Goal: Task Accomplishment & Management: Complete application form

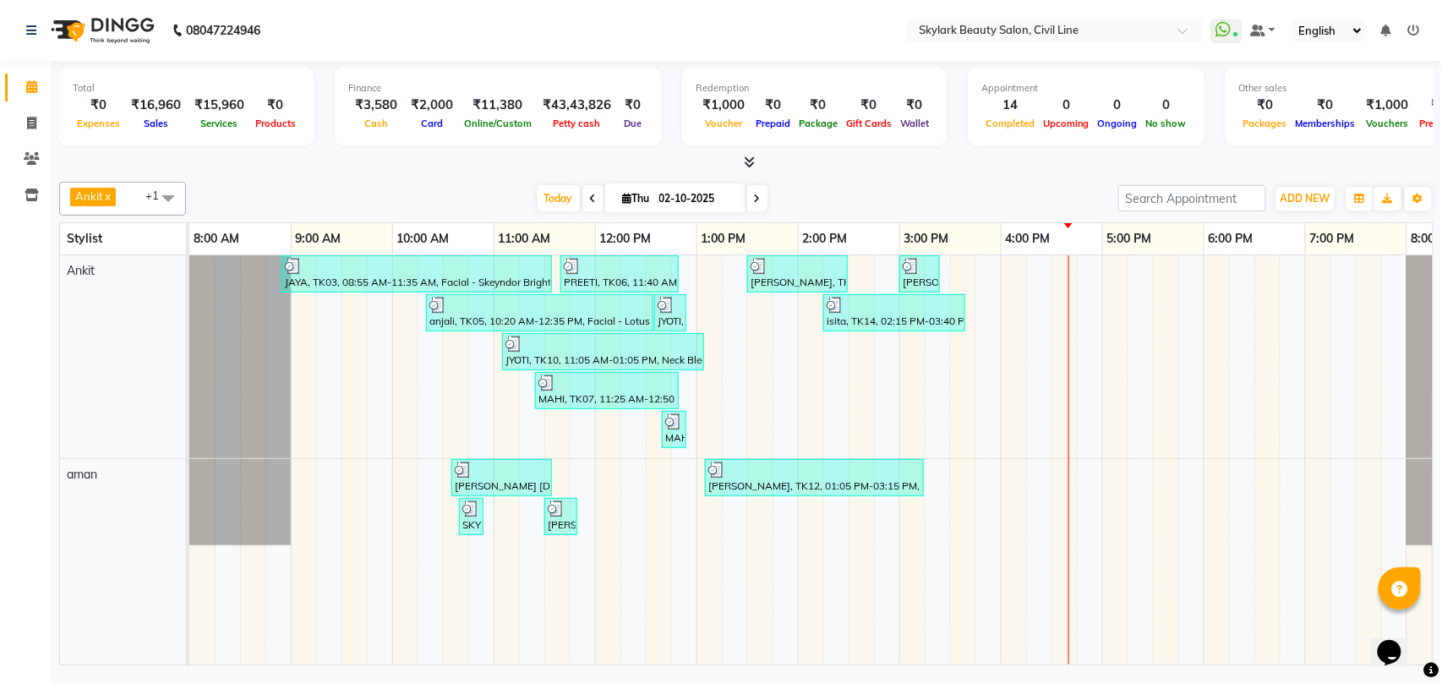
drag, startPoint x: 489, startPoint y: 142, endPoint x: 464, endPoint y: 132, distance: 26.5
click at [485, 144] on div "Finance ₹3,580 Cash ₹2,000 Card ₹11,380 Online/Custom ₹43,43,826 [PERSON_NAME] …" at bounding box center [498, 107] width 326 height 78
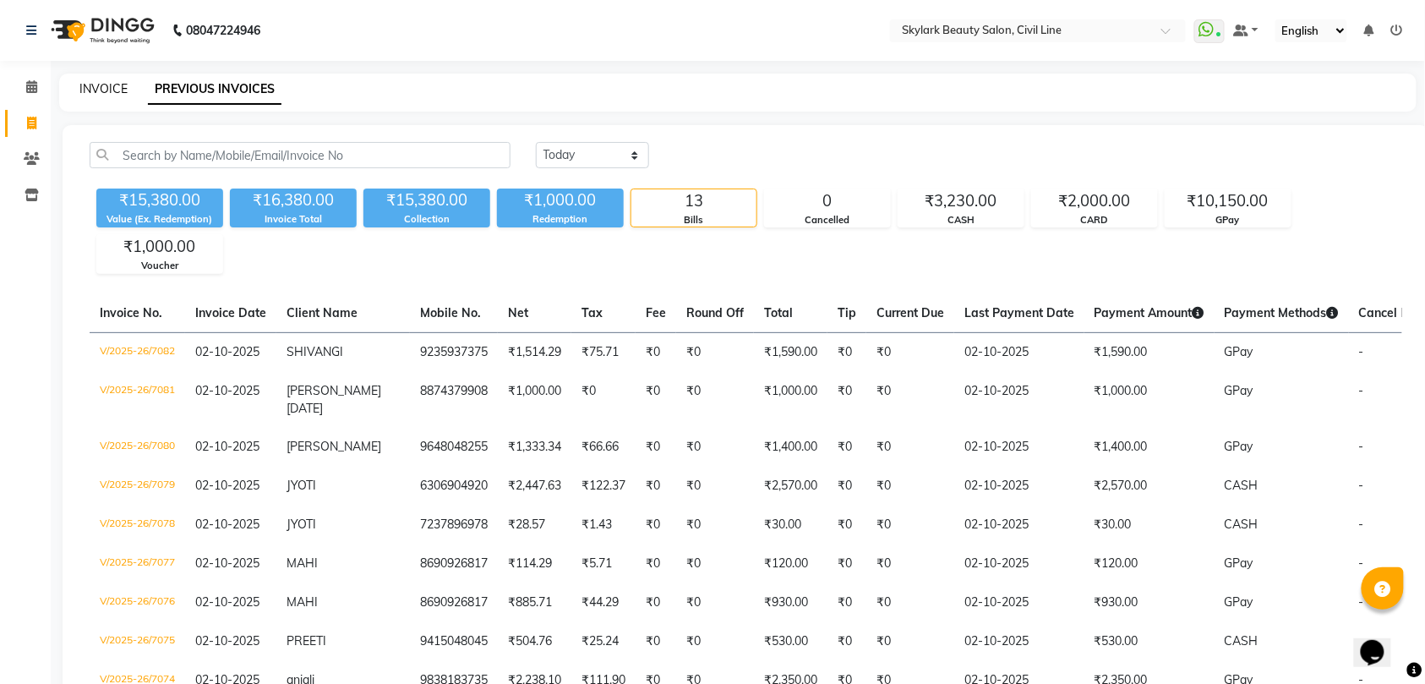
click at [102, 90] on link "INVOICE" at bounding box center [103, 88] width 48 height 15
select select "service"
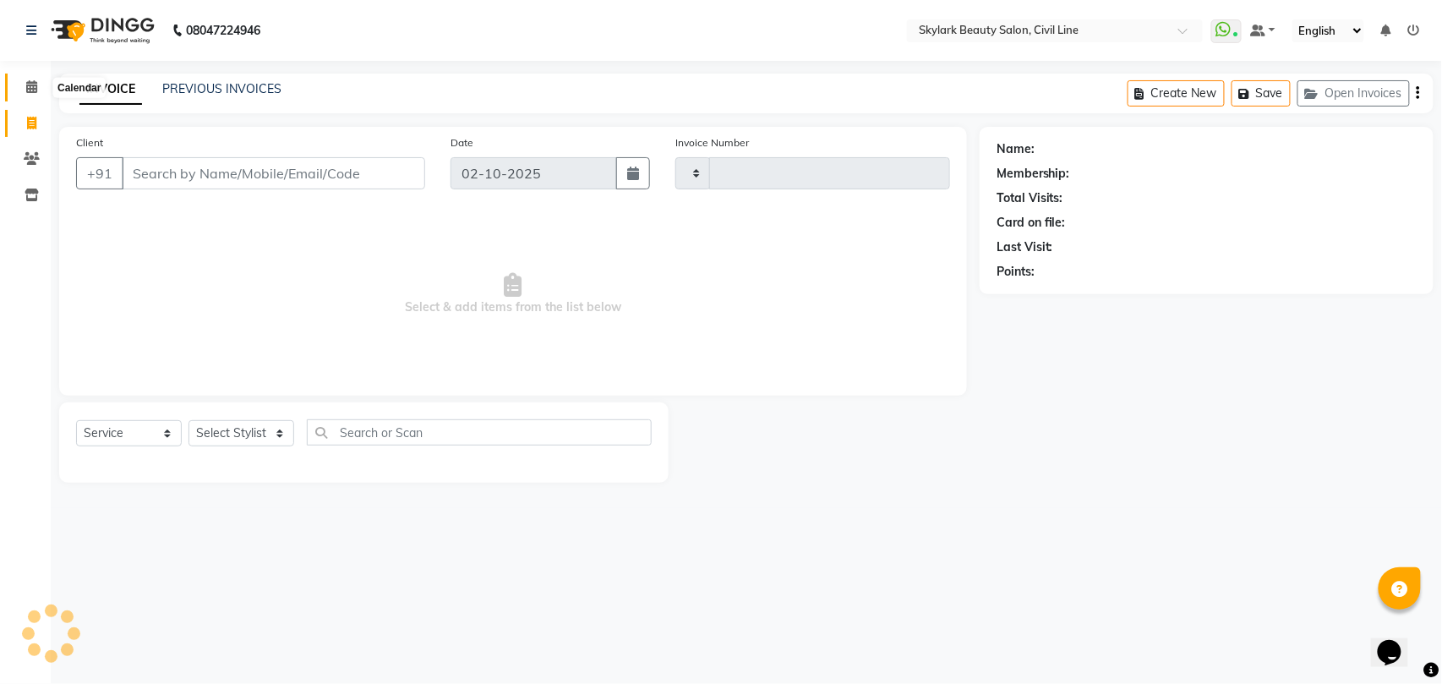
click at [32, 86] on icon at bounding box center [31, 86] width 11 height 13
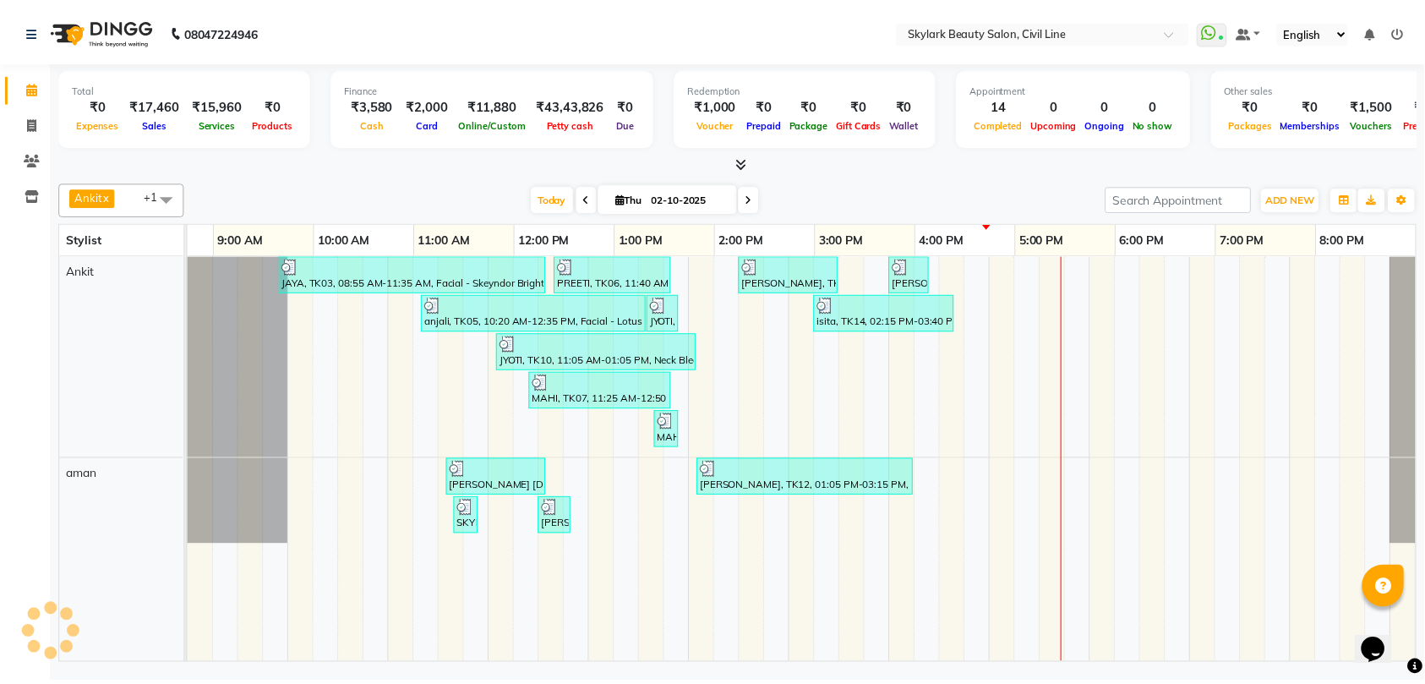
scroll to position [0, 75]
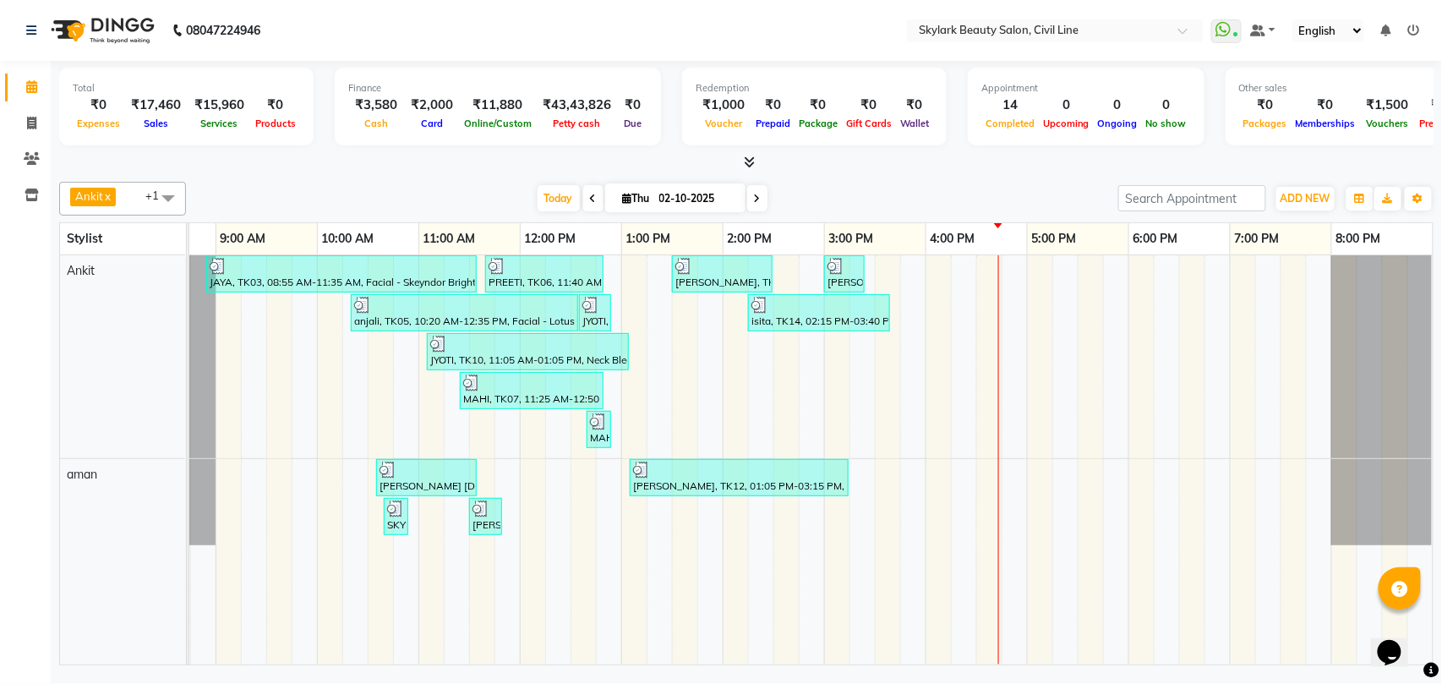
click at [139, 198] on span "Ankit x aman x +1" at bounding box center [122, 199] width 127 height 34
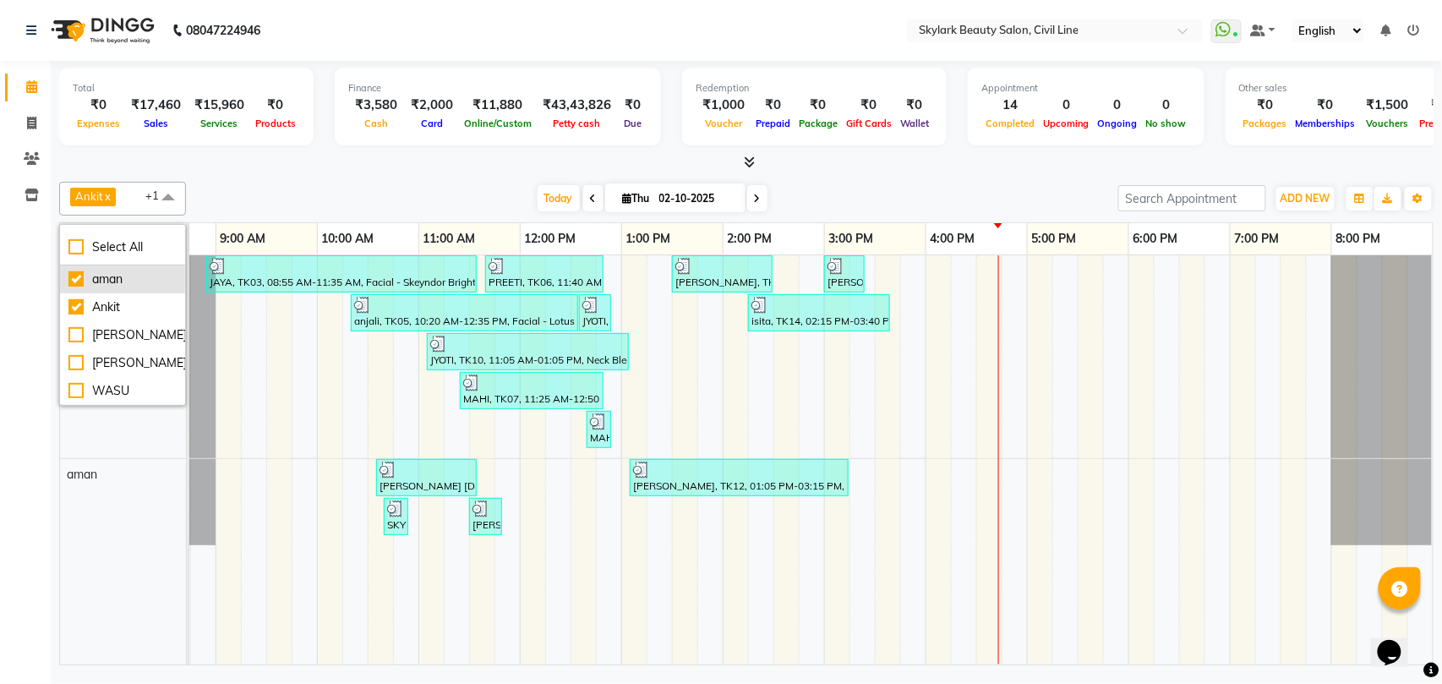
click at [129, 275] on div "aman" at bounding box center [122, 280] width 108 height 18
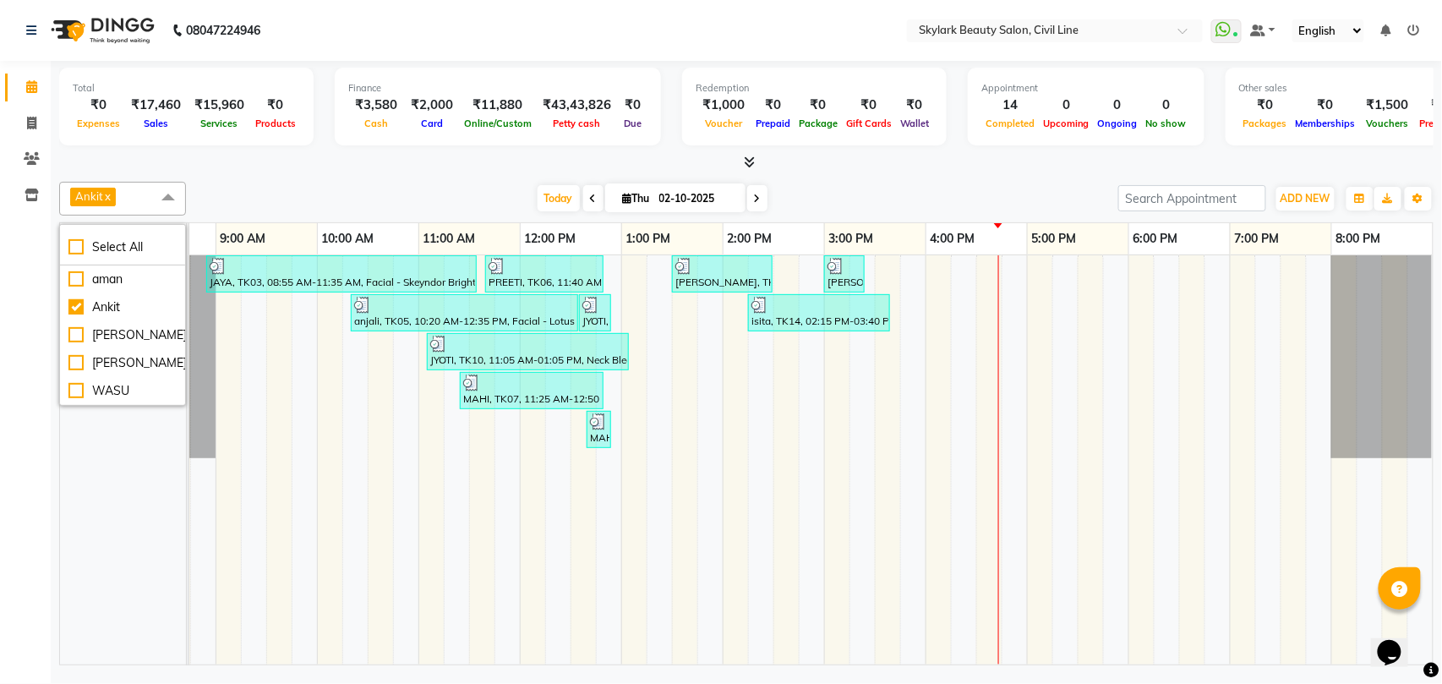
click at [129, 196] on span "Ankit x" at bounding box center [122, 199] width 127 height 34
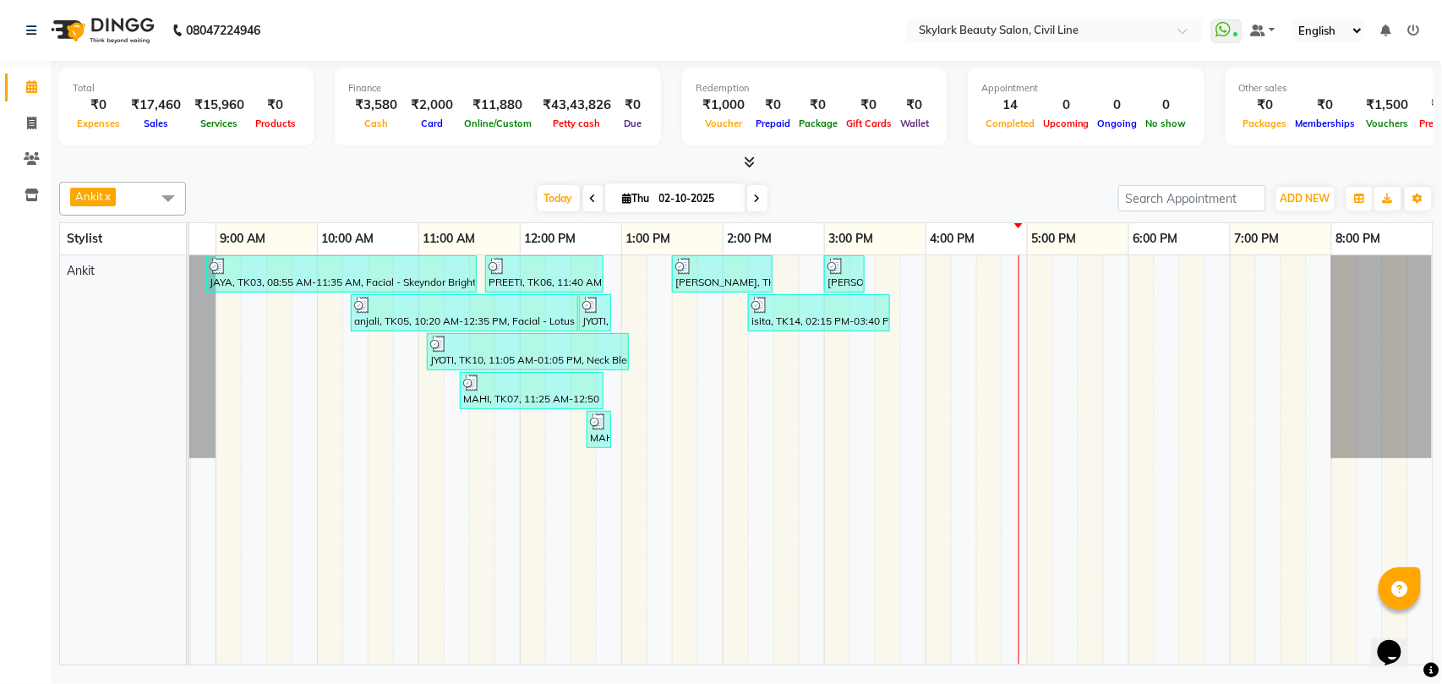
click at [96, 200] on span "Ankit" at bounding box center [89, 196] width 28 height 14
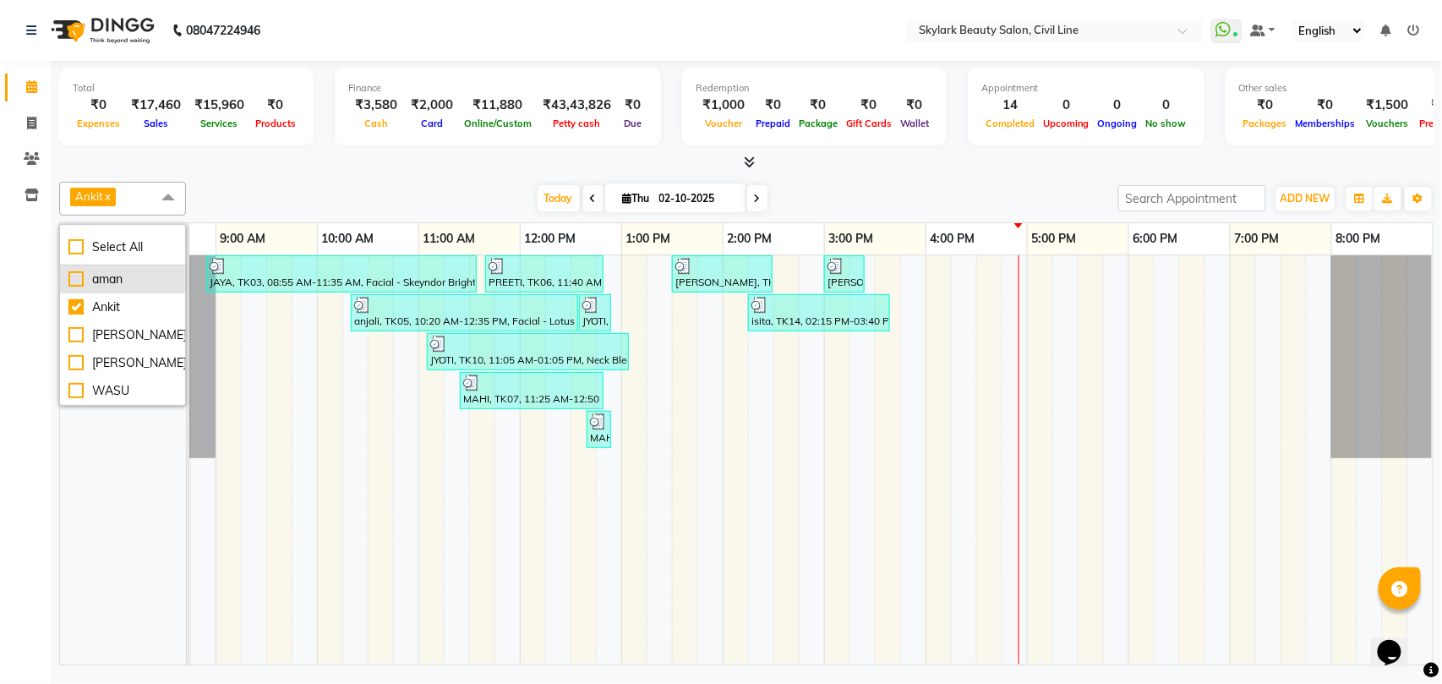
click at [120, 282] on div "aman" at bounding box center [122, 280] width 108 height 18
checkbox input "true"
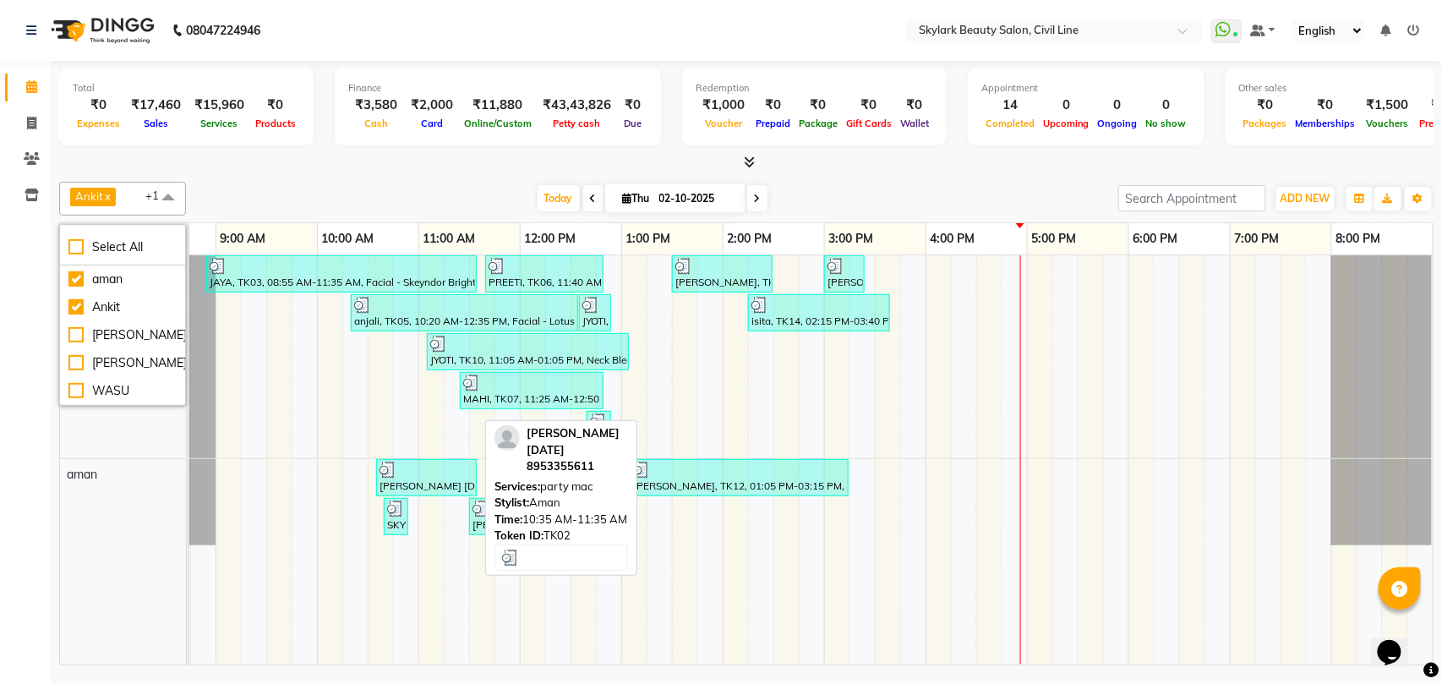
click at [438, 489] on div "[PERSON_NAME] [DATE], TK02, 10:35 AM-11:35 AM, party mac" at bounding box center [426, 478] width 97 height 32
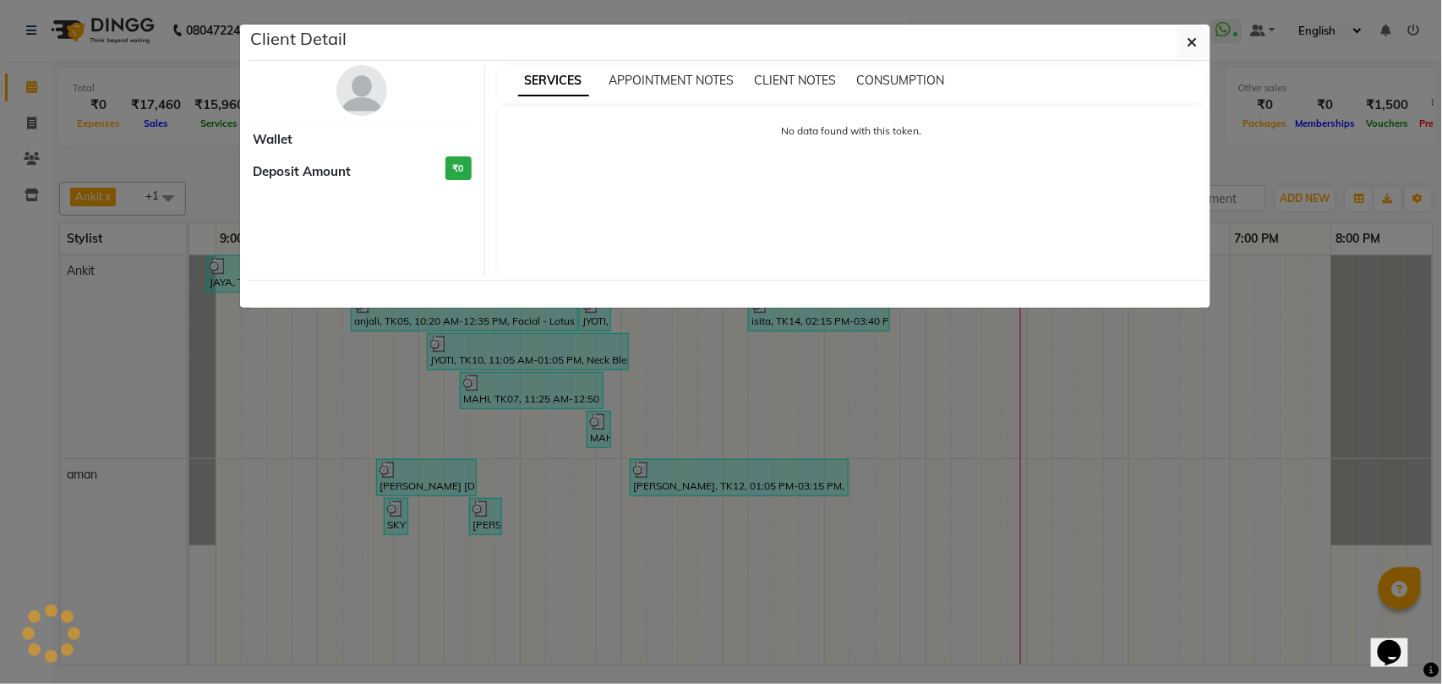
select select "3"
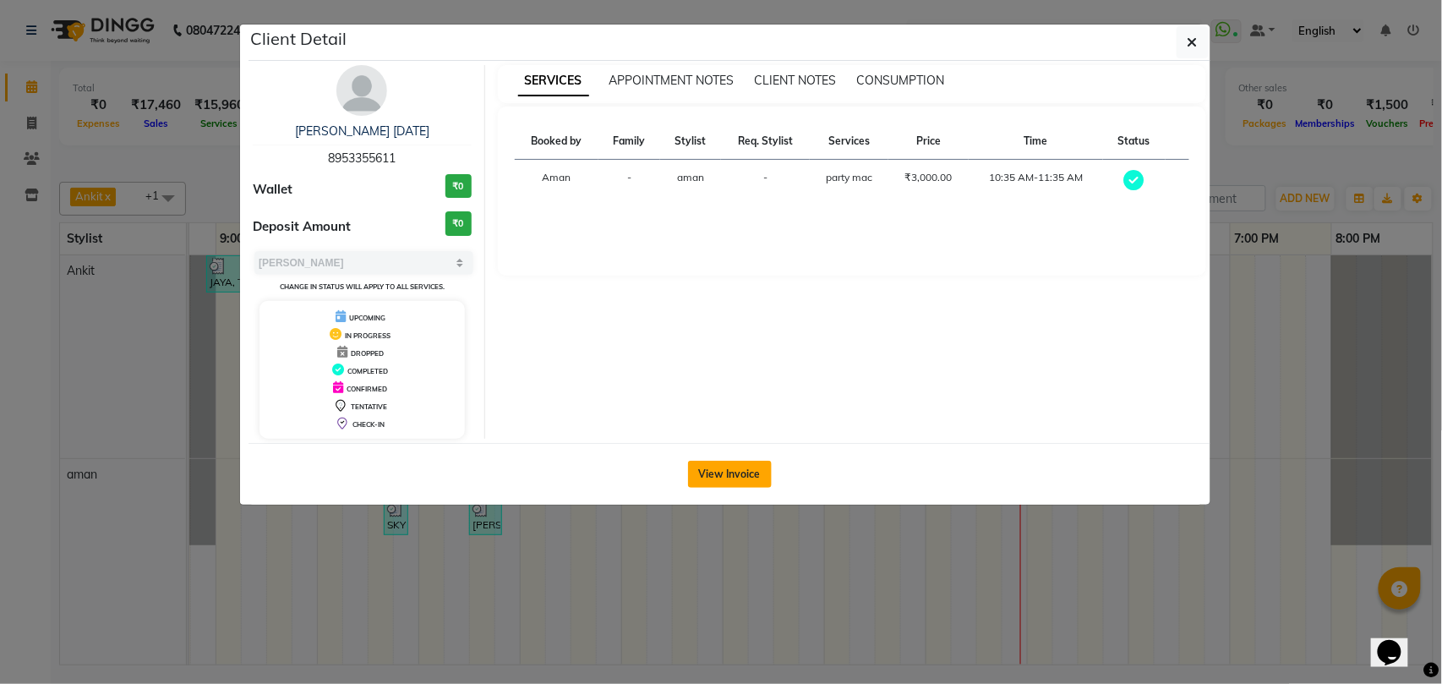
click at [719, 468] on button "View Invoice" at bounding box center [730, 474] width 84 height 27
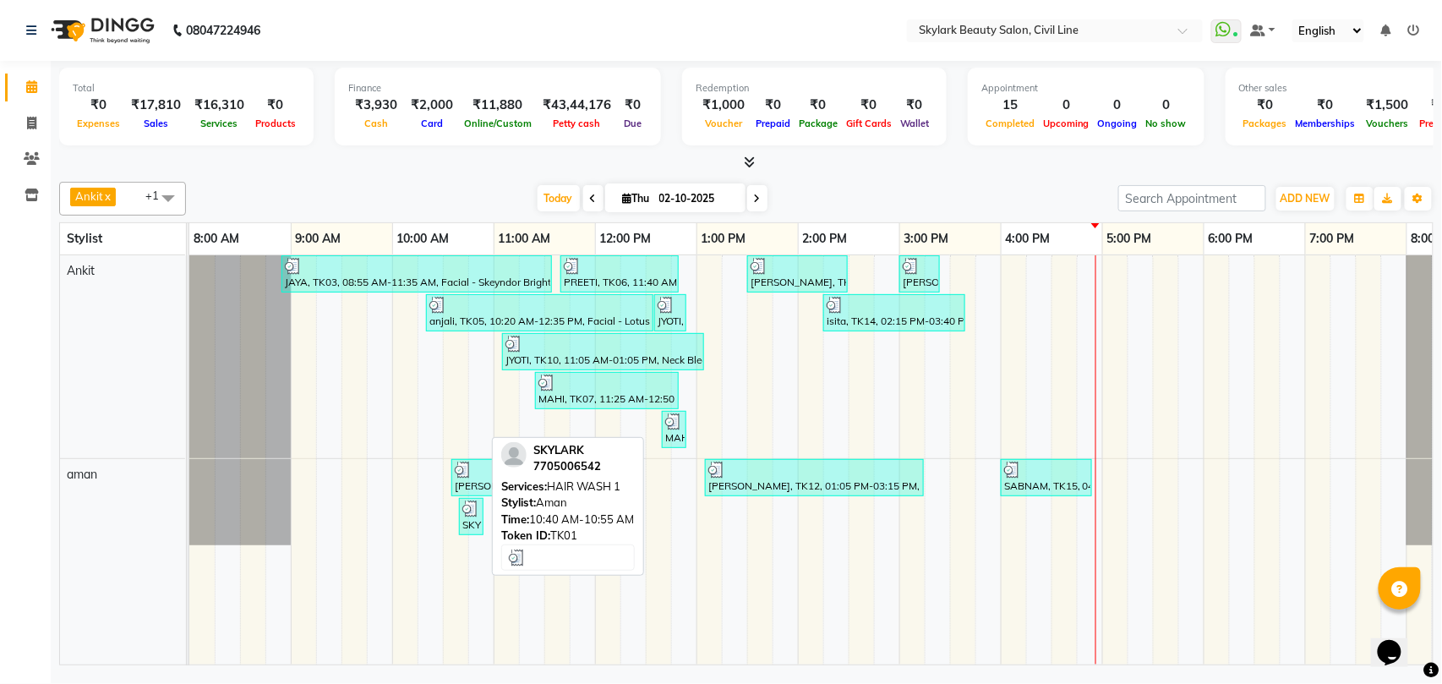
click at [467, 531] on div "SKYLARK, TK01, 10:40 AM-10:55 AM, HAIR WASH 1" at bounding box center [471, 516] width 21 height 32
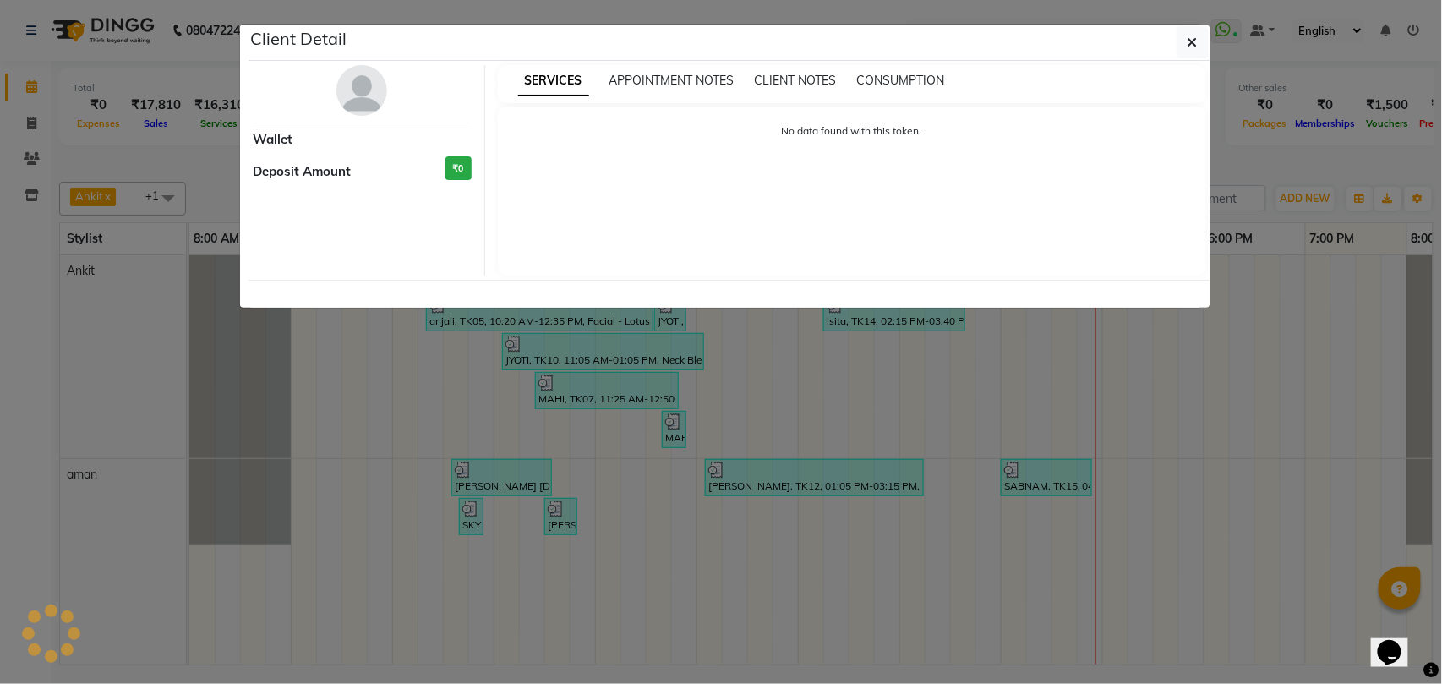
select select "3"
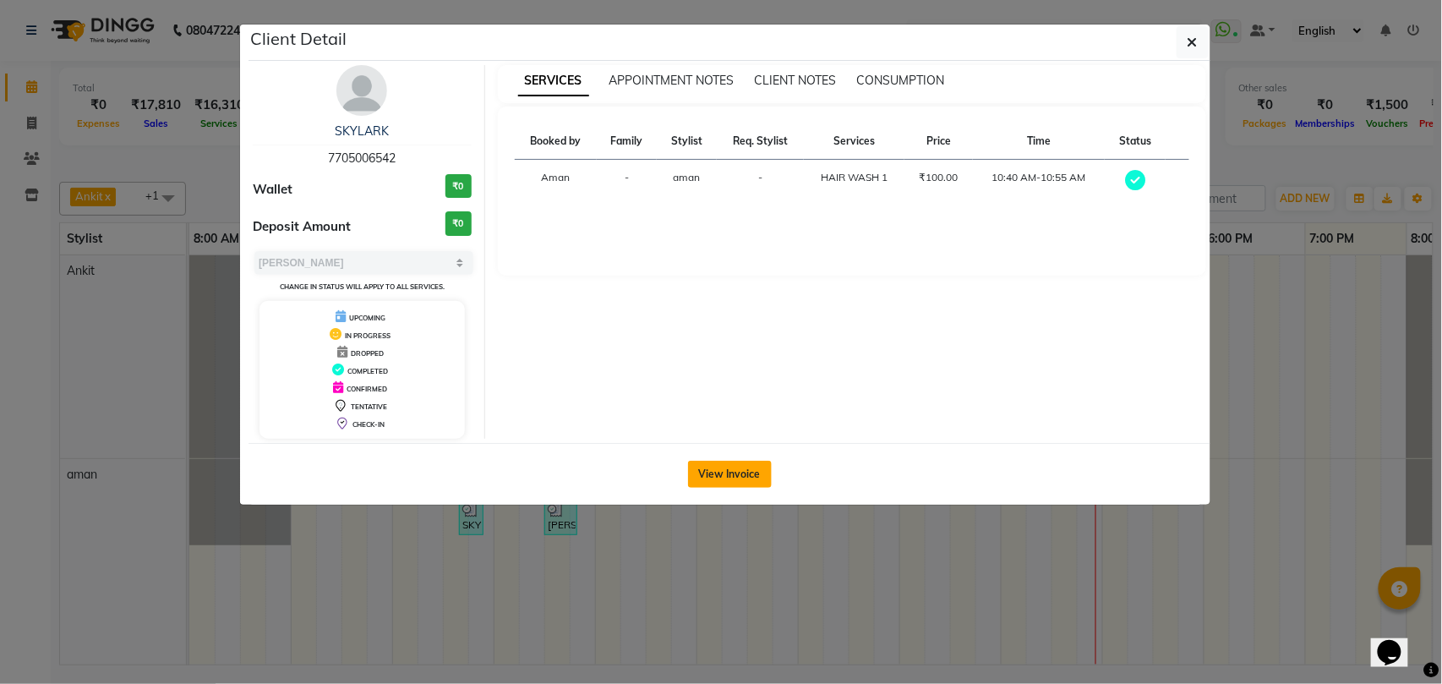
click at [745, 478] on button "View Invoice" at bounding box center [730, 474] width 84 height 27
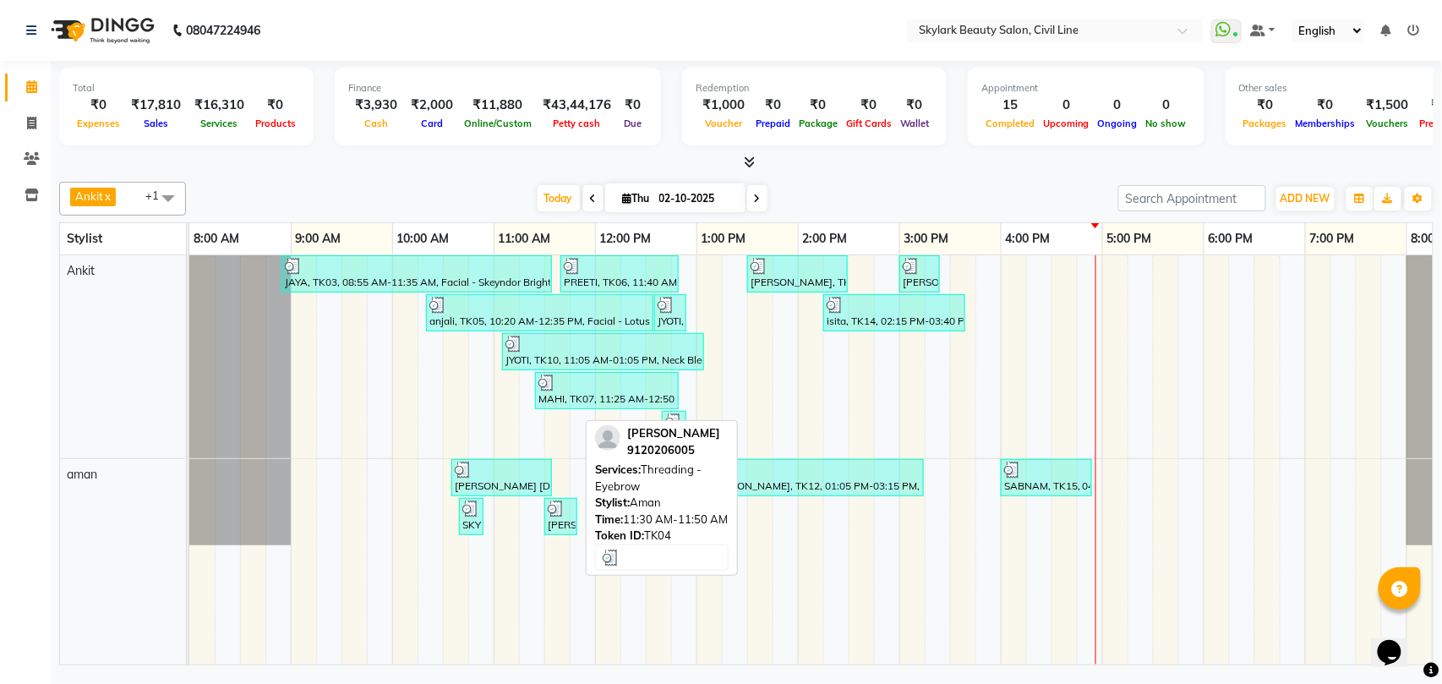
click at [556, 527] on div "[PERSON_NAME], TK04, 11:30 AM-11:50 AM, Threading - Eyebrow" at bounding box center [561, 516] width 30 height 32
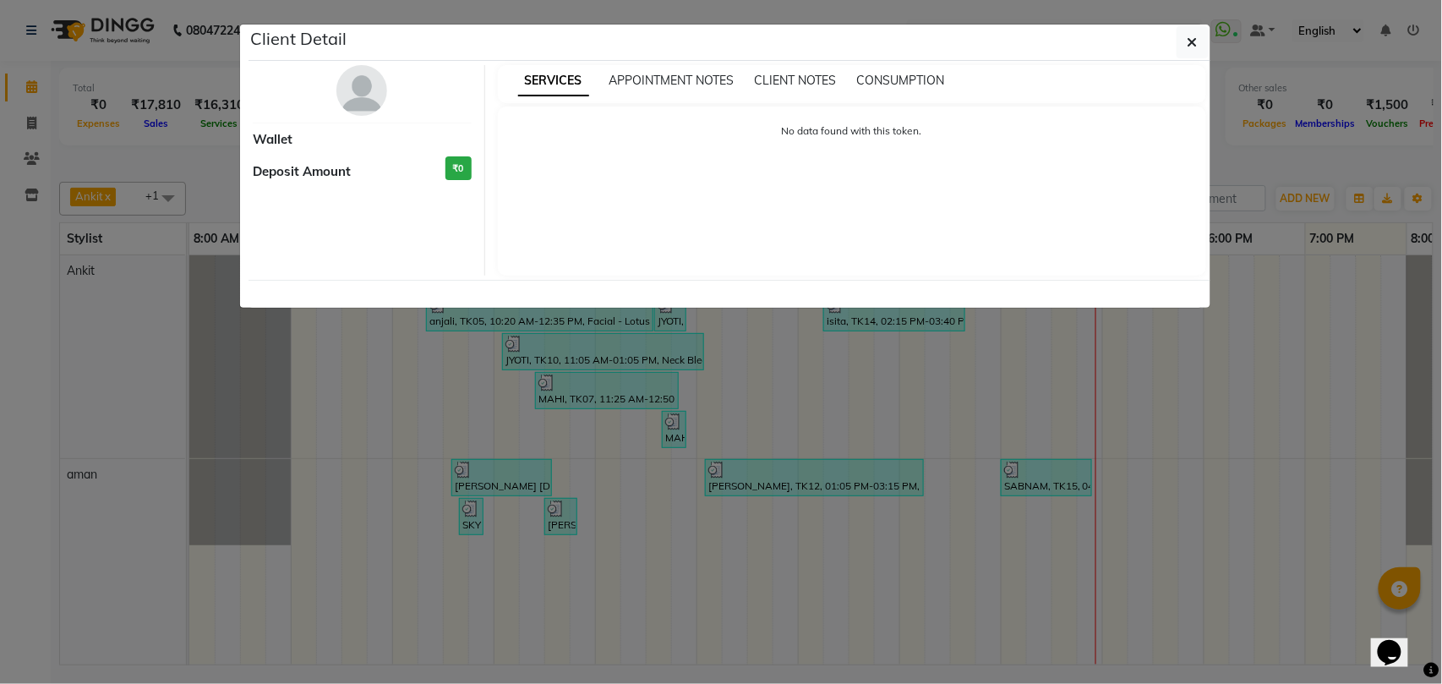
select select "3"
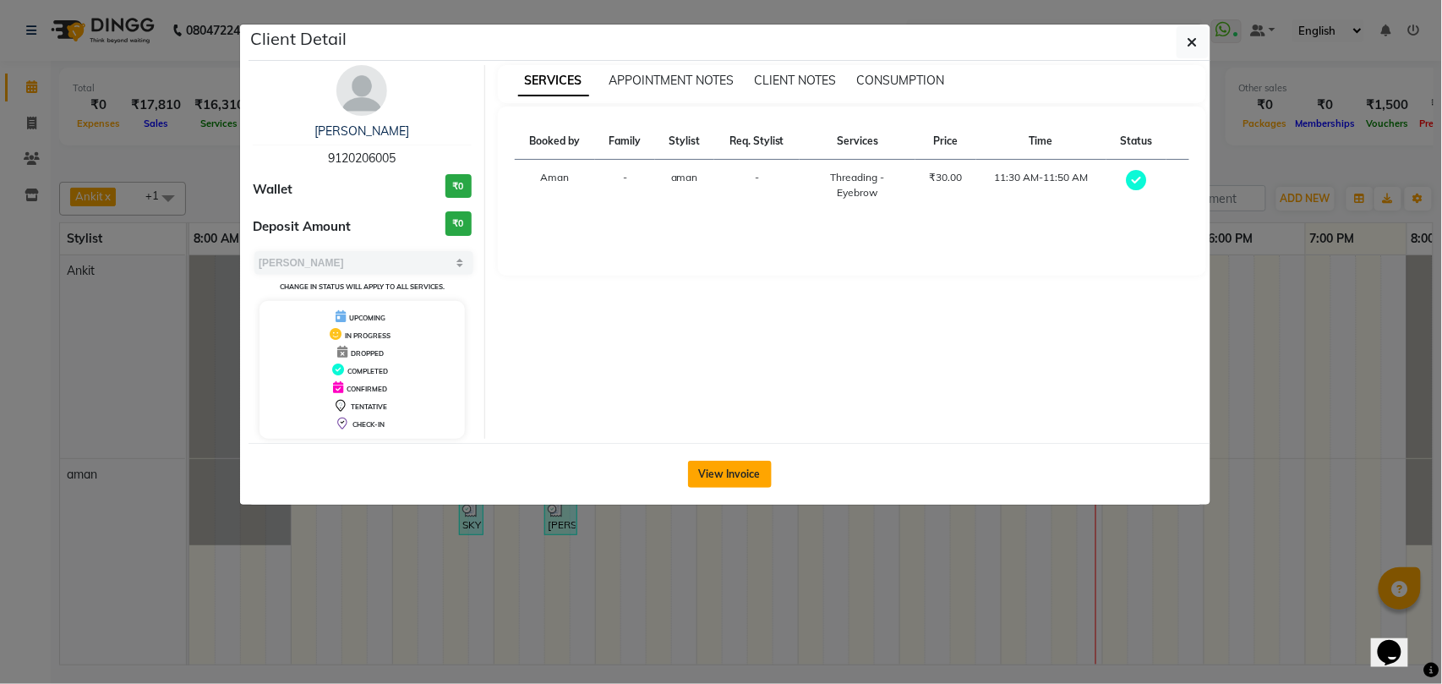
click at [710, 472] on button "View Invoice" at bounding box center [730, 474] width 84 height 27
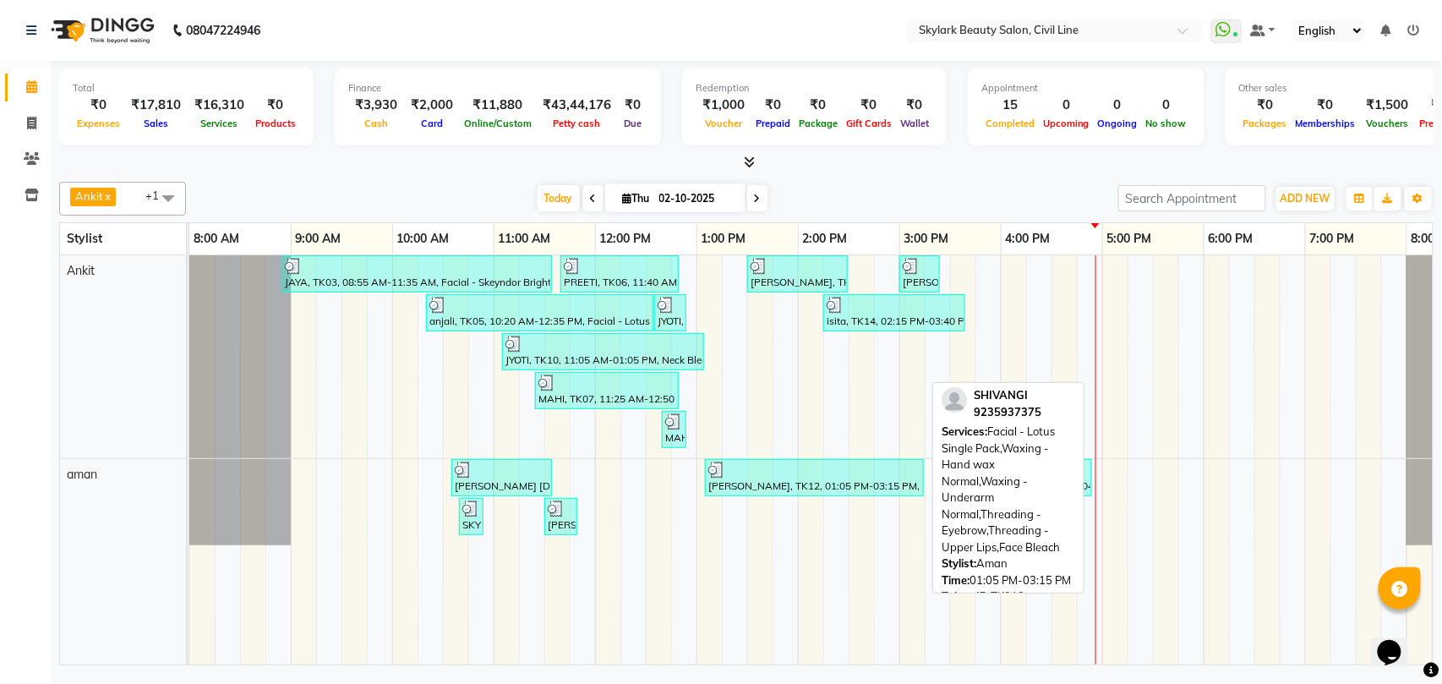
click at [732, 489] on div "[PERSON_NAME], TK12, 01:05 PM-03:15 PM, Facial - Lotus Single Pack,Waxing - Han…" at bounding box center [815, 478] width 216 height 32
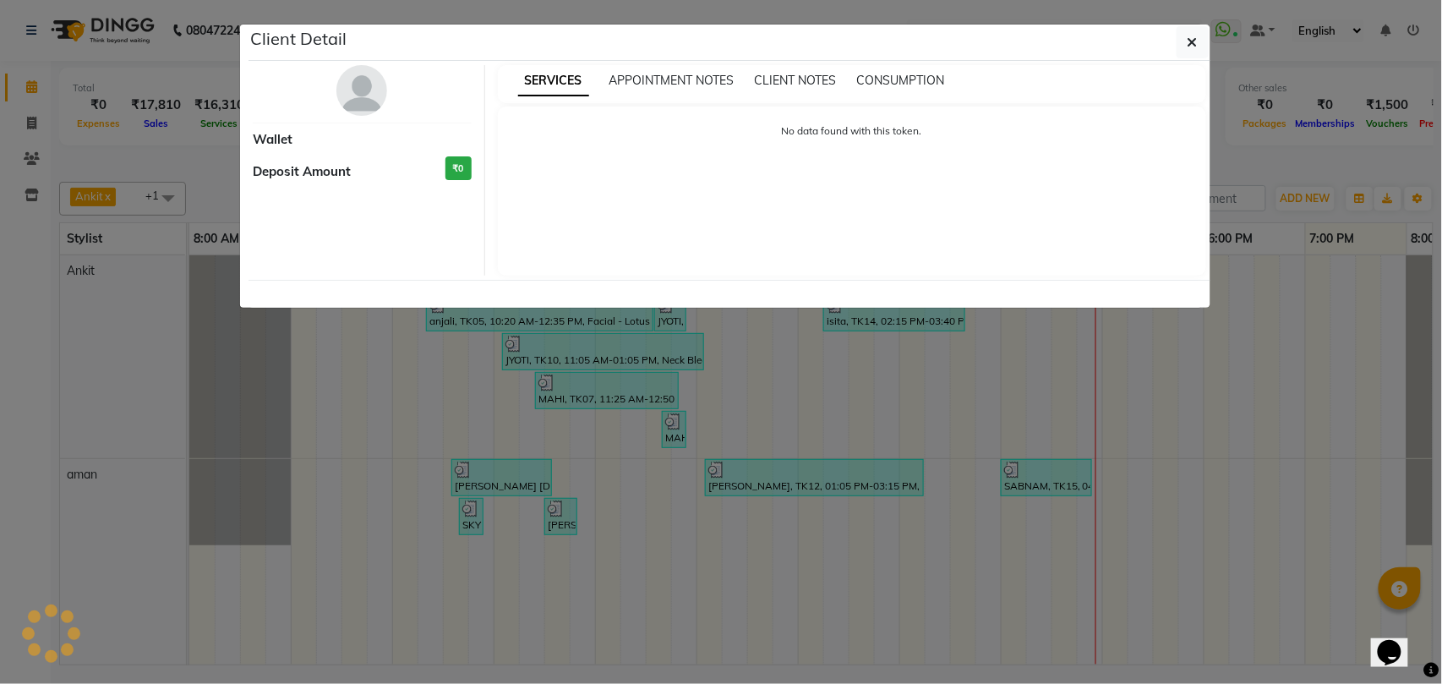
select select "3"
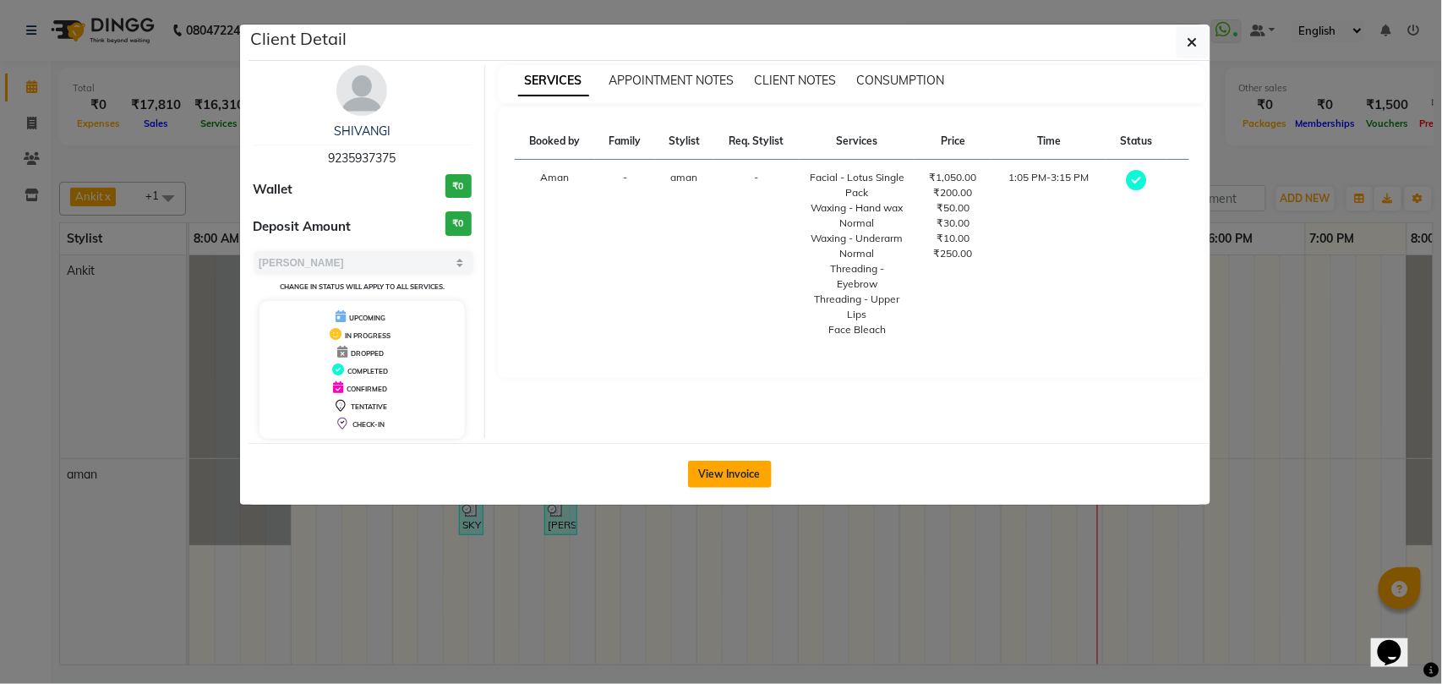
click at [731, 467] on button "View Invoice" at bounding box center [730, 474] width 84 height 27
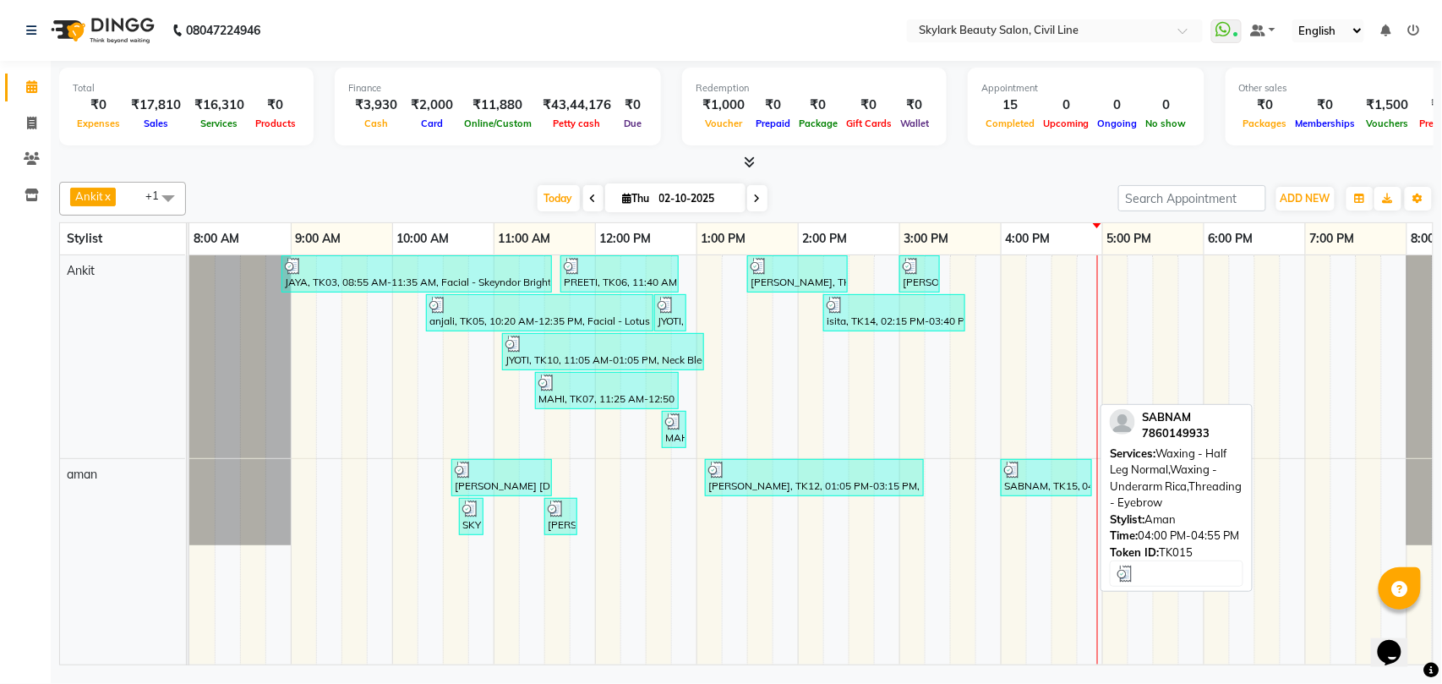
click at [1043, 491] on div "SABNAM, TK15, 04:00 PM-04:55 PM, Waxing - Half Leg Normal,Waxing - Underarm Ric…" at bounding box center [1047, 478] width 88 height 32
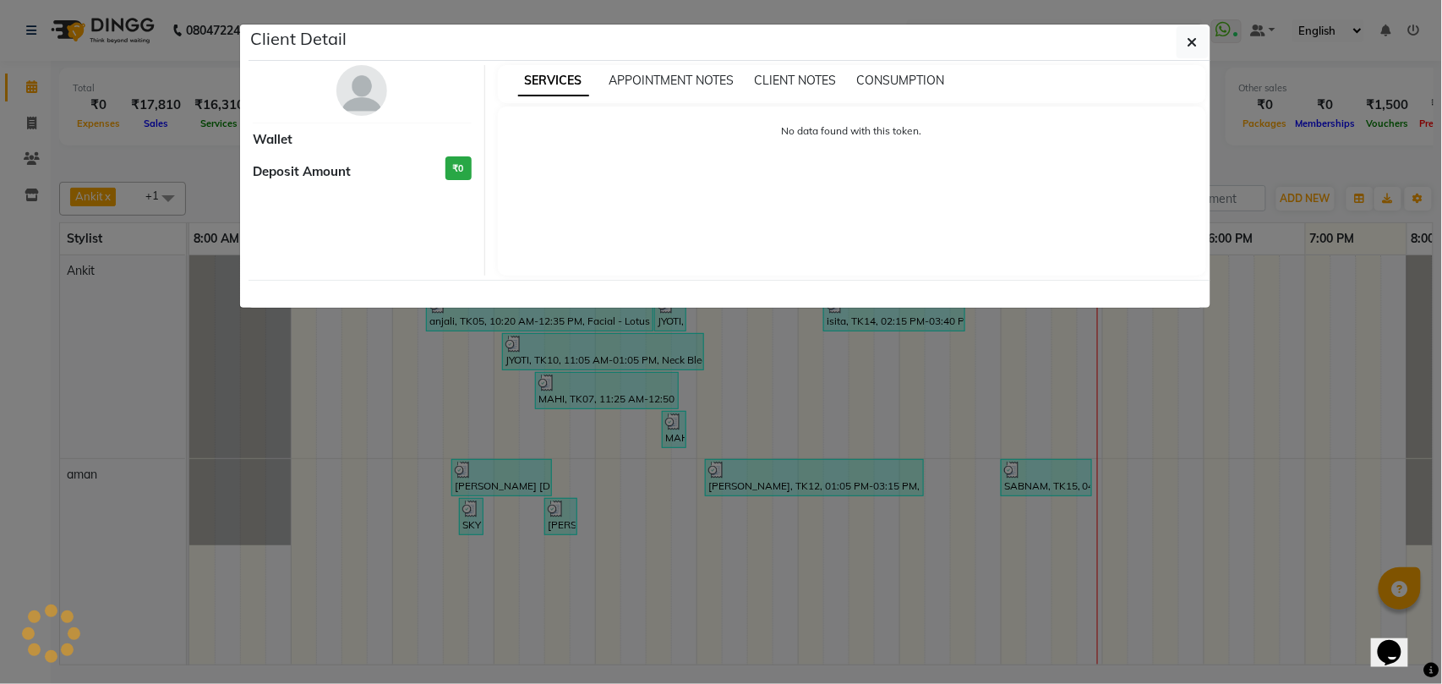
select select "3"
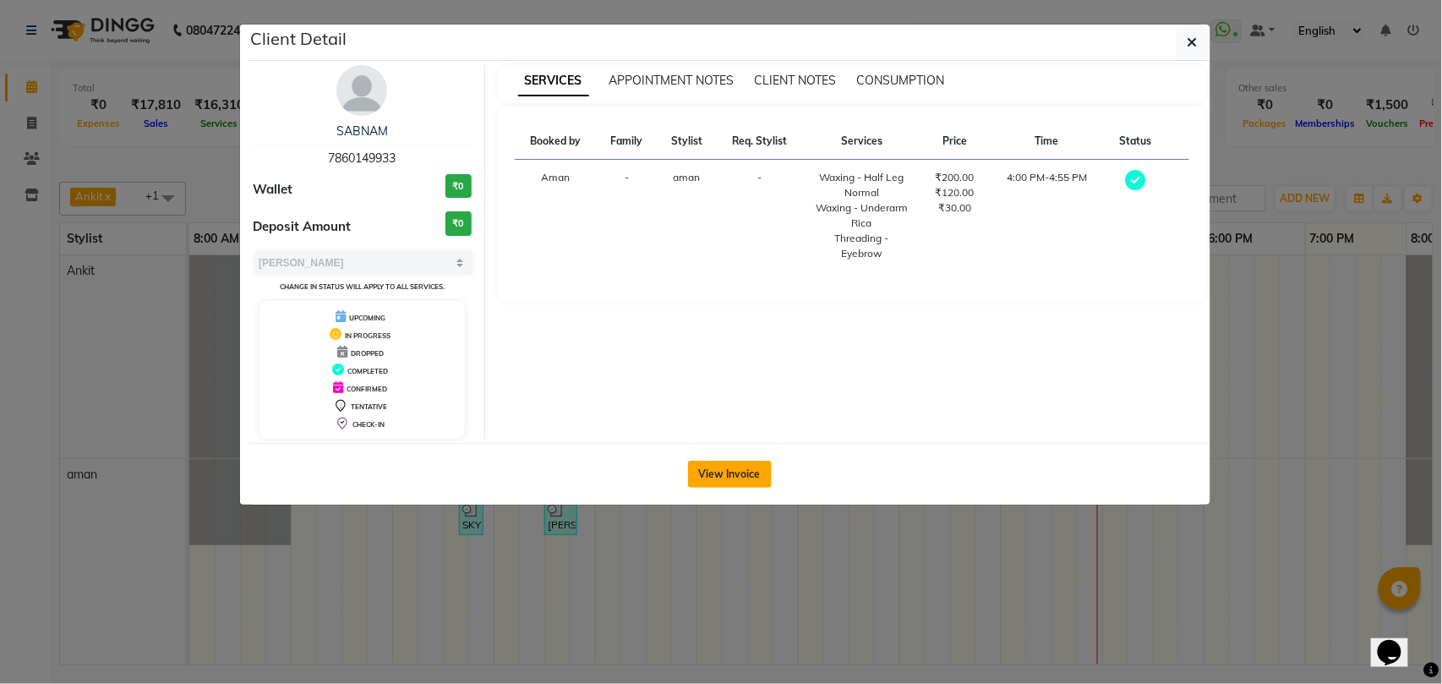
click at [744, 475] on button "View Invoice" at bounding box center [730, 474] width 84 height 27
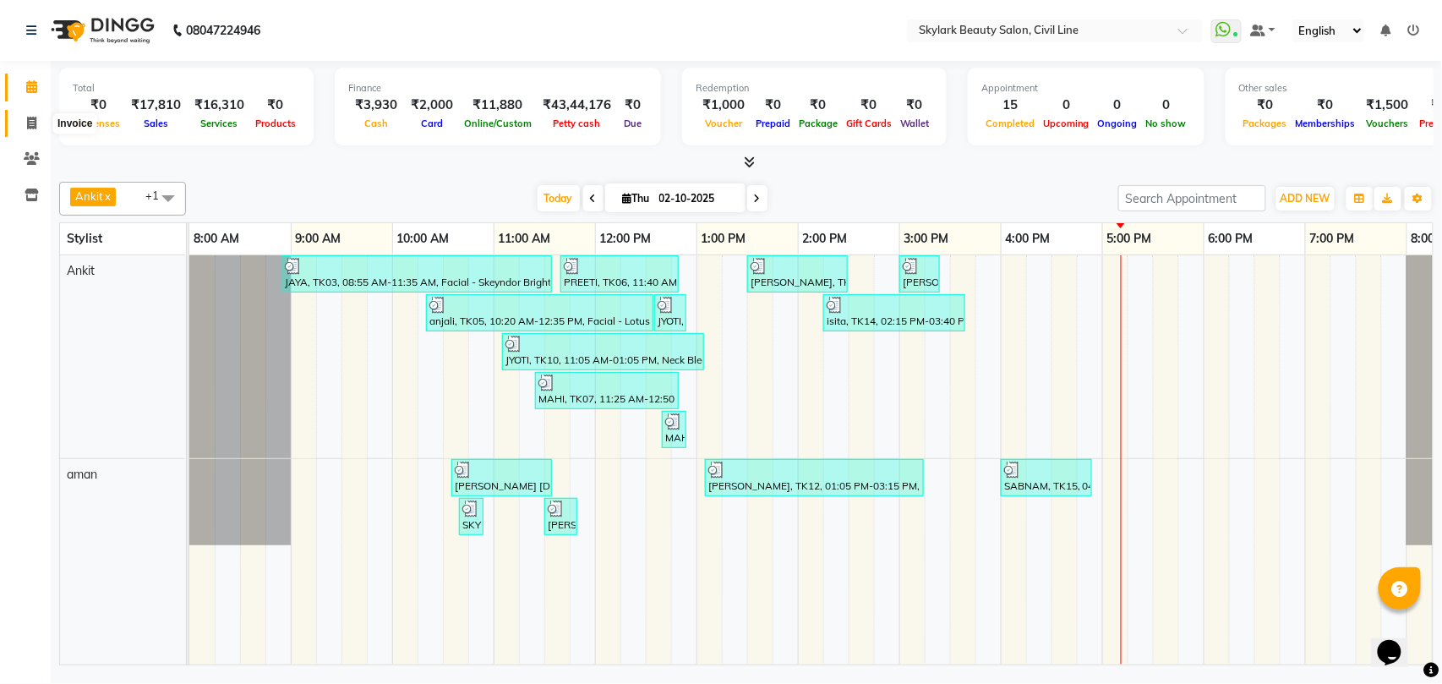
click at [29, 122] on icon at bounding box center [31, 123] width 9 height 13
select select "service"
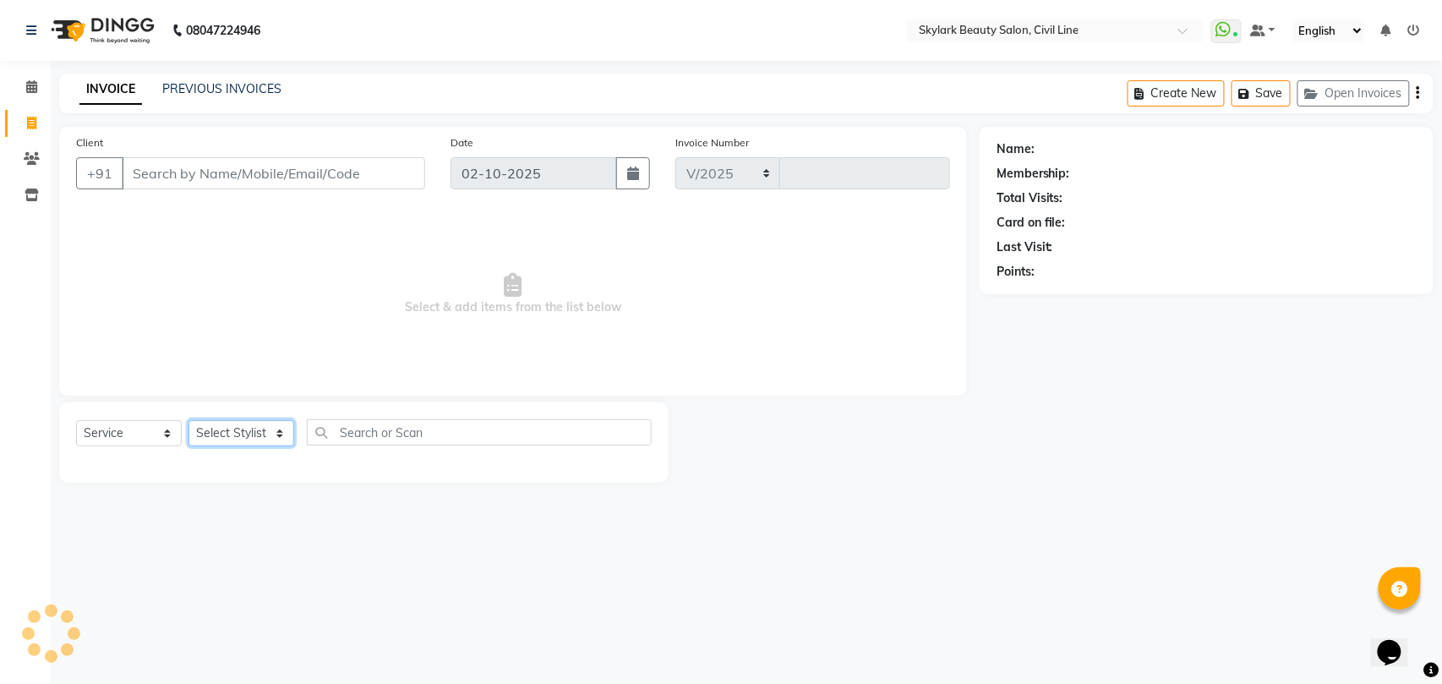
select select "4588"
type input "7087"
click at [227, 431] on select "Select Stylist" at bounding box center [242, 433] width 106 height 26
select select "28120"
click at [189, 420] on select "Select Stylist aman Ankit GAGAN WAHLA GURWINDER SINGH WASU" at bounding box center [242, 433] width 106 height 26
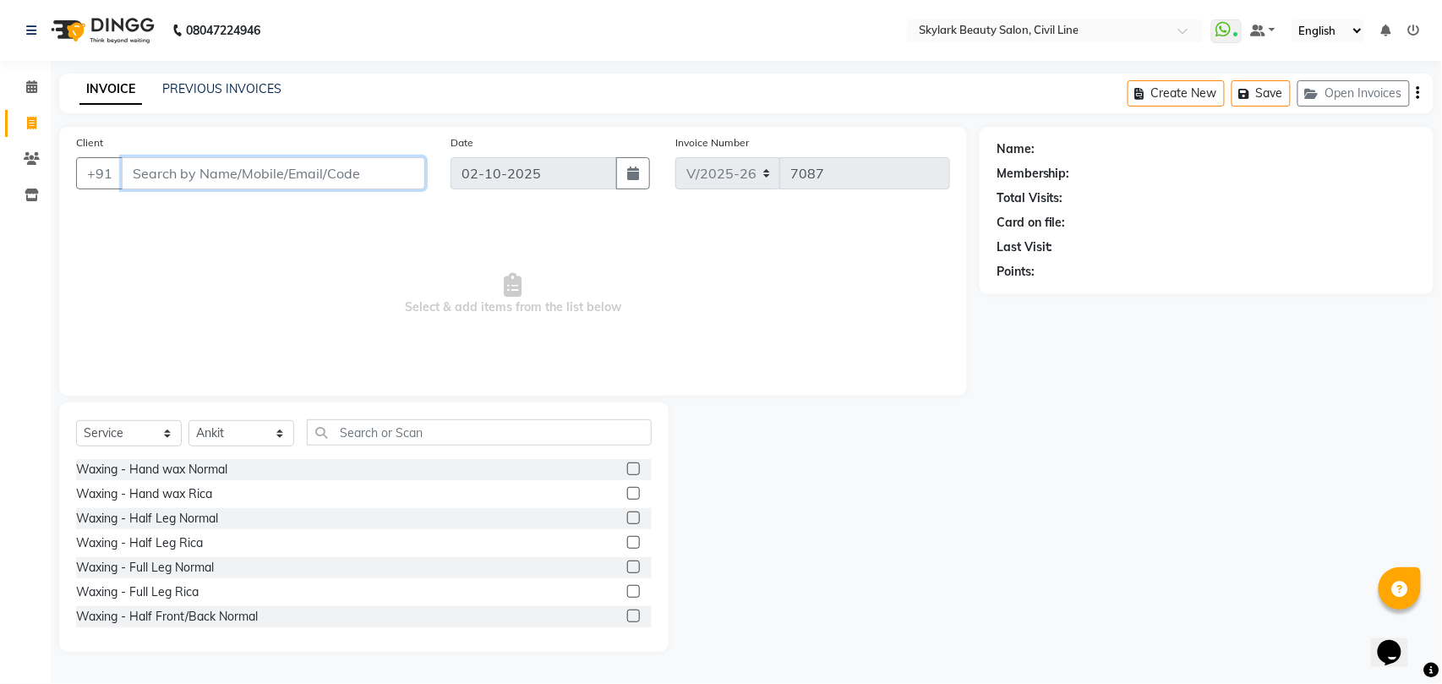
click at [254, 173] on input "Client" at bounding box center [273, 173] width 303 height 32
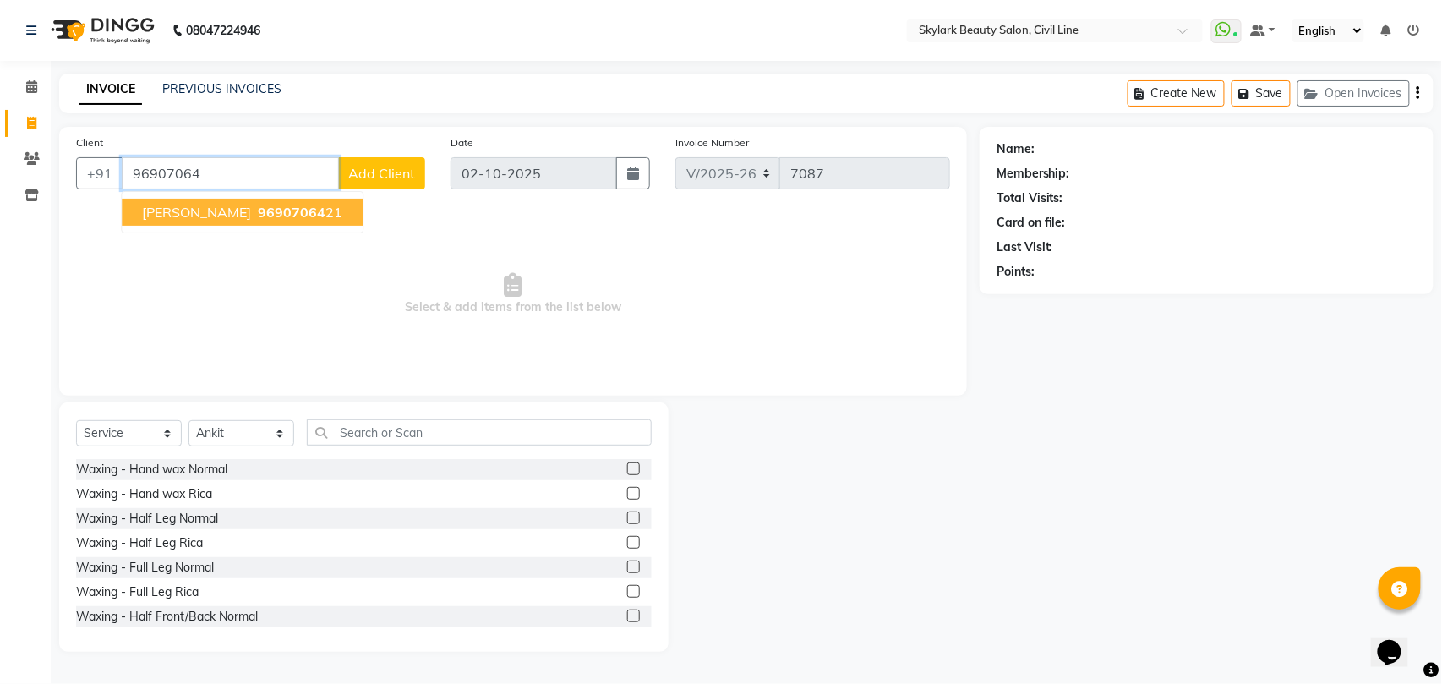
click at [304, 214] on span "96907064" at bounding box center [292, 212] width 68 height 17
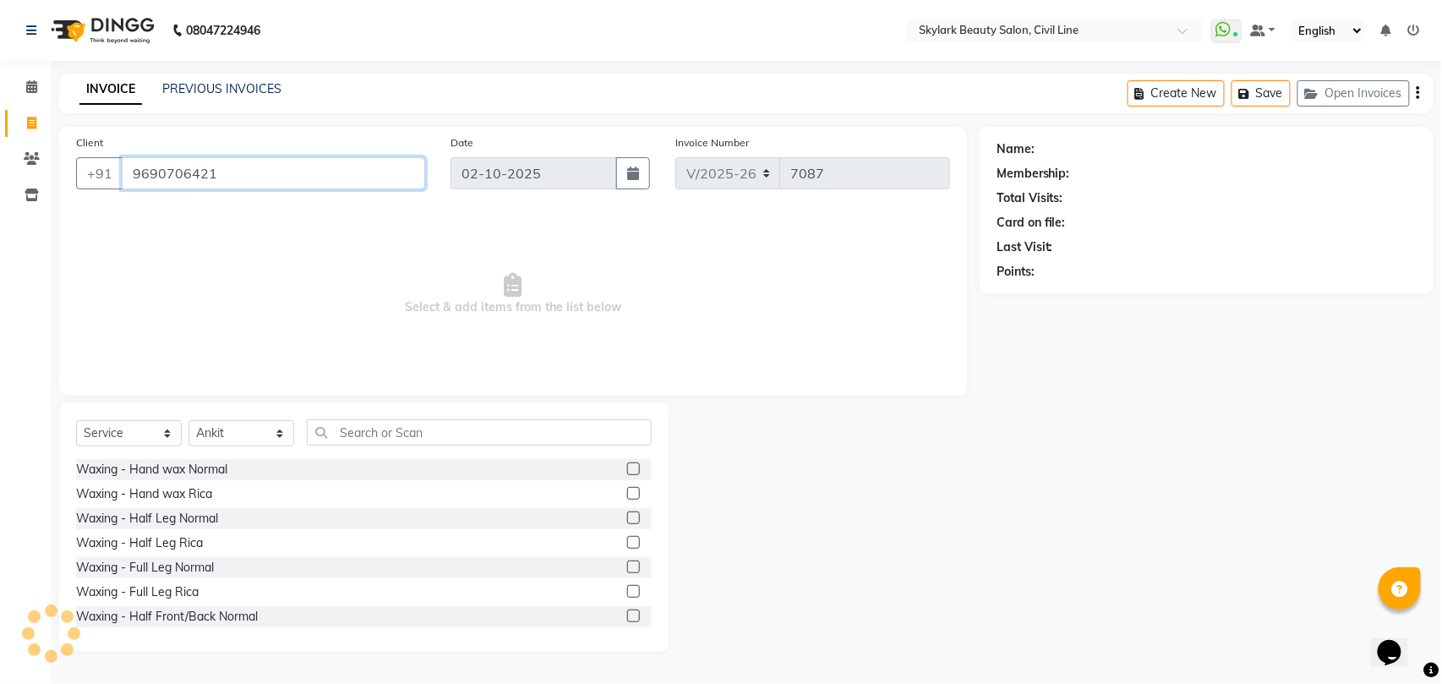
type input "9690706421"
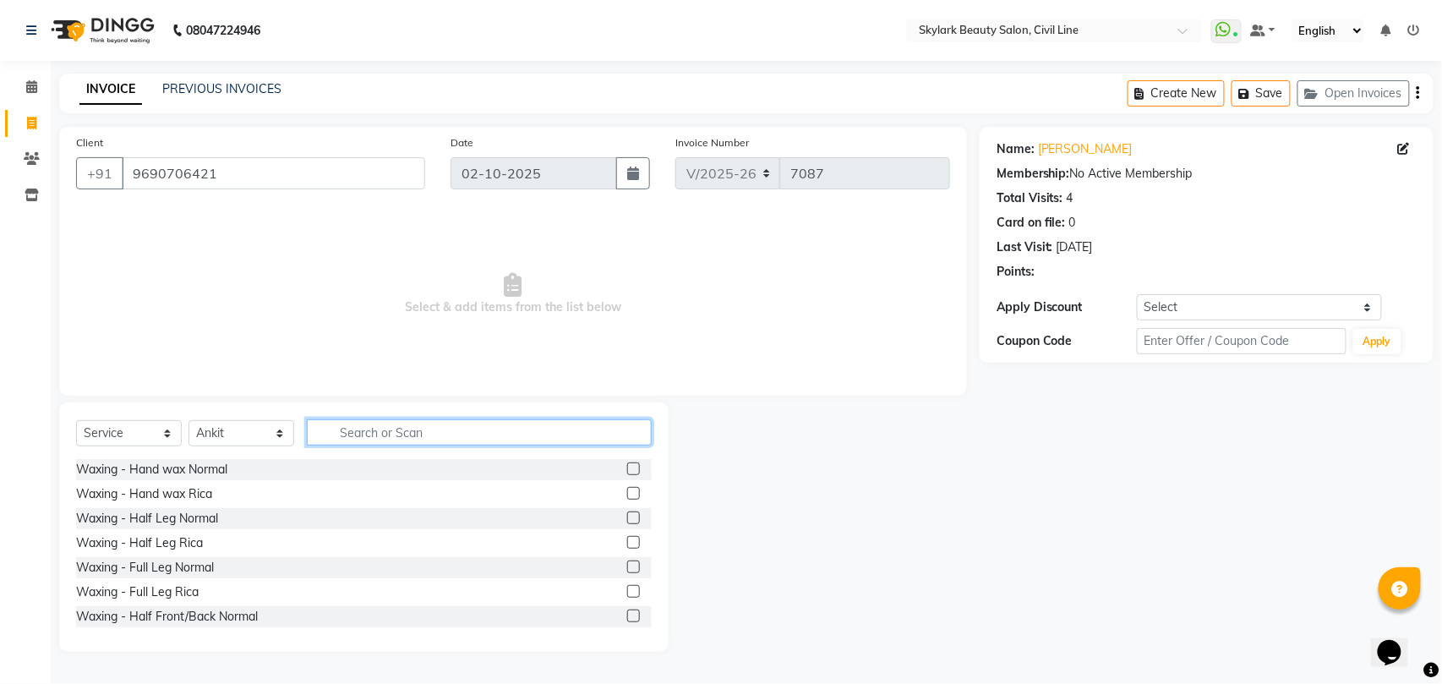
click at [494, 438] on input "text" at bounding box center [479, 432] width 345 height 26
type input "th"
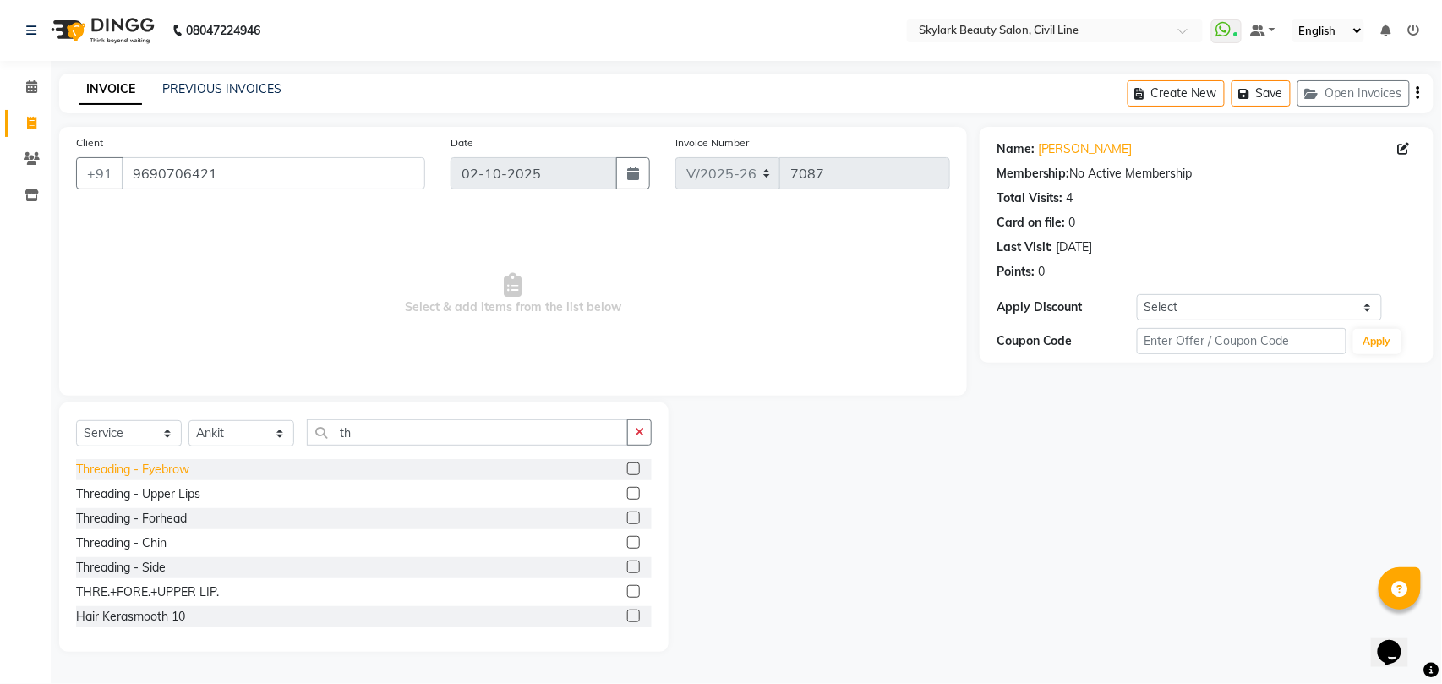
click at [166, 471] on div "Threading - Eyebrow" at bounding box center [132, 470] width 113 height 18
checkbox input "false"
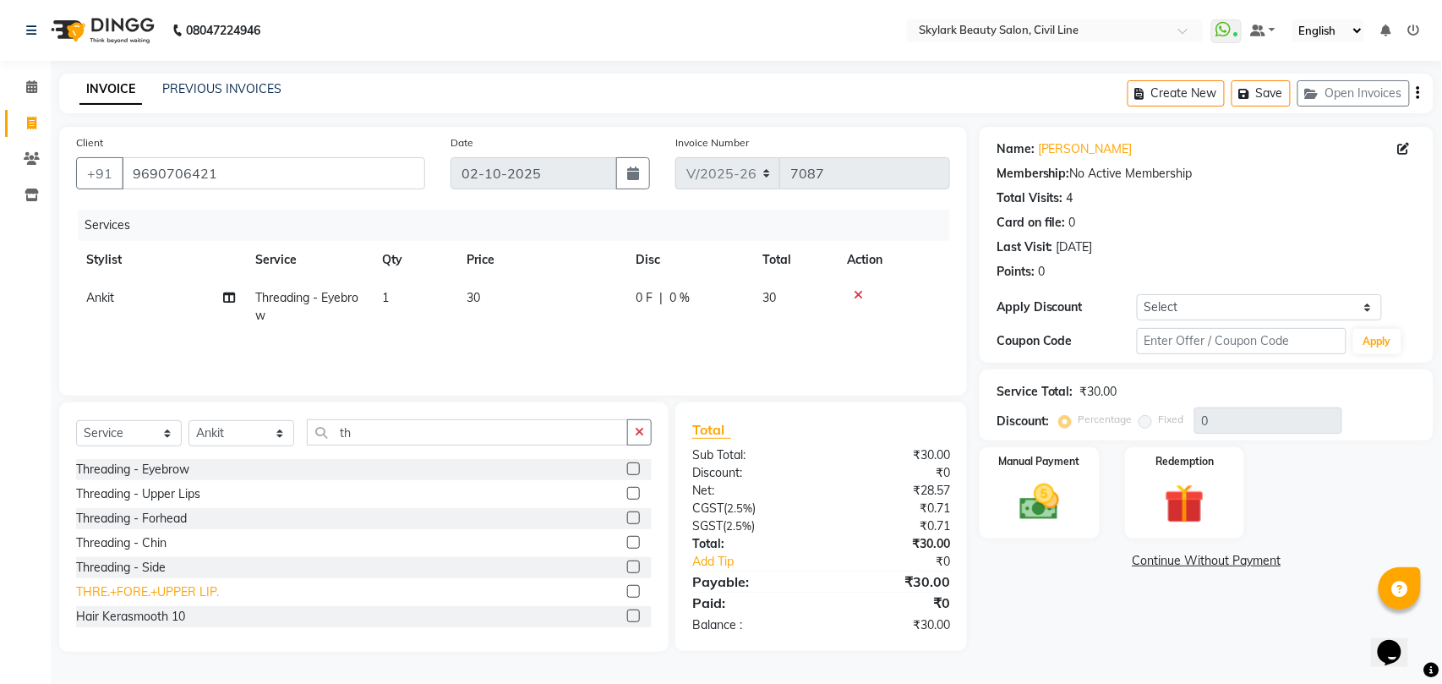
click at [196, 586] on div "THRE.+FORE.+UPPER LIP." at bounding box center [147, 592] width 143 height 18
checkbox input "false"
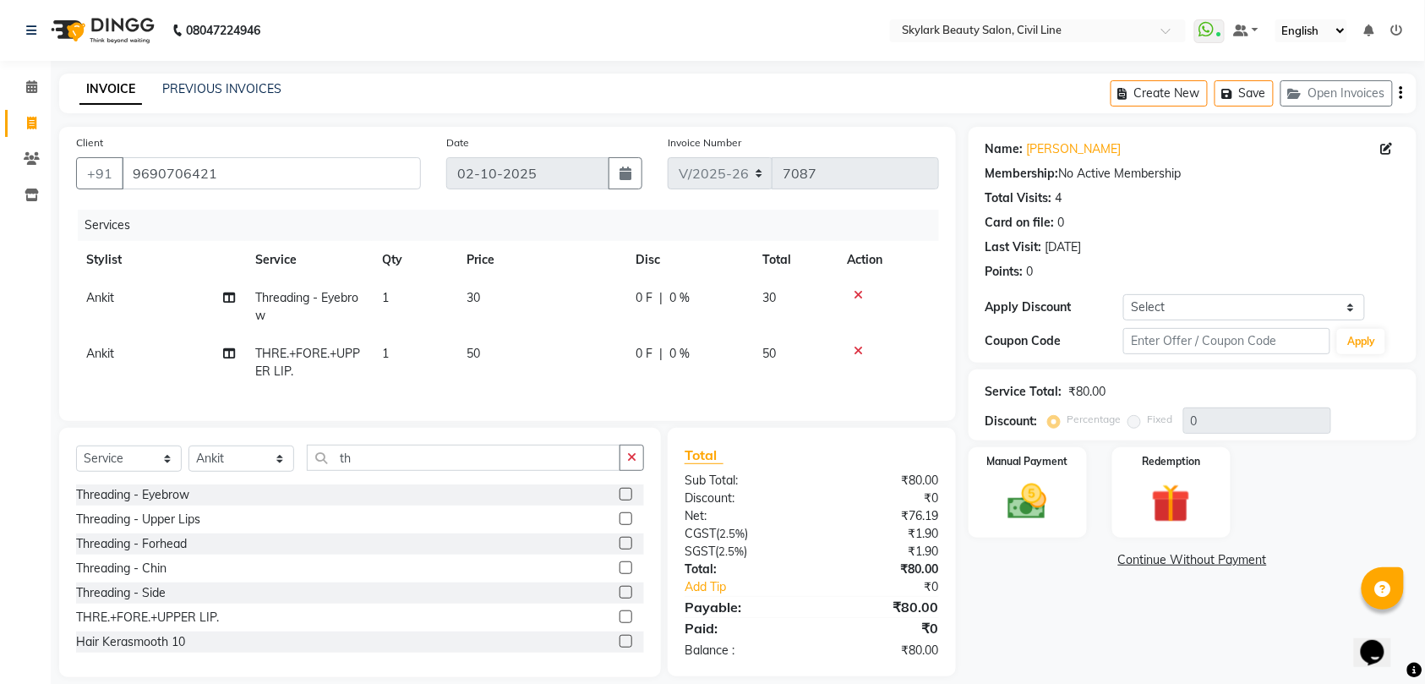
click at [859, 298] on icon at bounding box center [858, 295] width 9 height 12
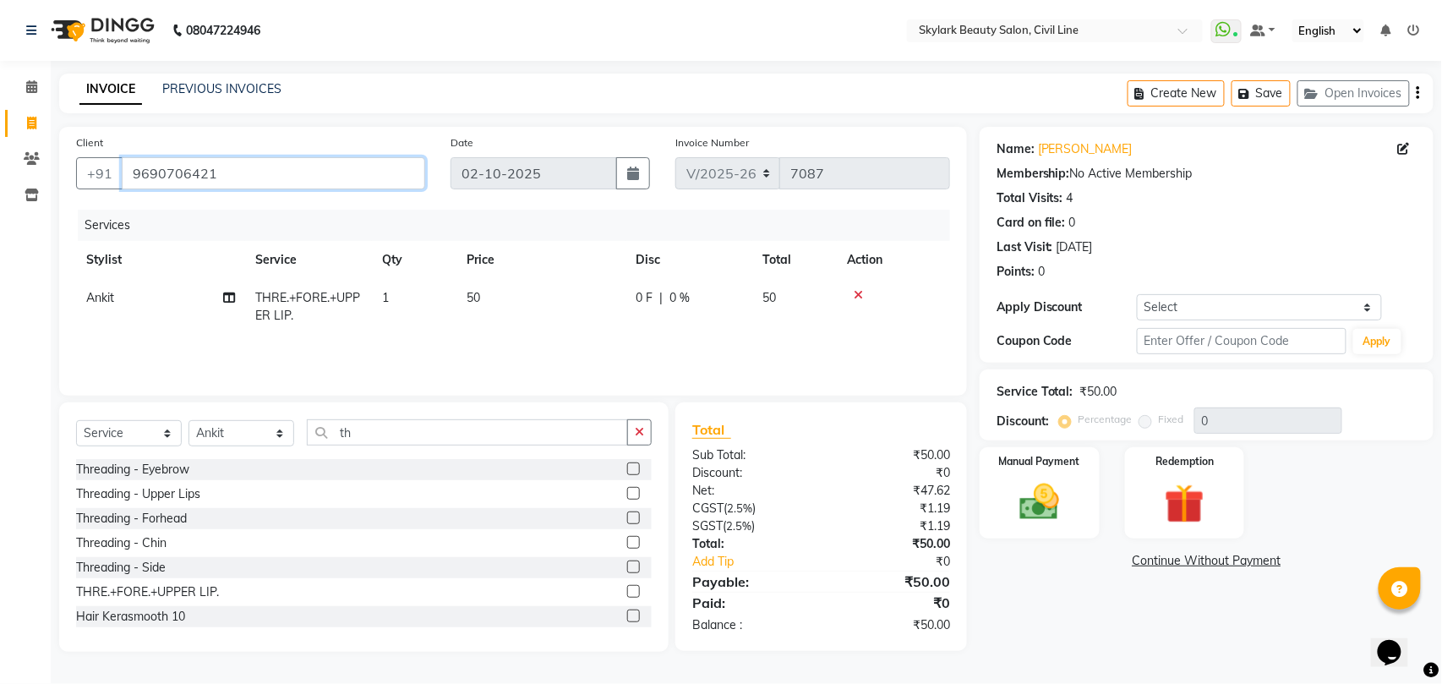
click at [262, 170] on input "9690706421" at bounding box center [273, 173] width 303 height 32
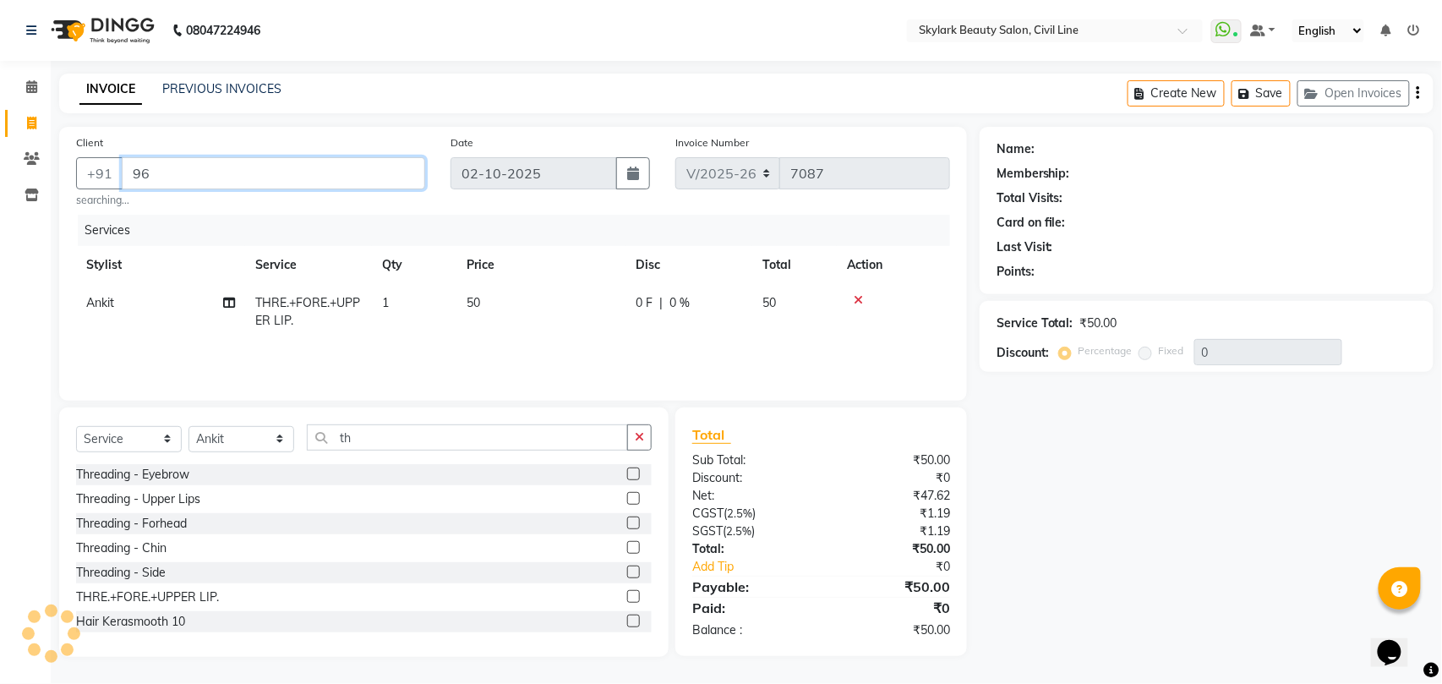
type input "9"
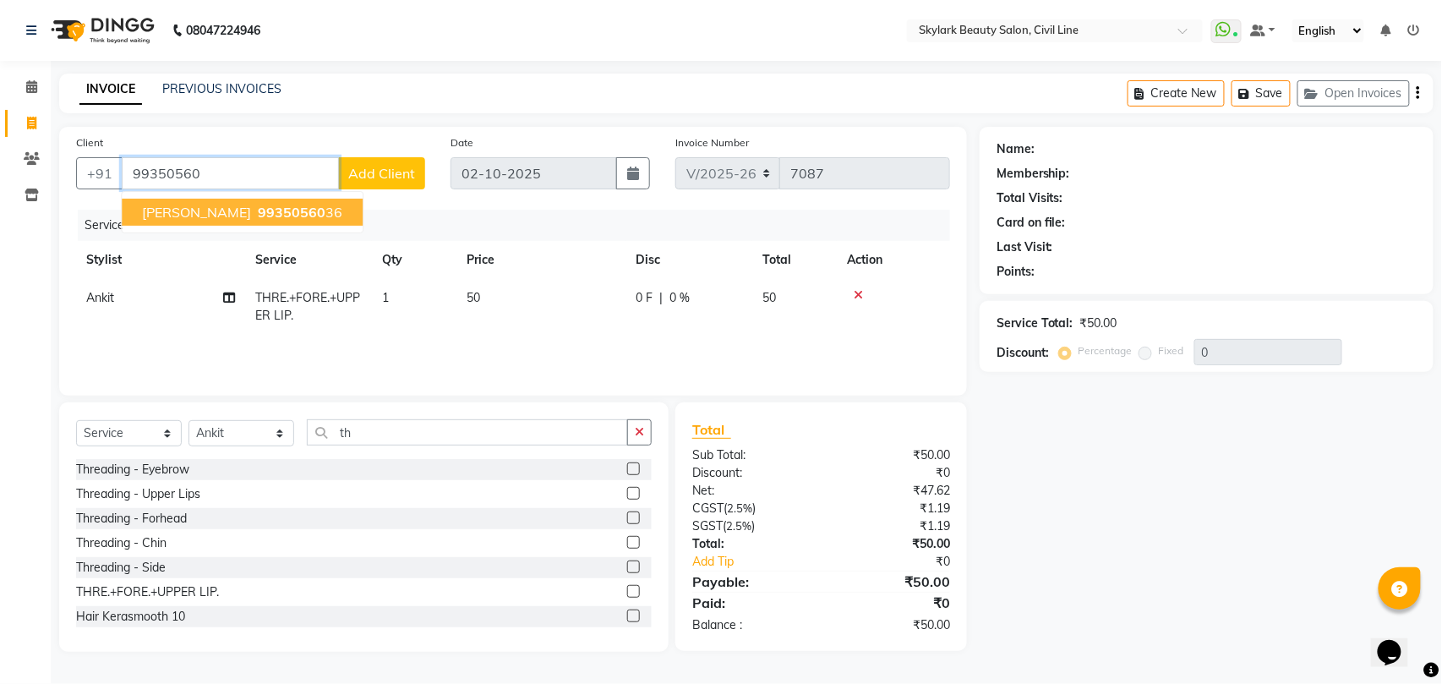
click at [258, 213] on span "99350560" at bounding box center [292, 212] width 68 height 17
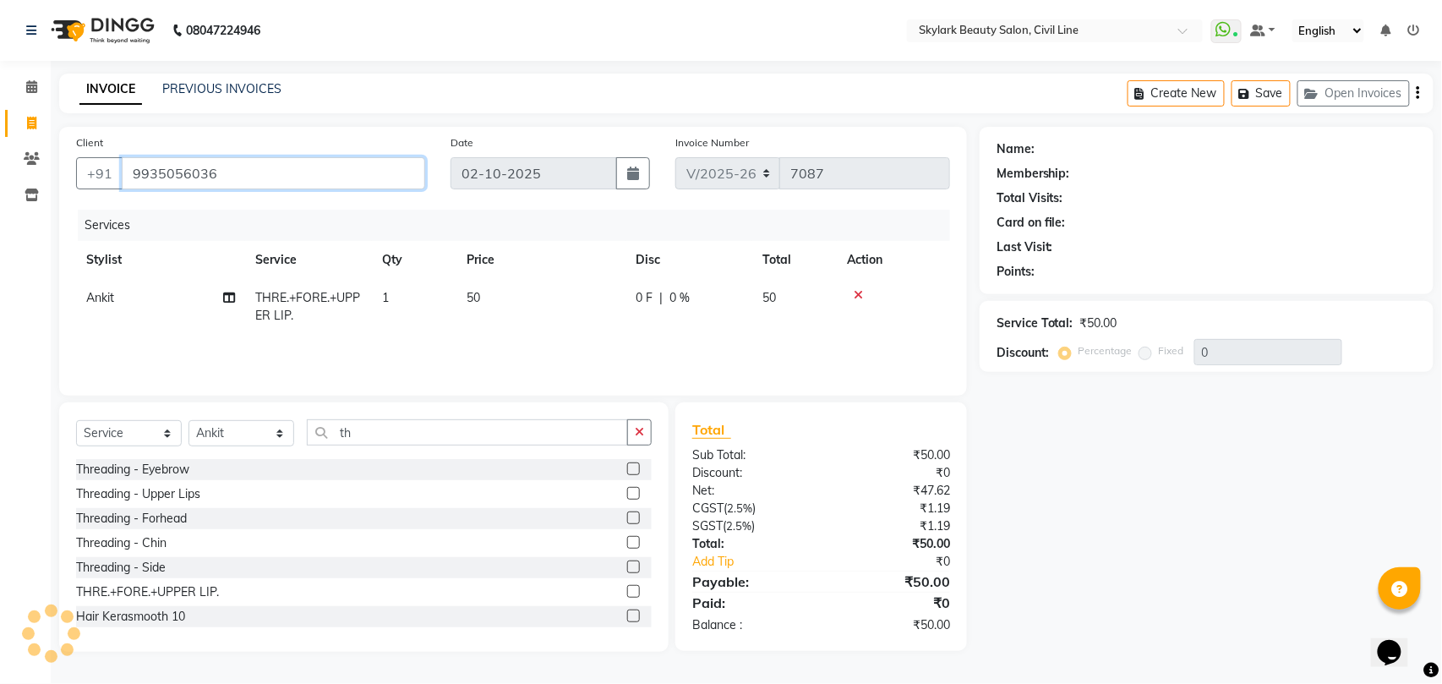
type input "9935056036"
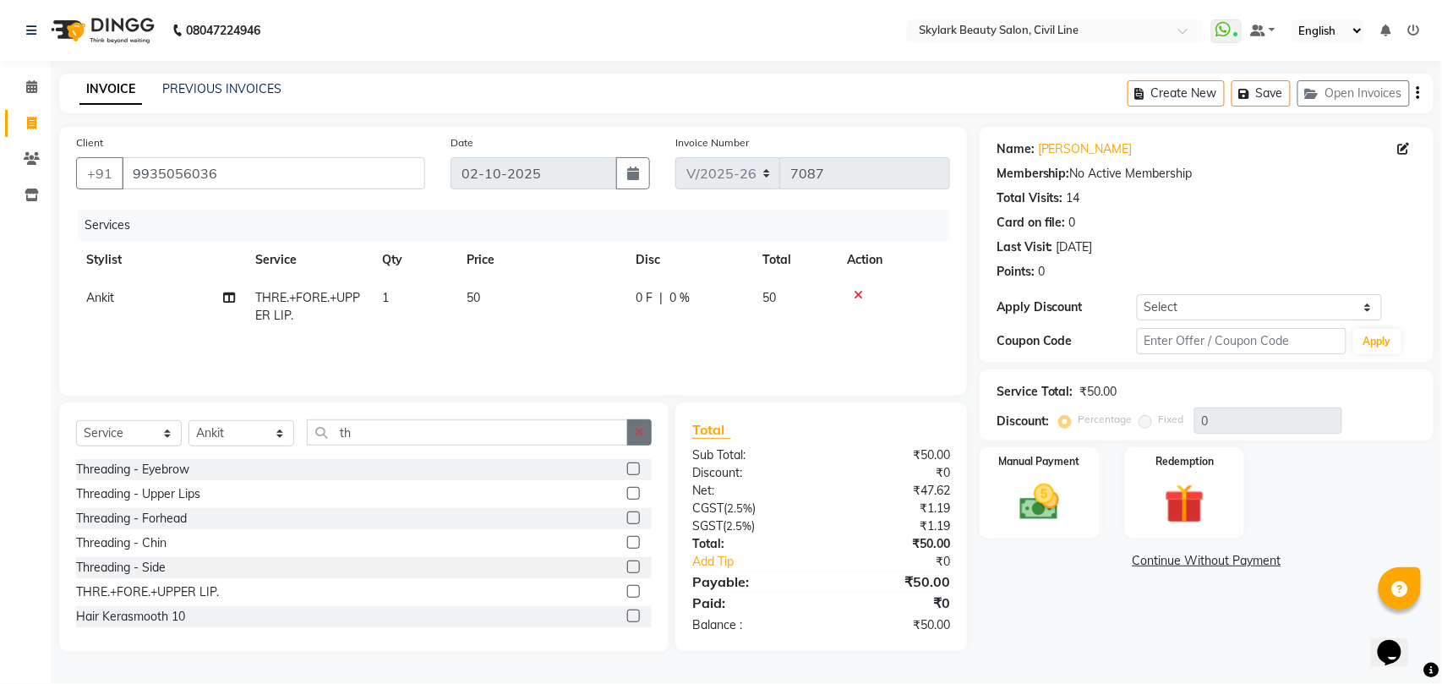
click at [639, 431] on icon "button" at bounding box center [639, 432] width 9 height 12
click at [127, 433] on select "Select Service Product Membership Package Voucher Prepaid Gift Card" at bounding box center [129, 433] width 106 height 26
select select "product"
click at [76, 420] on select "Select Service Product Membership Package Voucher Prepaid Gift Card" at bounding box center [129, 433] width 106 height 26
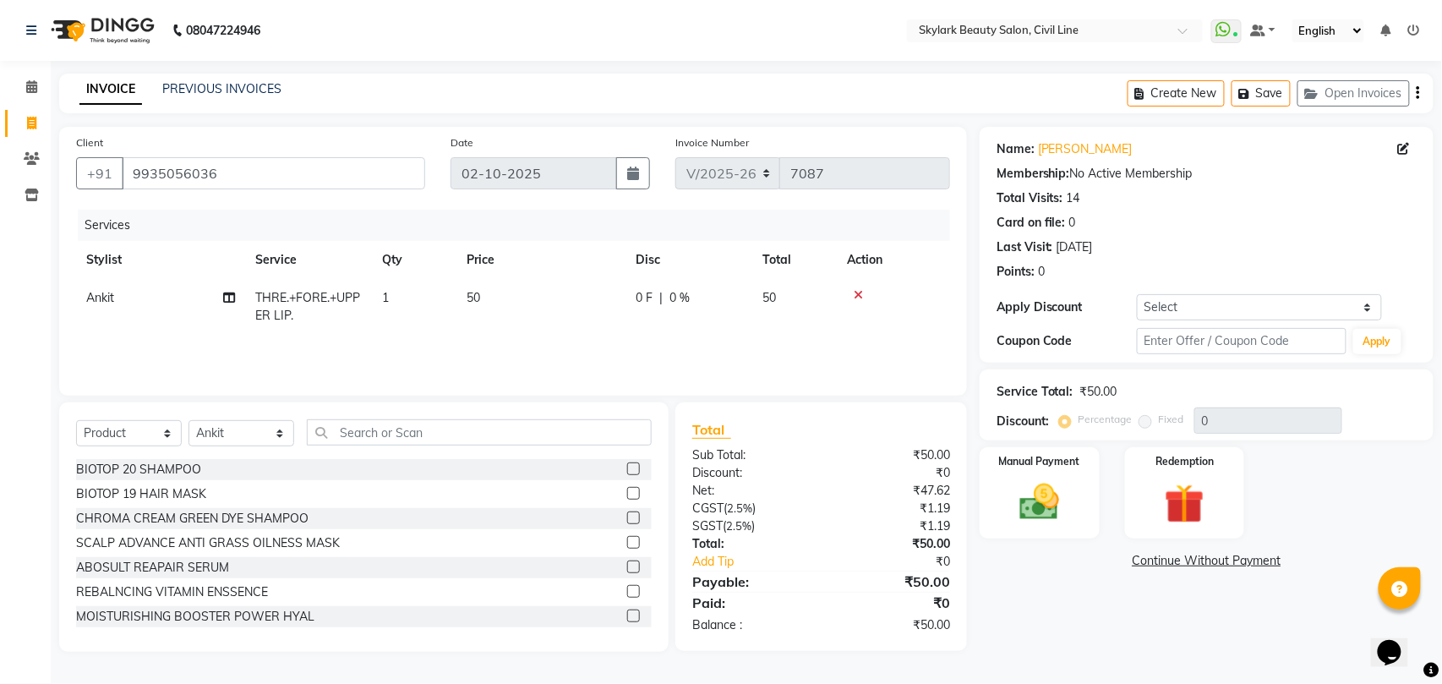
drag, startPoint x: 376, startPoint y: 411, endPoint x: 380, endPoint y: 430, distance: 19.9
click at [376, 417] on div "Select Service Product Membership Package Voucher Prepaid Gift Card Select Styl…" at bounding box center [363, 526] width 609 height 249
click at [385, 438] on input "text" at bounding box center [479, 432] width 345 height 26
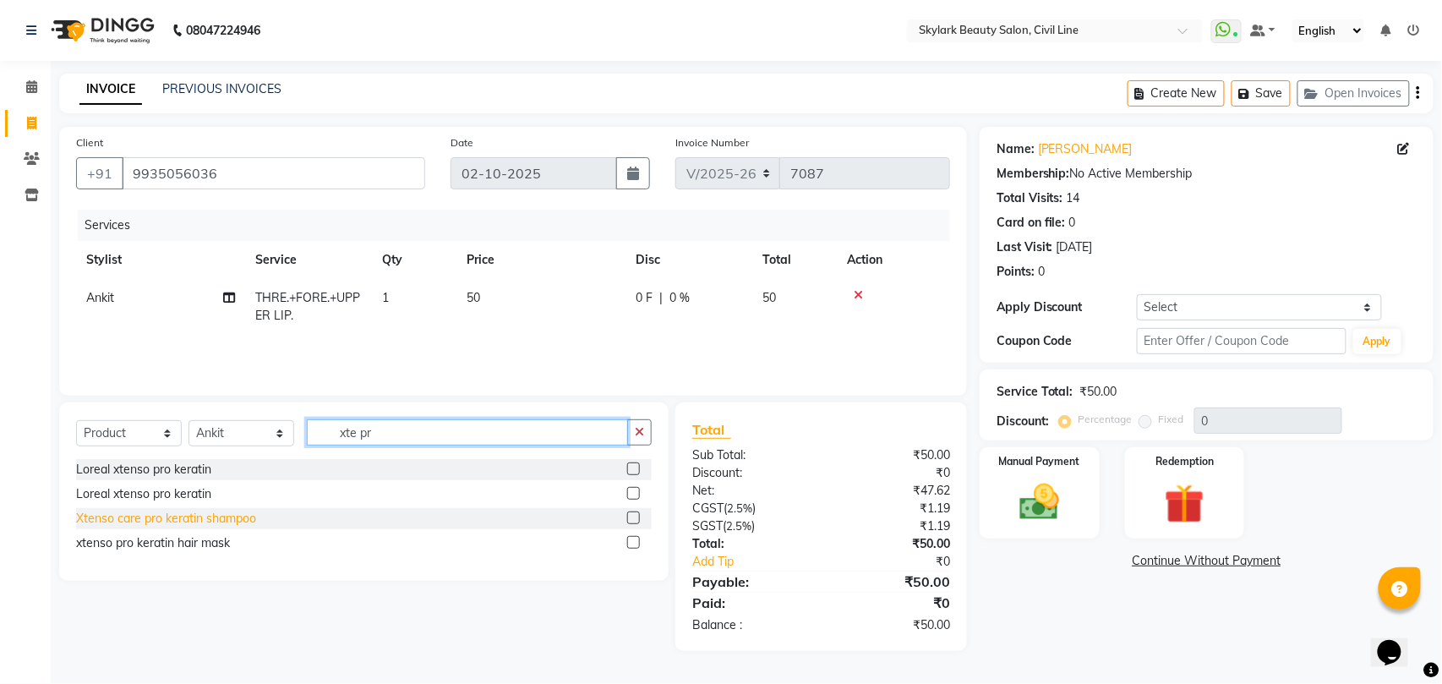
type input "xte pr"
click at [137, 518] on div "Xtenso care pro keratin shampoo" at bounding box center [166, 519] width 180 height 18
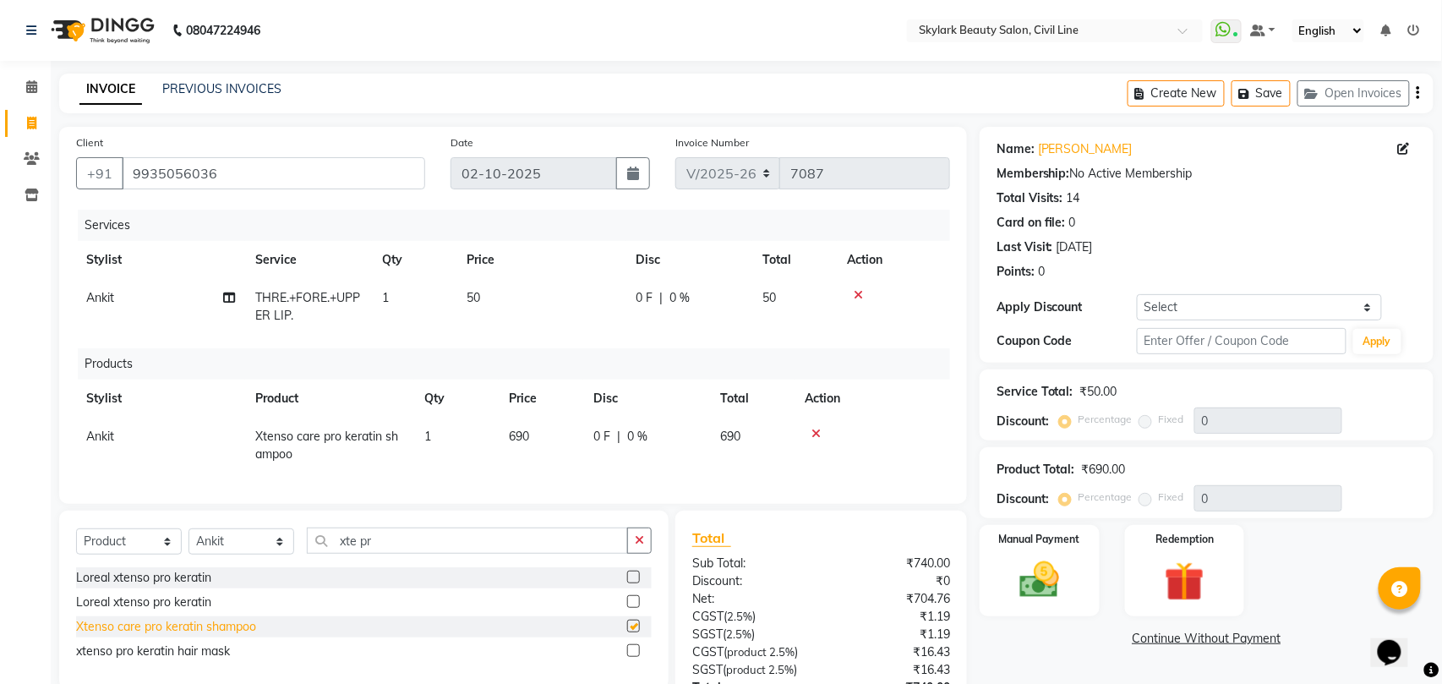
checkbox input "false"
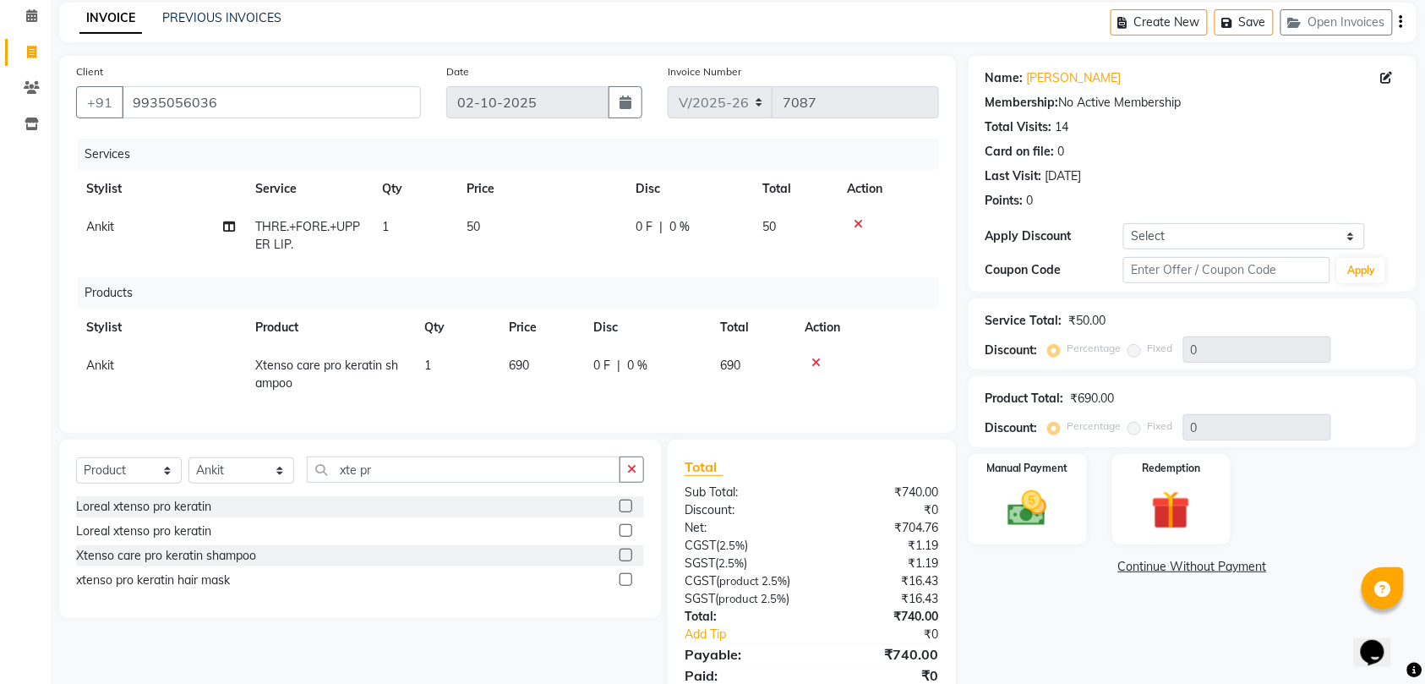
scroll to position [153, 0]
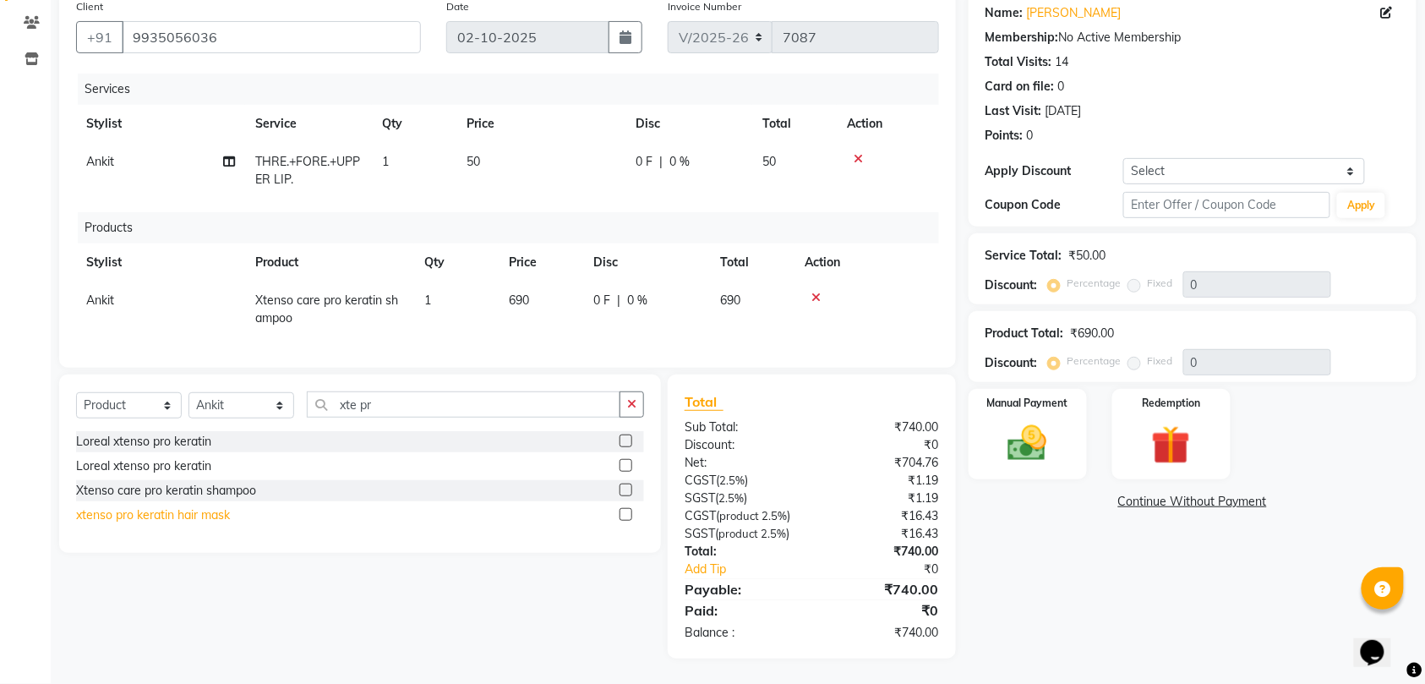
click at [146, 516] on div "xtenso pro keratin hair mask" at bounding box center [153, 515] width 154 height 18
checkbox input "false"
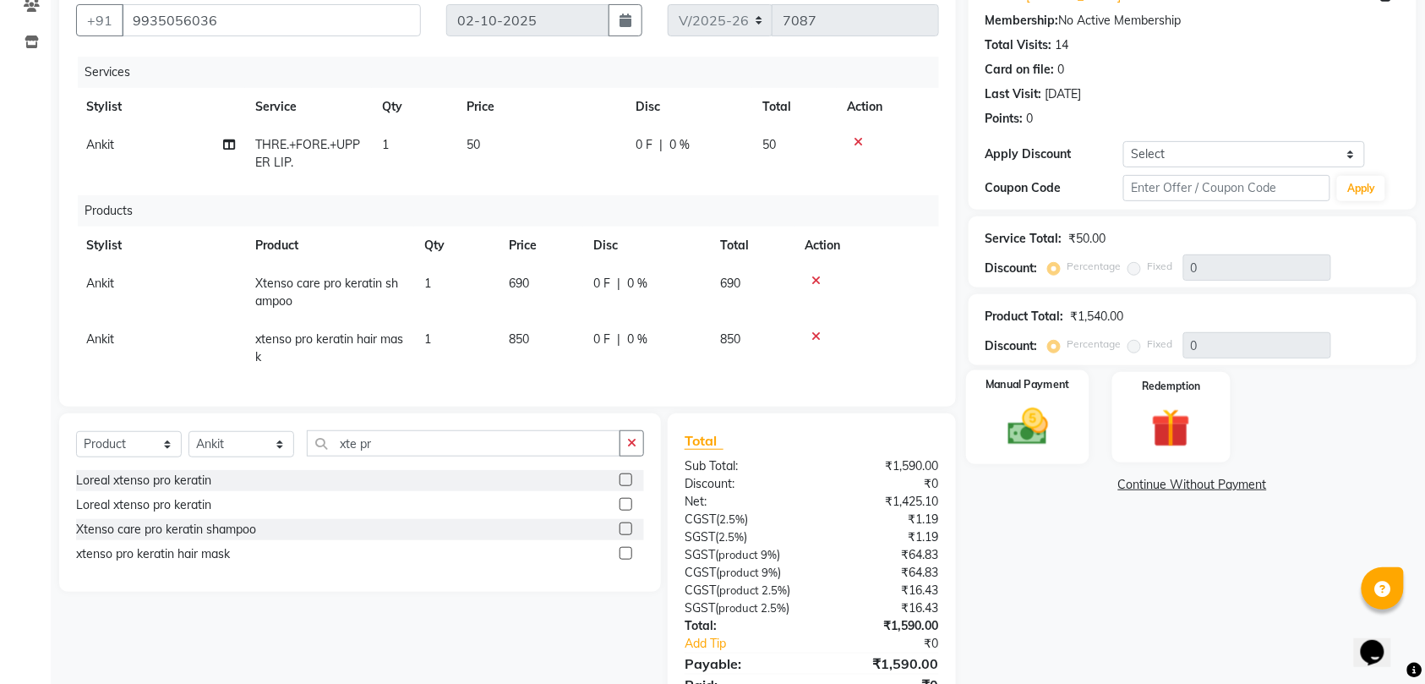
click at [1035, 420] on img at bounding box center [1028, 426] width 66 height 46
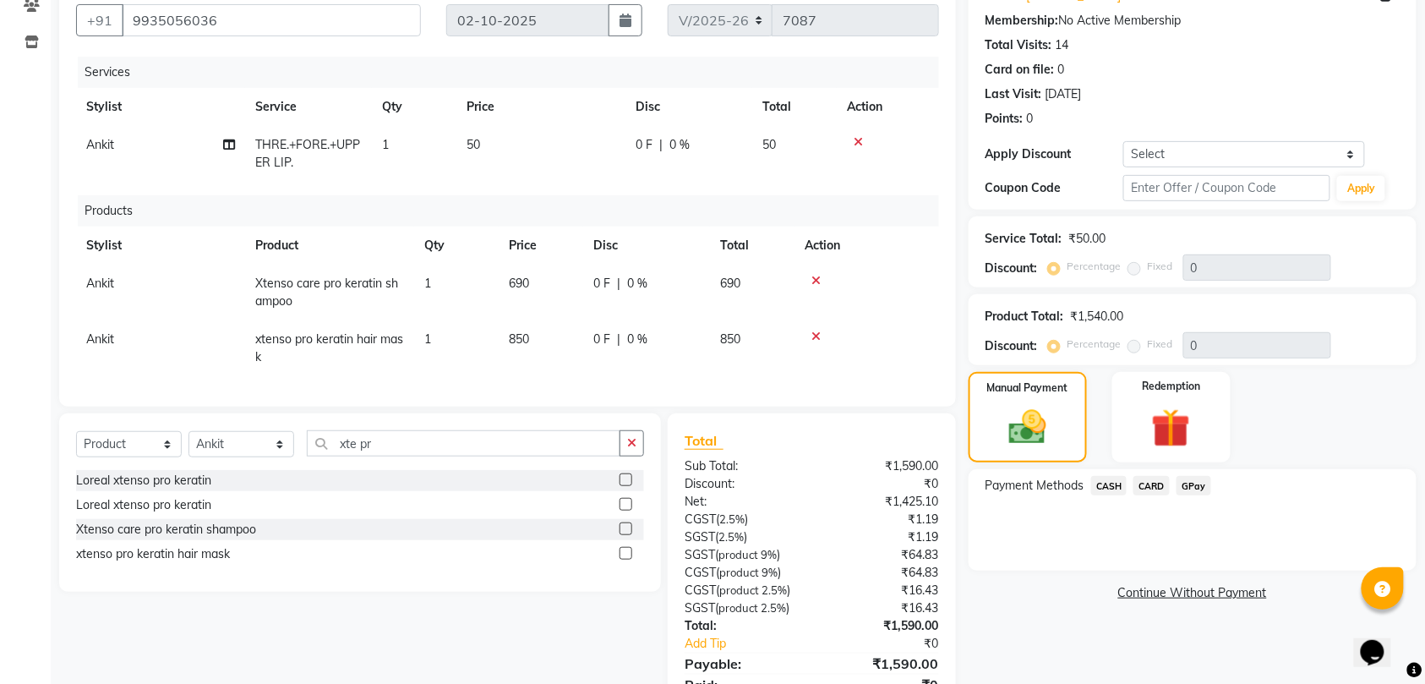
click at [1189, 484] on span "GPay" at bounding box center [1194, 485] width 35 height 19
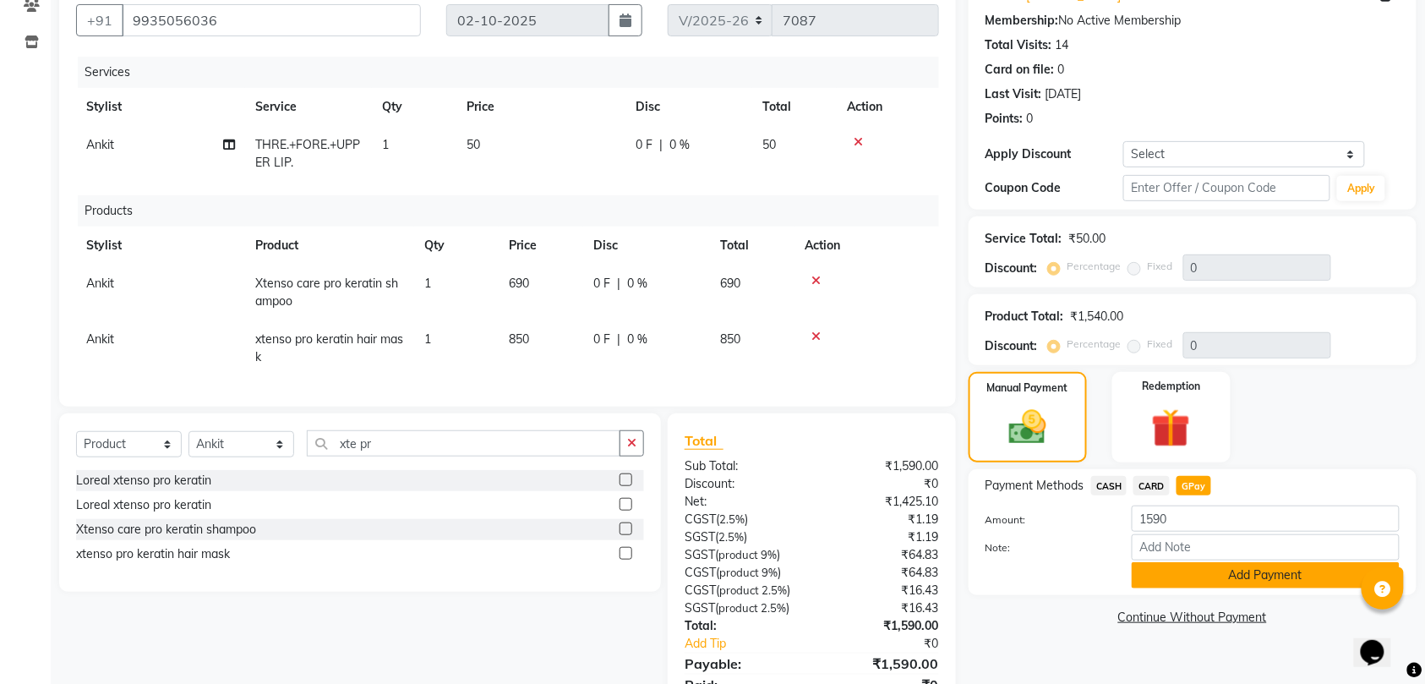
click at [1254, 570] on button "Add Payment" at bounding box center [1266, 575] width 268 height 26
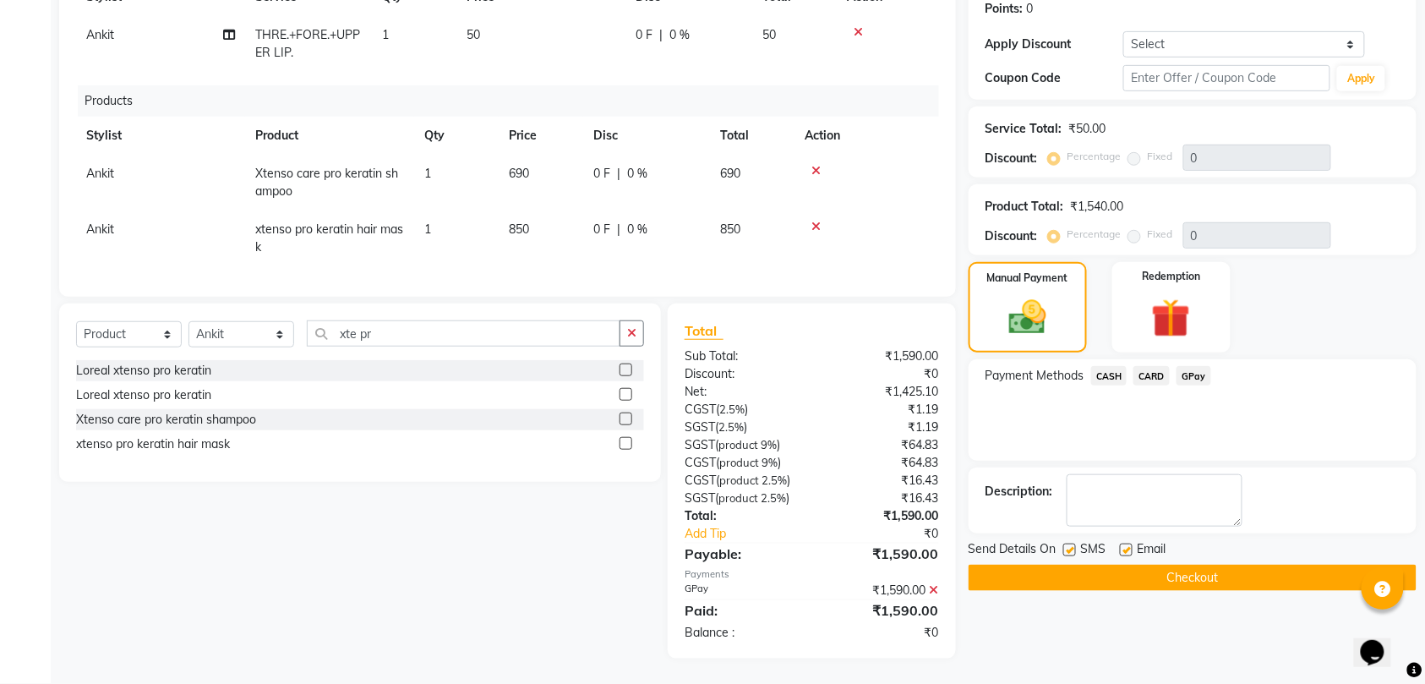
scroll to position [279, 0]
click at [1205, 565] on button "Checkout" at bounding box center [1193, 578] width 448 height 26
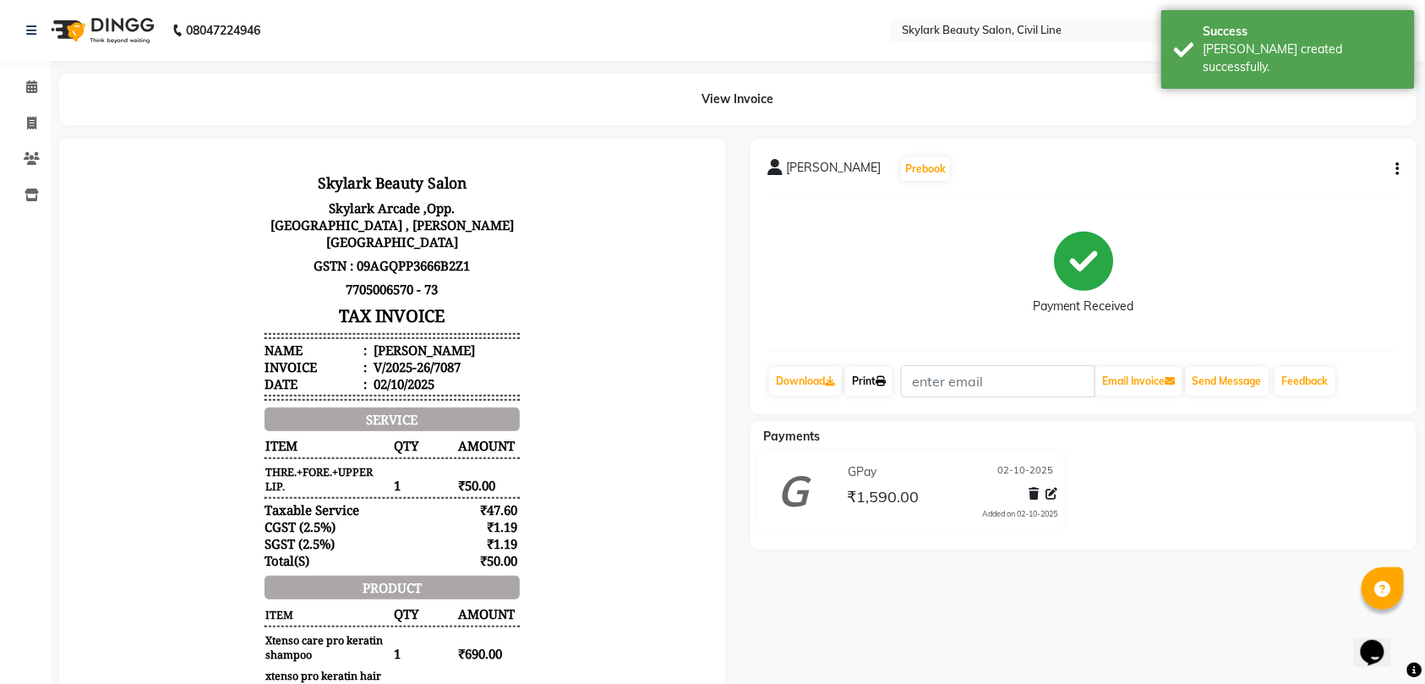
click at [866, 376] on link "Print" at bounding box center [868, 381] width 47 height 29
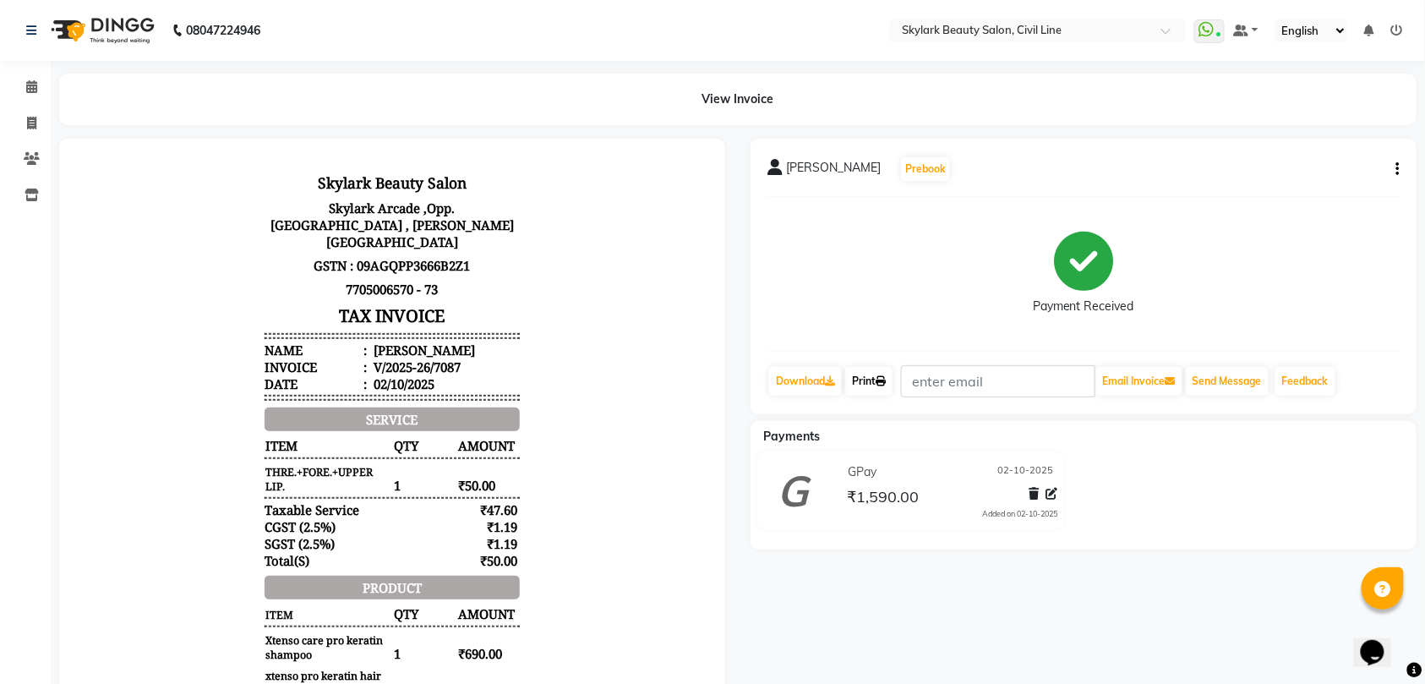
click at [877, 380] on link "Print" at bounding box center [868, 381] width 47 height 29
click at [31, 83] on icon at bounding box center [31, 86] width 11 height 13
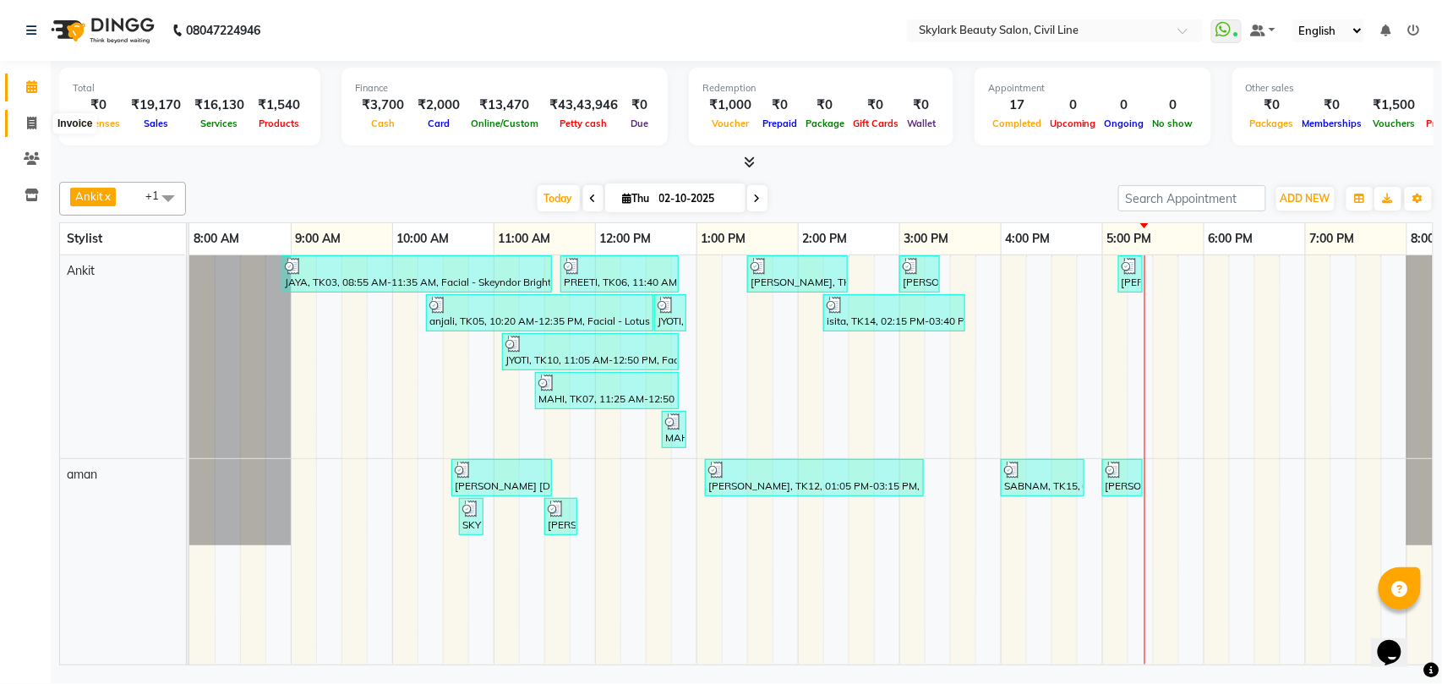
click at [31, 120] on icon at bounding box center [31, 123] width 9 height 13
select select "service"
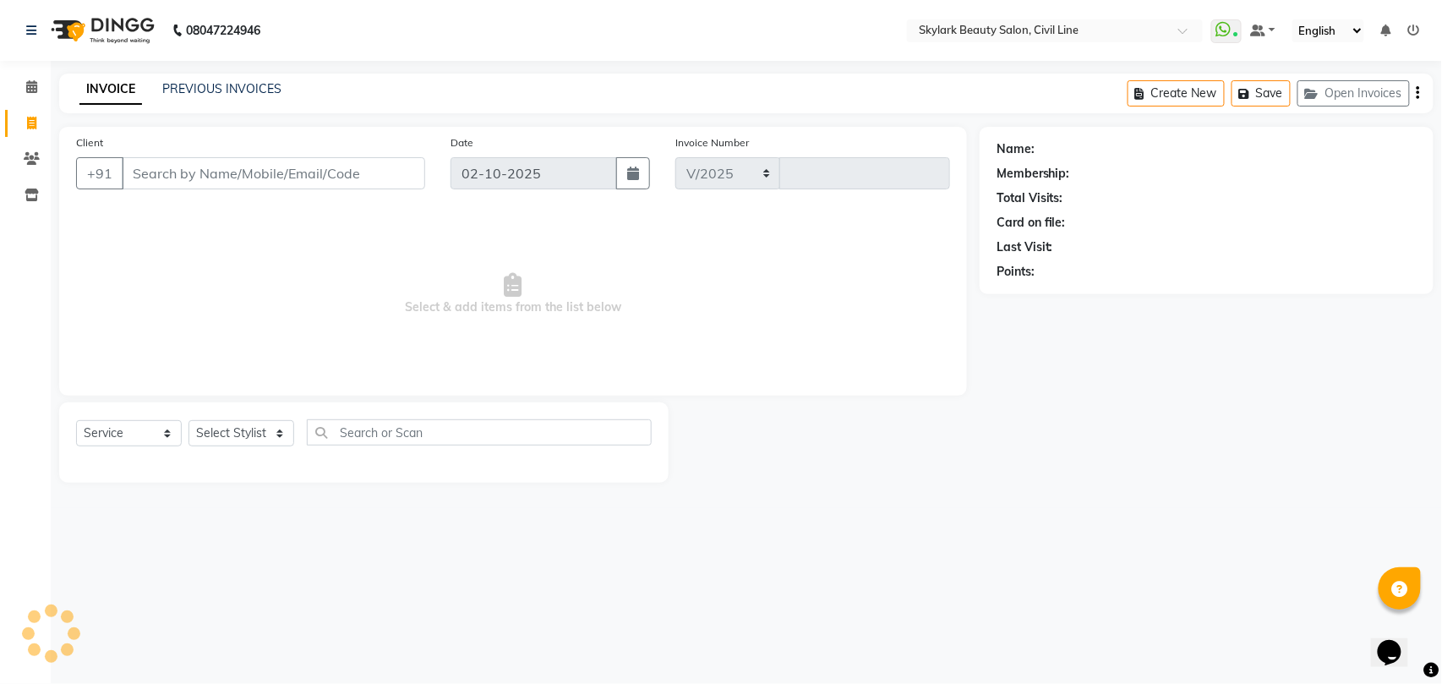
select select "4588"
type input "7089"
click at [238, 428] on select "Select Stylist" at bounding box center [242, 433] width 106 height 26
click at [233, 438] on select "Select Stylist" at bounding box center [242, 433] width 106 height 26
click at [233, 438] on select "Select Stylist aman Ankit GAGAN WAHLA GURWINDER SINGH WASU" at bounding box center [242, 433] width 106 height 26
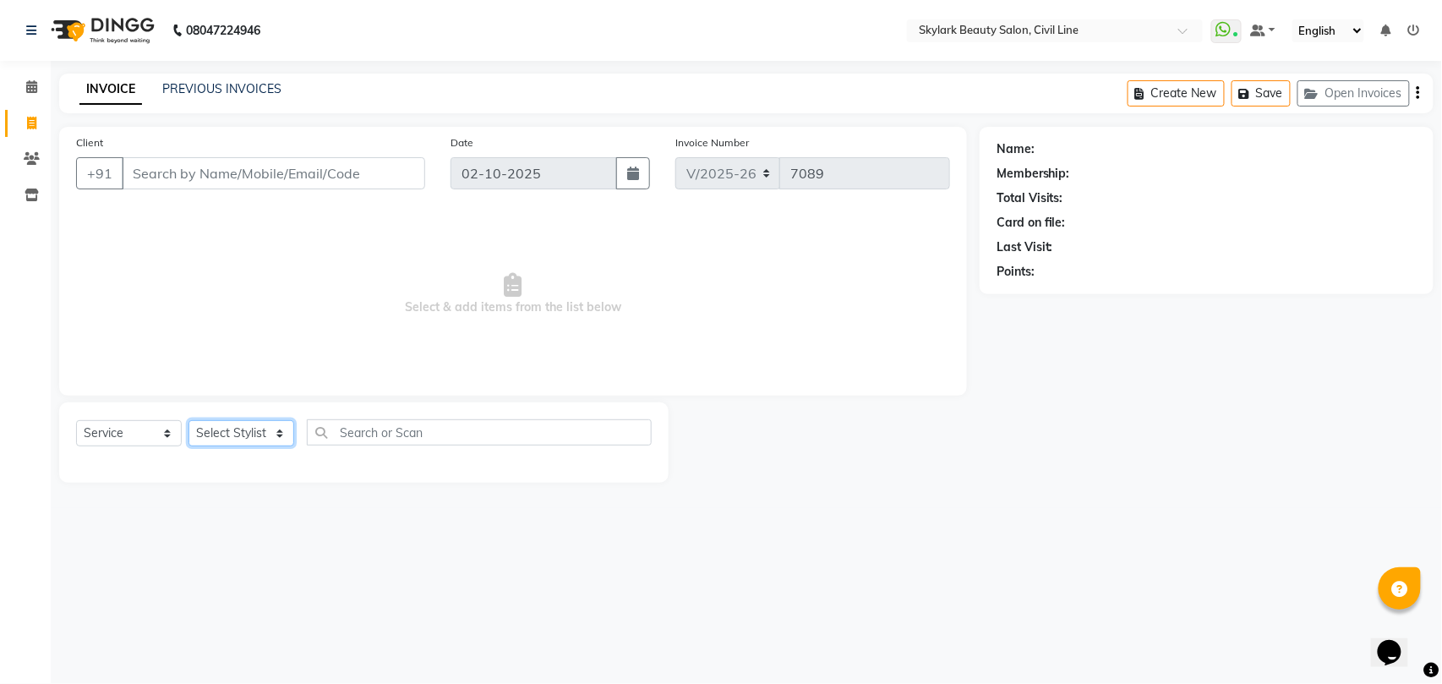
select select "28120"
click at [189, 420] on select "Select Stylist aman Ankit GAGAN WAHLA GURWINDER SINGH WASU" at bounding box center [242, 433] width 106 height 26
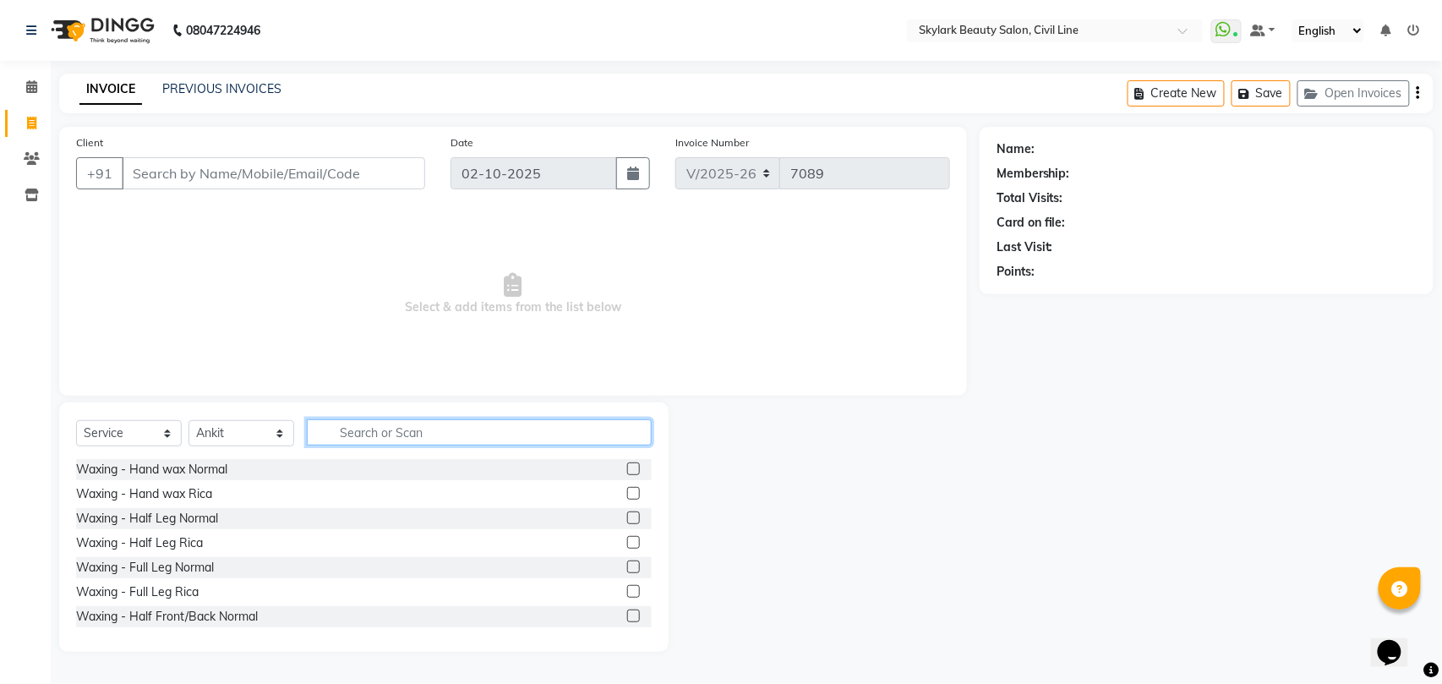
click at [409, 424] on input "text" at bounding box center [479, 432] width 345 height 26
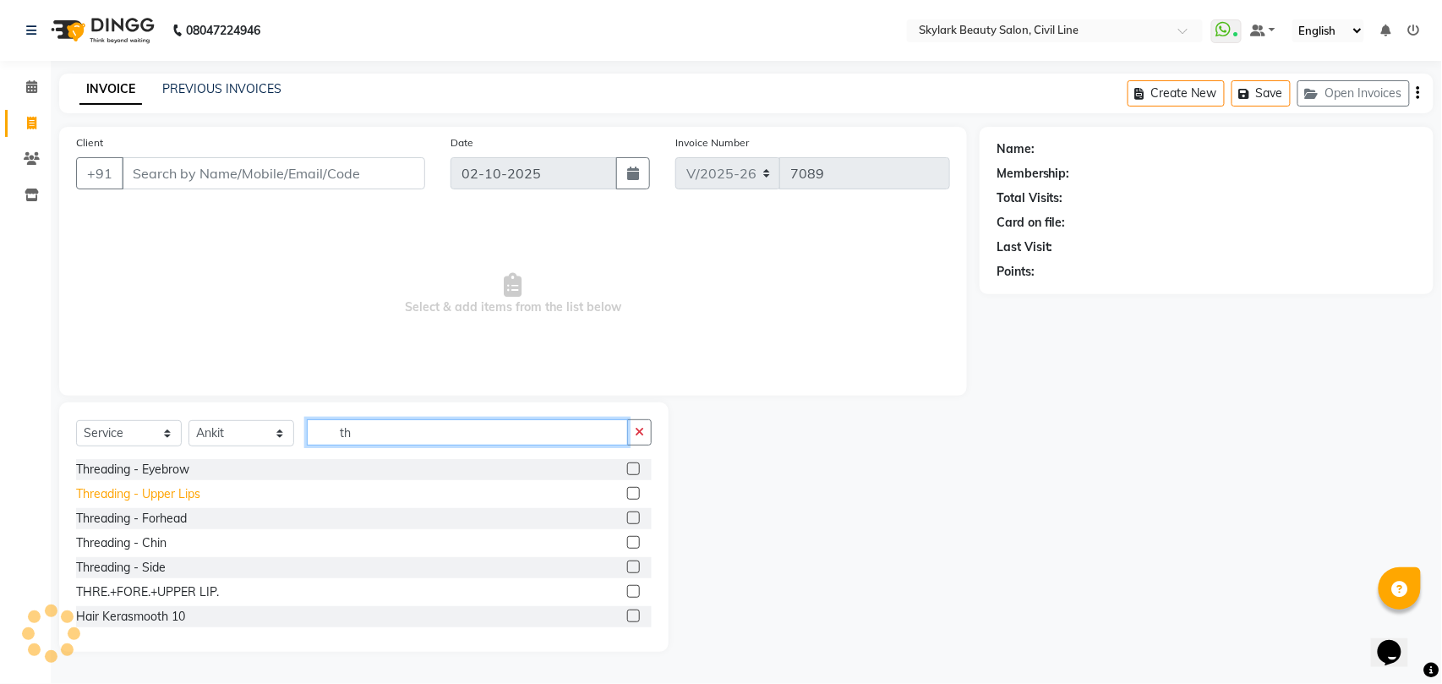
type input "th"
click at [181, 497] on div "Threading - Upper Lips" at bounding box center [138, 494] width 124 height 18
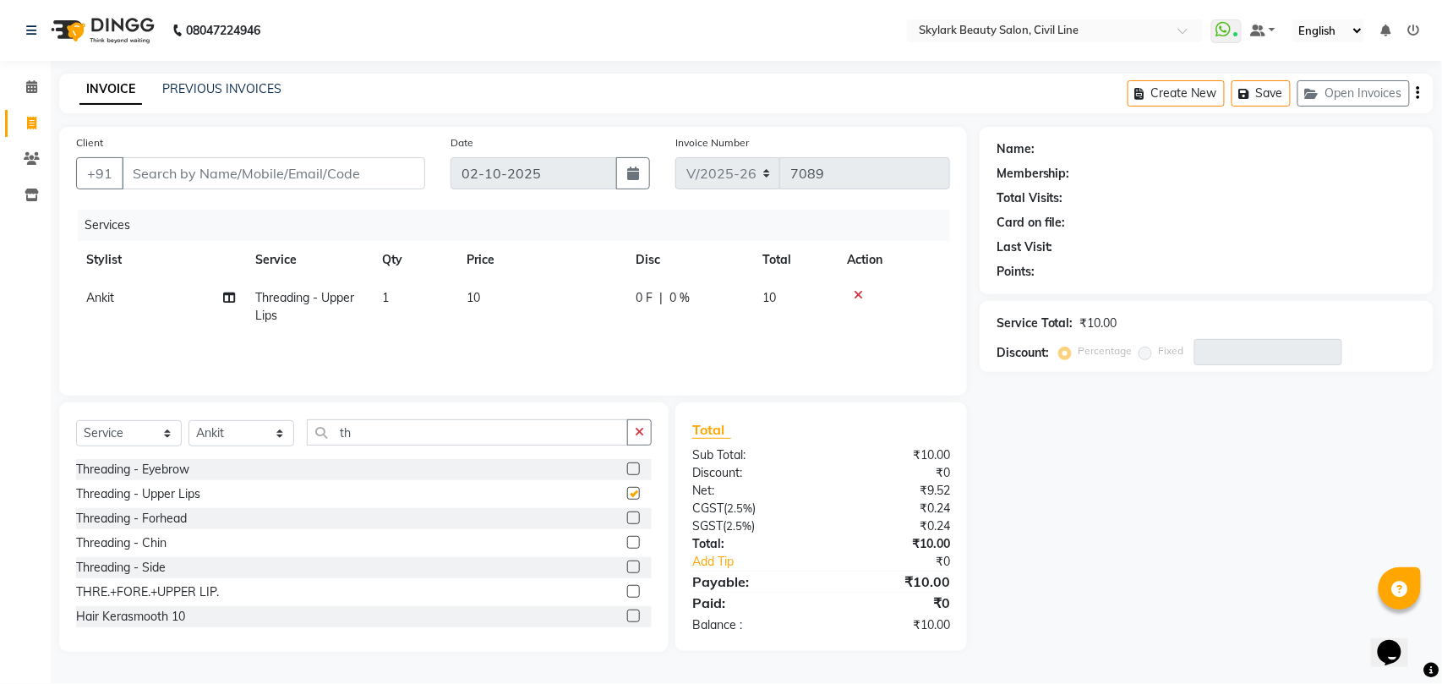
checkbox input "false"
click at [366, 170] on input "Client" at bounding box center [273, 173] width 303 height 32
type input "7"
type input "0"
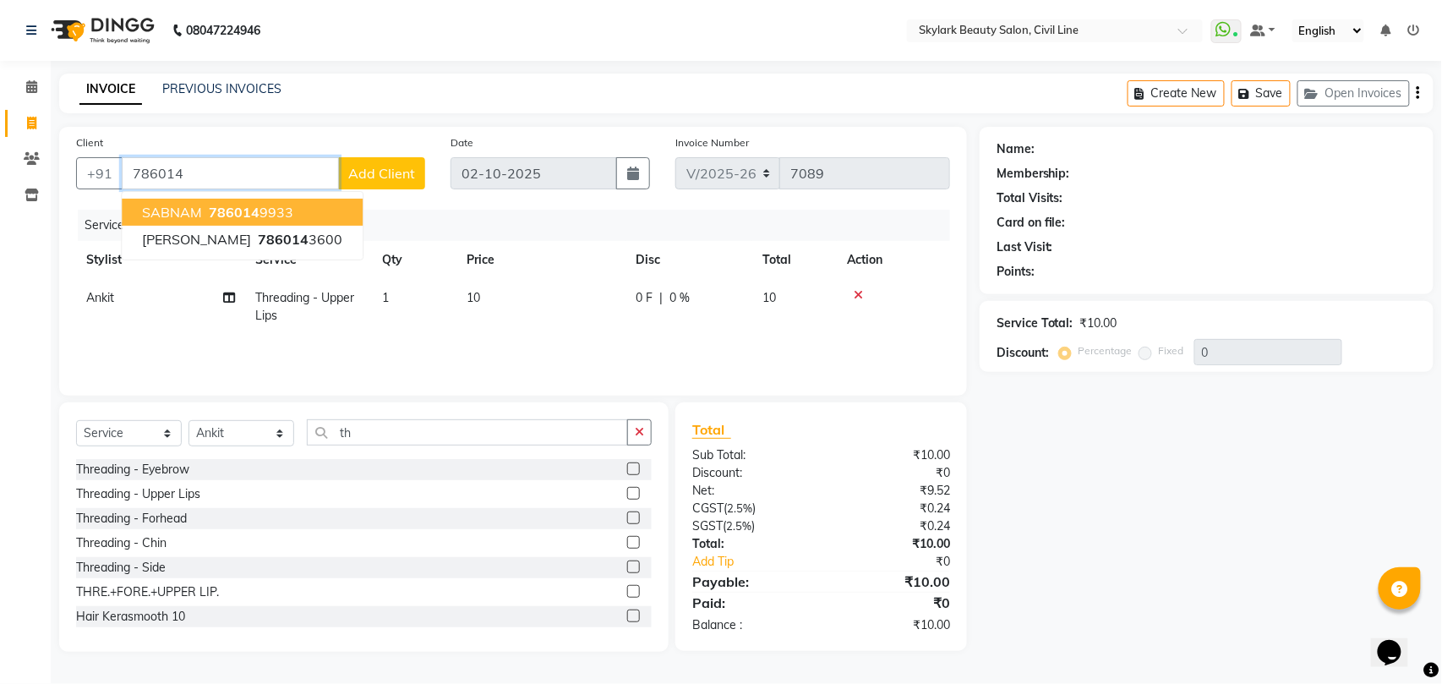
click at [265, 210] on ngb-highlight "786014 9933" at bounding box center [249, 212] width 88 height 17
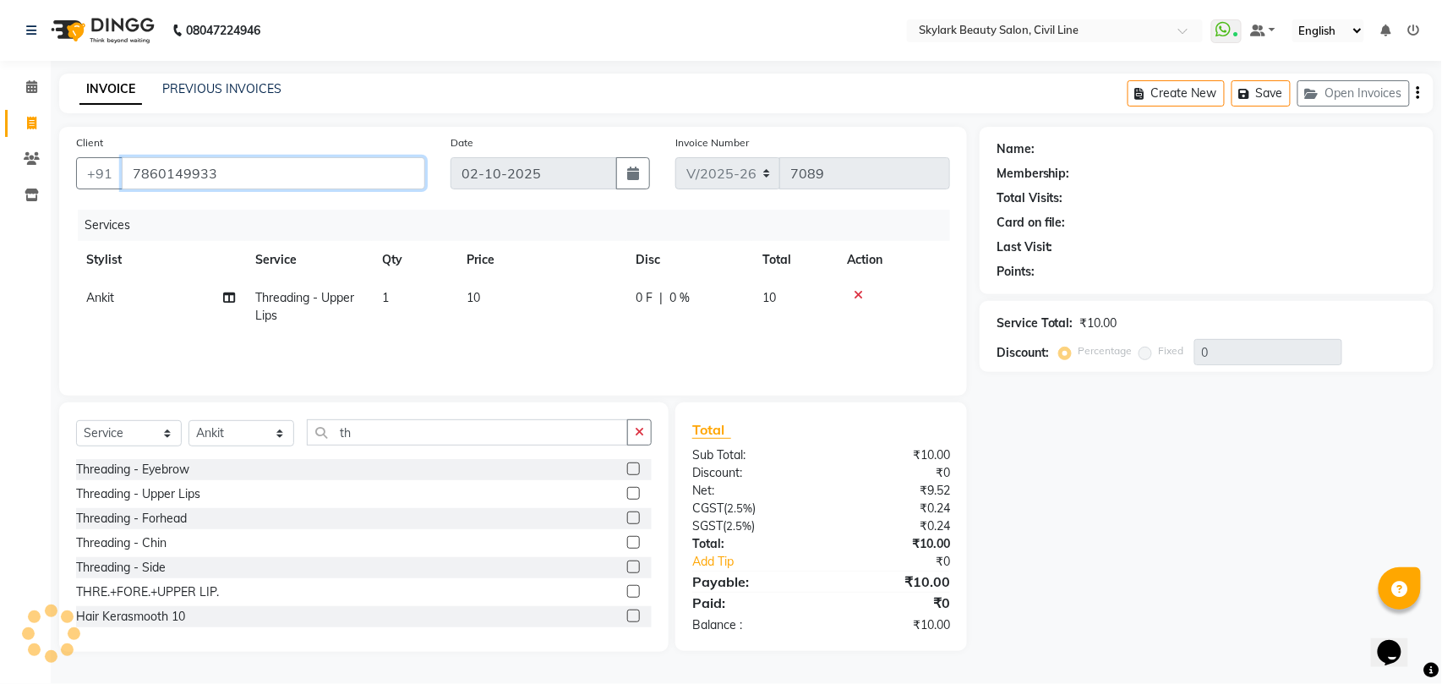
type input "7860149933"
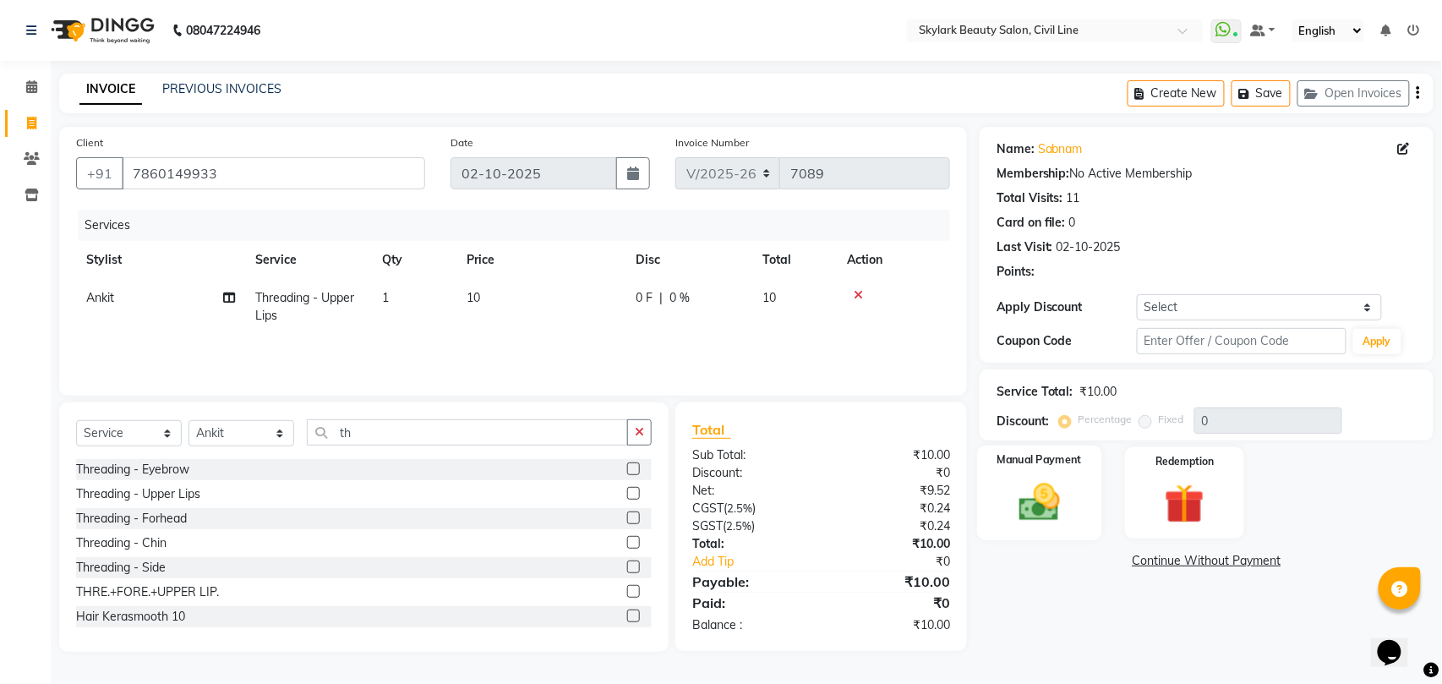
click at [1052, 478] on img at bounding box center [1039, 501] width 67 height 47
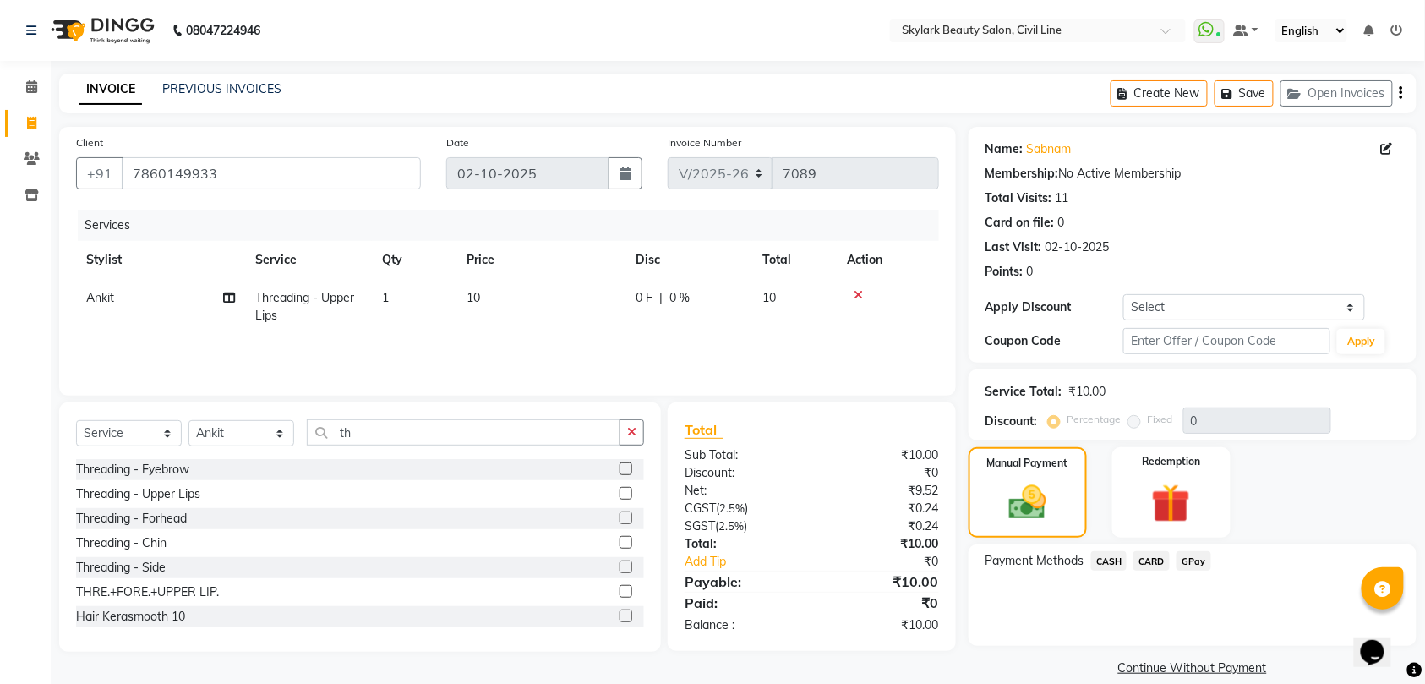
click at [1107, 561] on span "CASH" at bounding box center [1109, 560] width 36 height 19
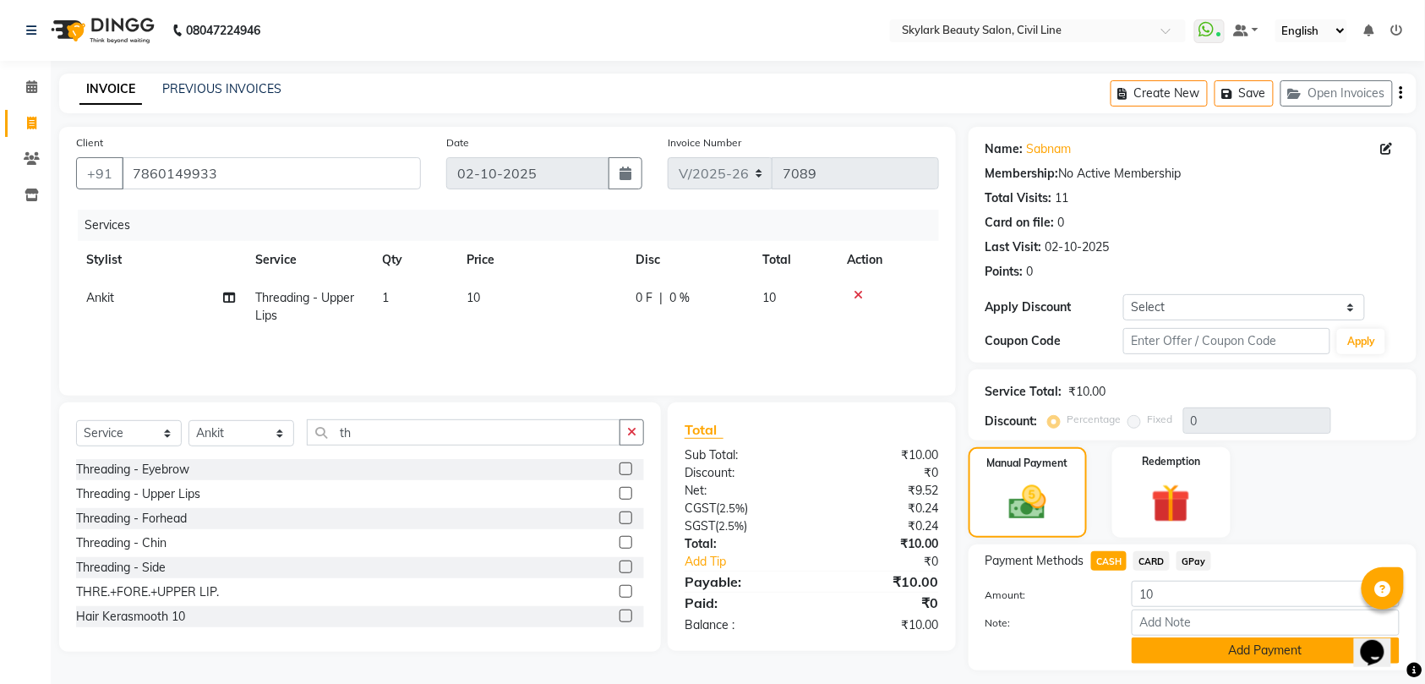
click at [1197, 648] on button "Add Payment" at bounding box center [1266, 650] width 268 height 26
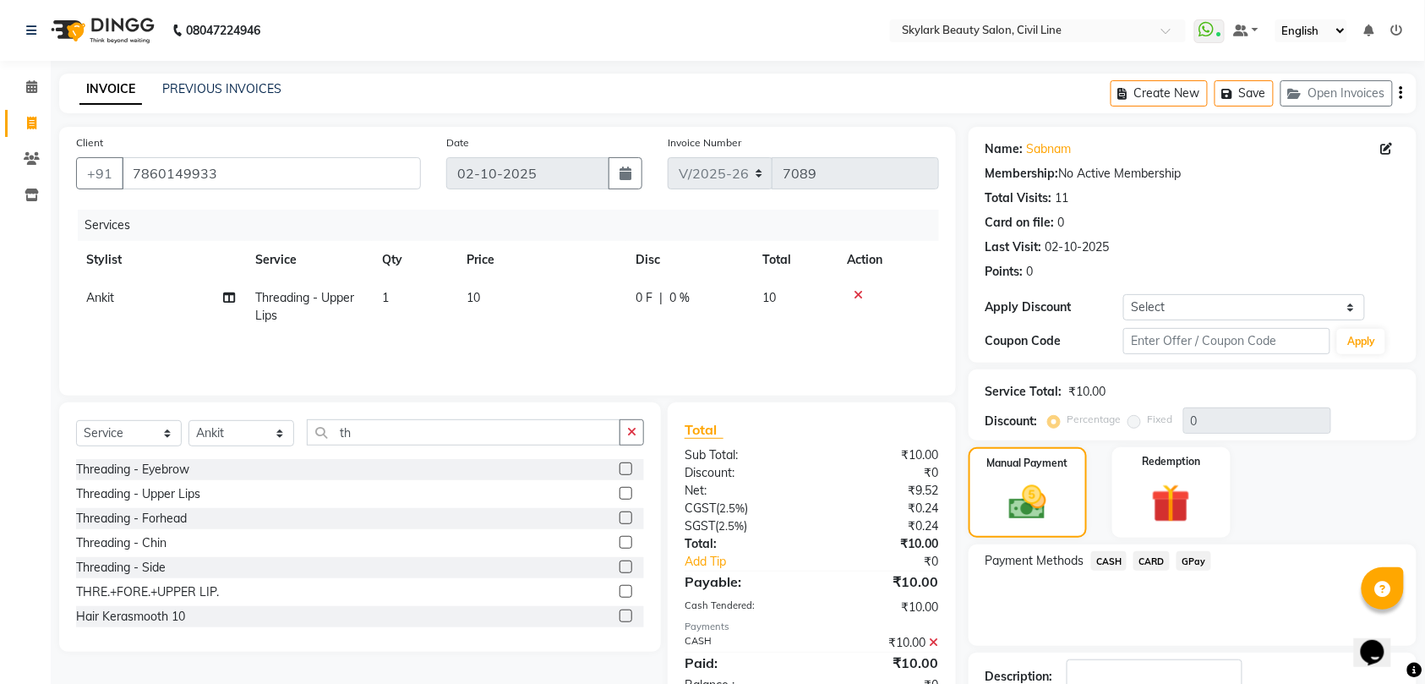
scroll to position [119, 0]
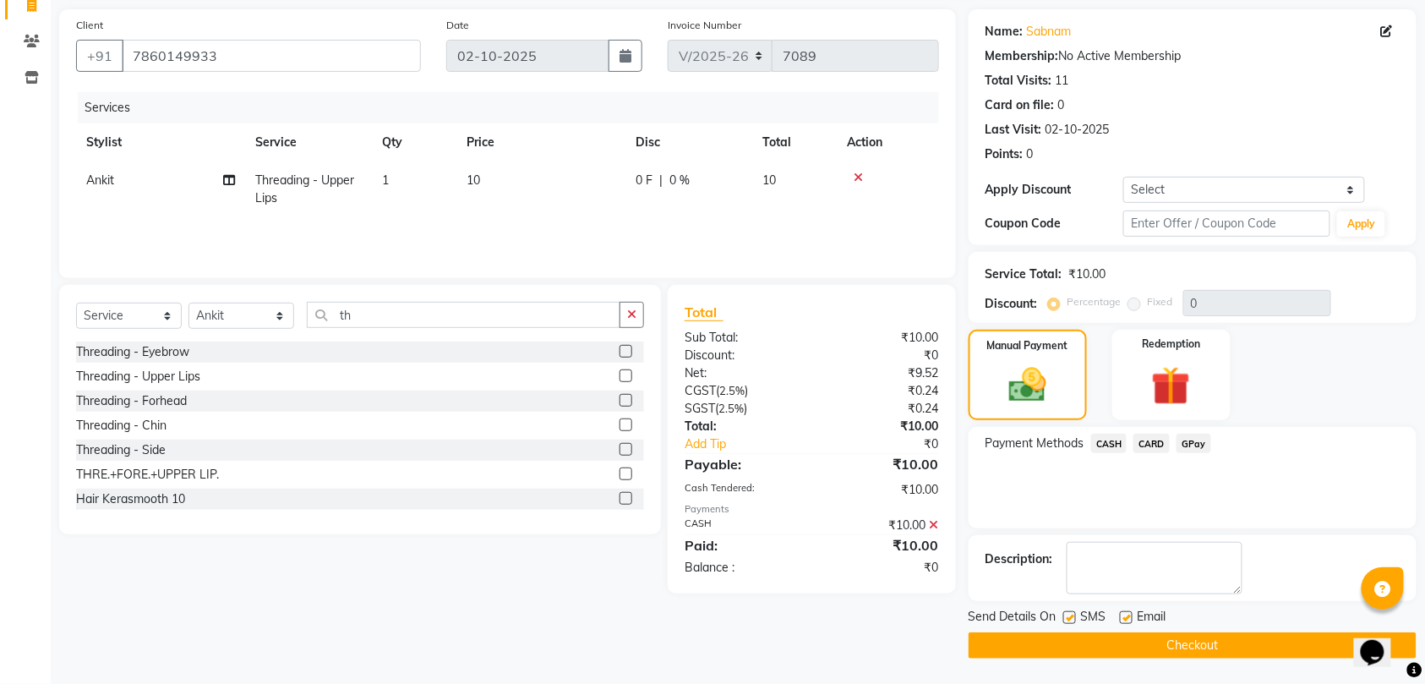
click at [1187, 642] on button "Checkout" at bounding box center [1193, 645] width 448 height 26
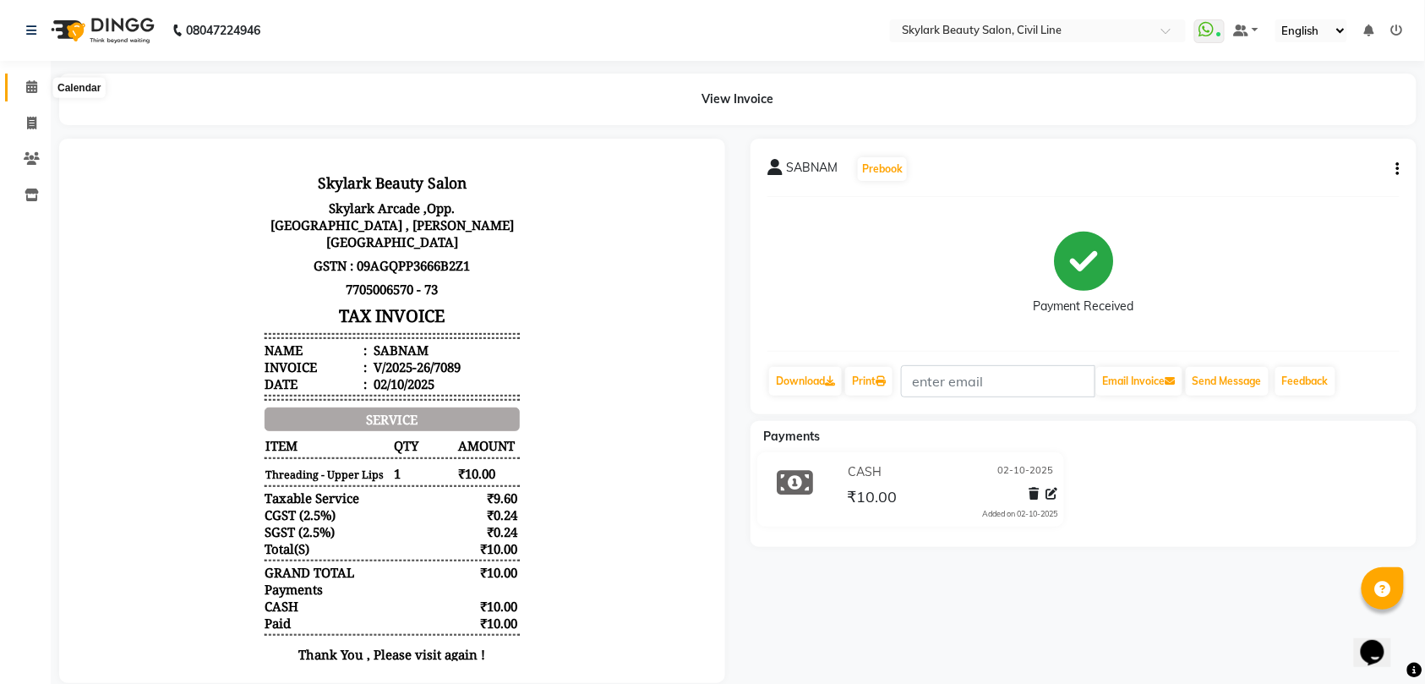
click at [30, 88] on icon at bounding box center [31, 86] width 11 height 13
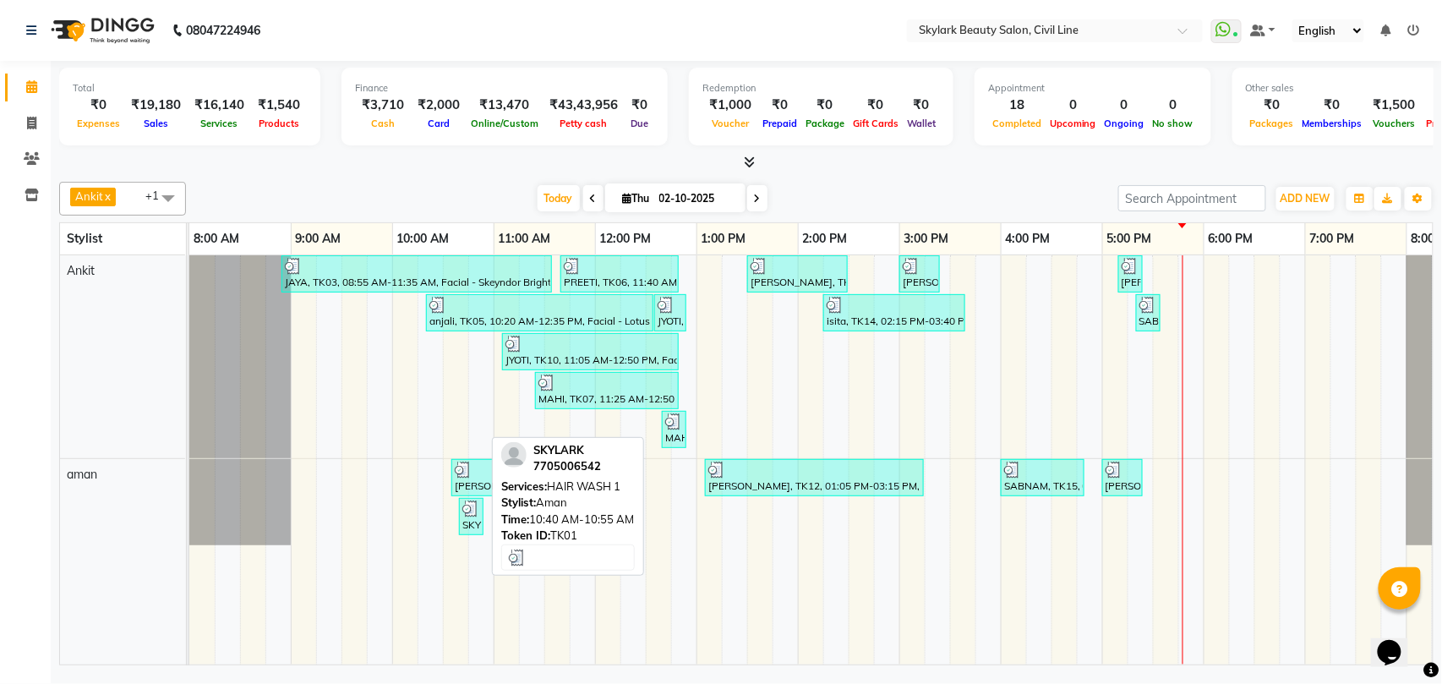
click at [470, 528] on div "SKYLARK, TK01, 10:40 AM-10:55 AM, HAIR WASH 1" at bounding box center [471, 516] width 21 height 32
select select "3"
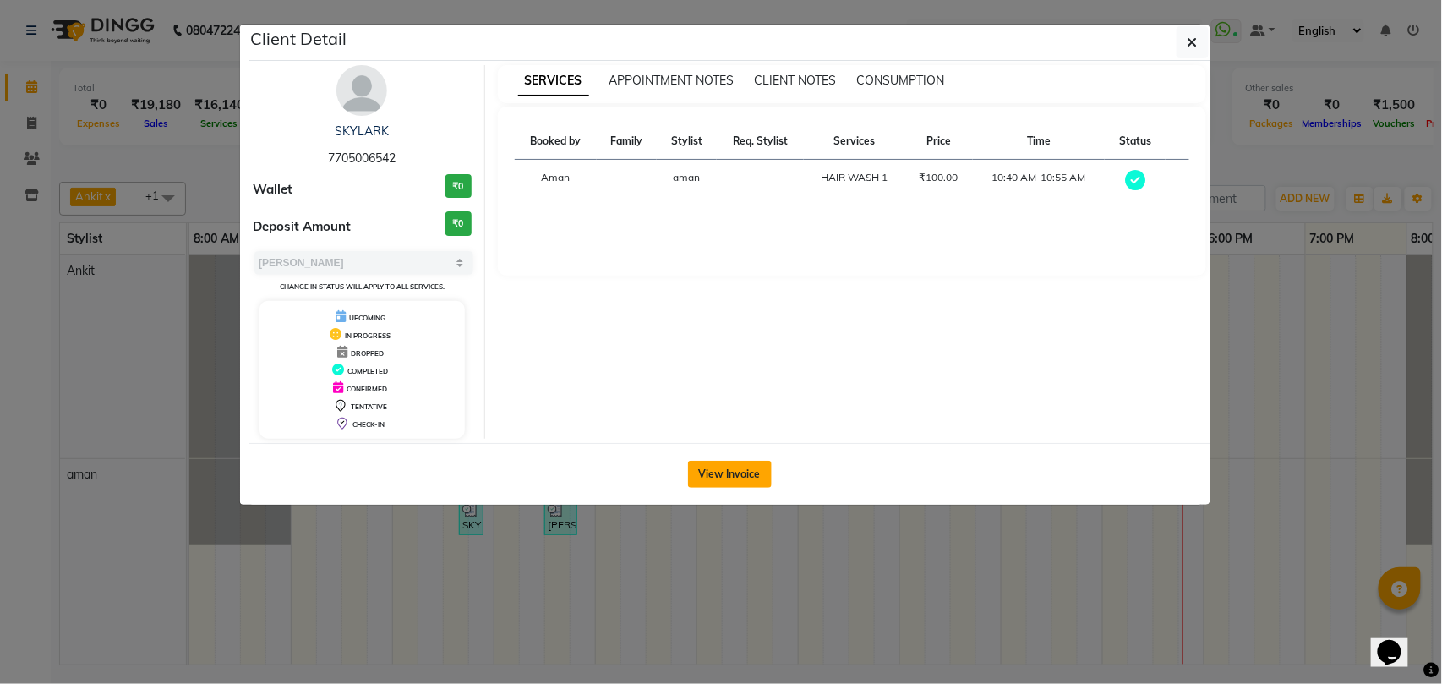
click at [752, 470] on button "View Invoice" at bounding box center [730, 474] width 84 height 27
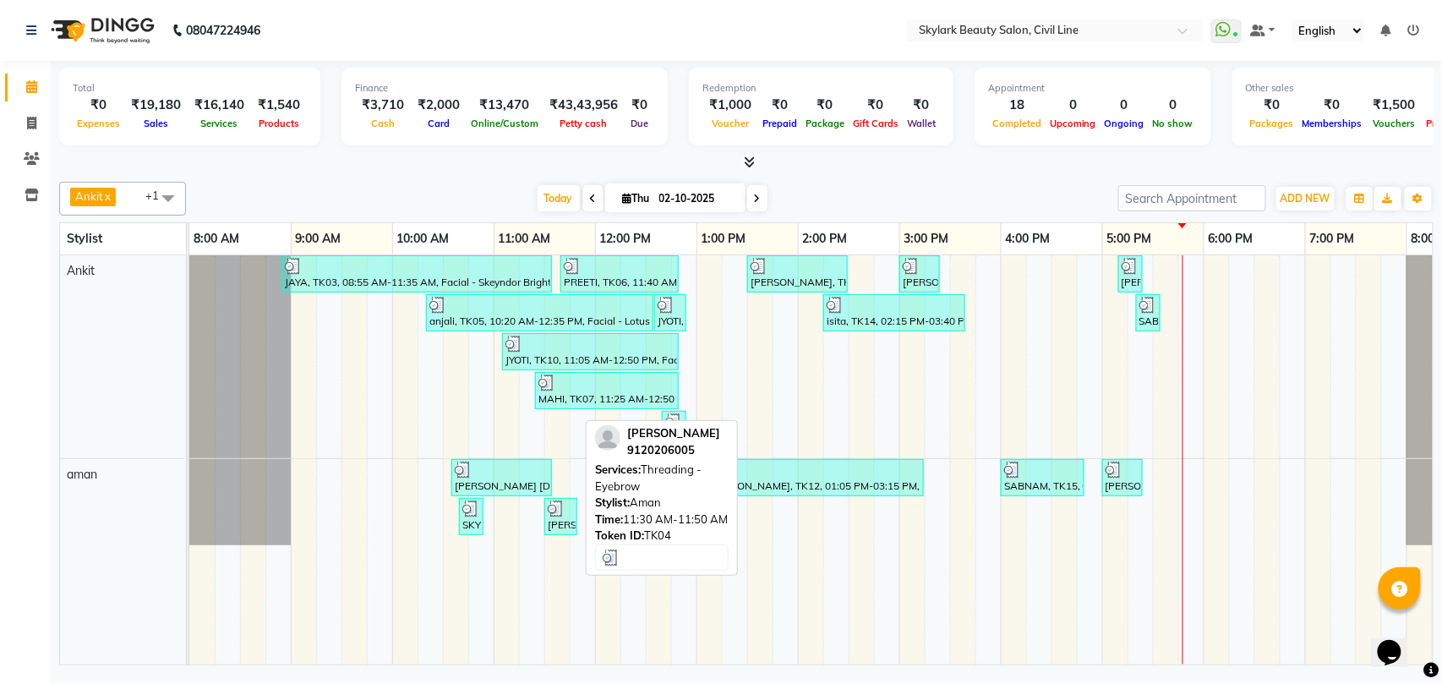
click at [556, 524] on div "[PERSON_NAME], TK04, 11:30 AM-11:50 AM, Threading - Eyebrow" at bounding box center [561, 516] width 30 height 32
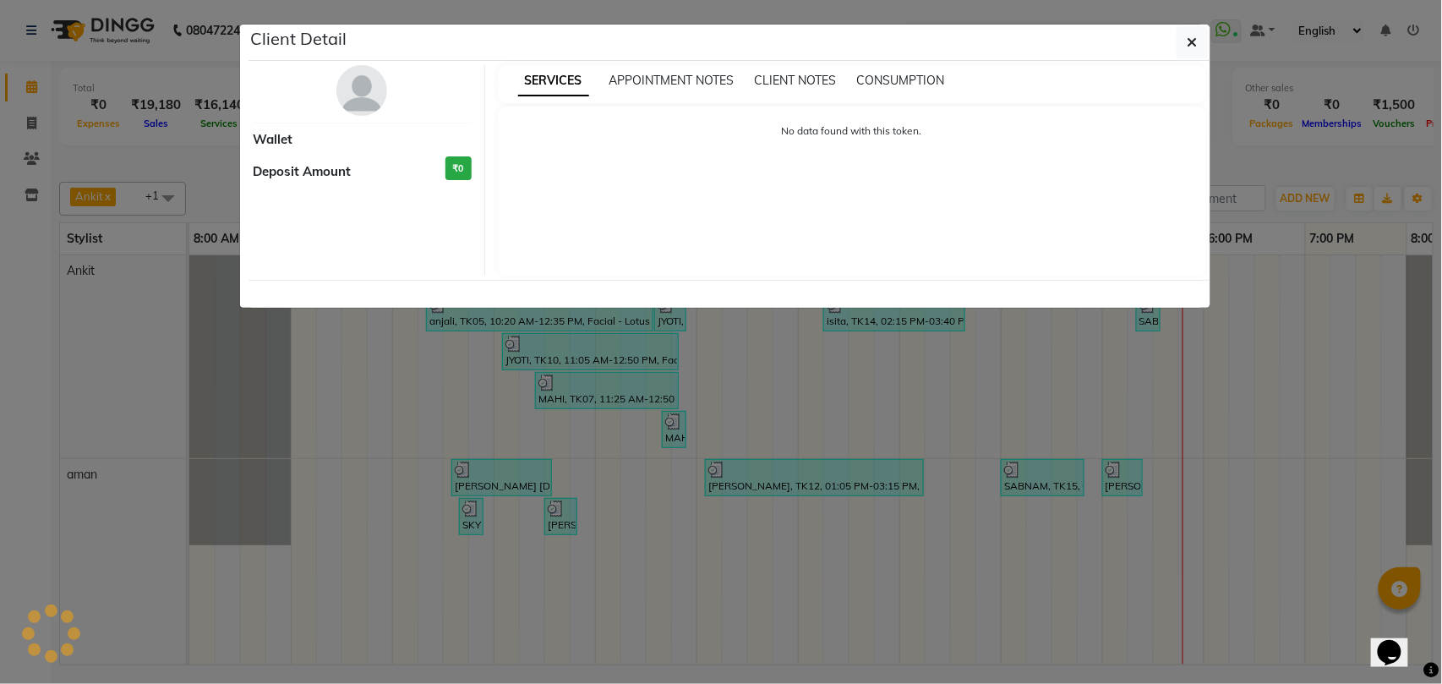
select select "3"
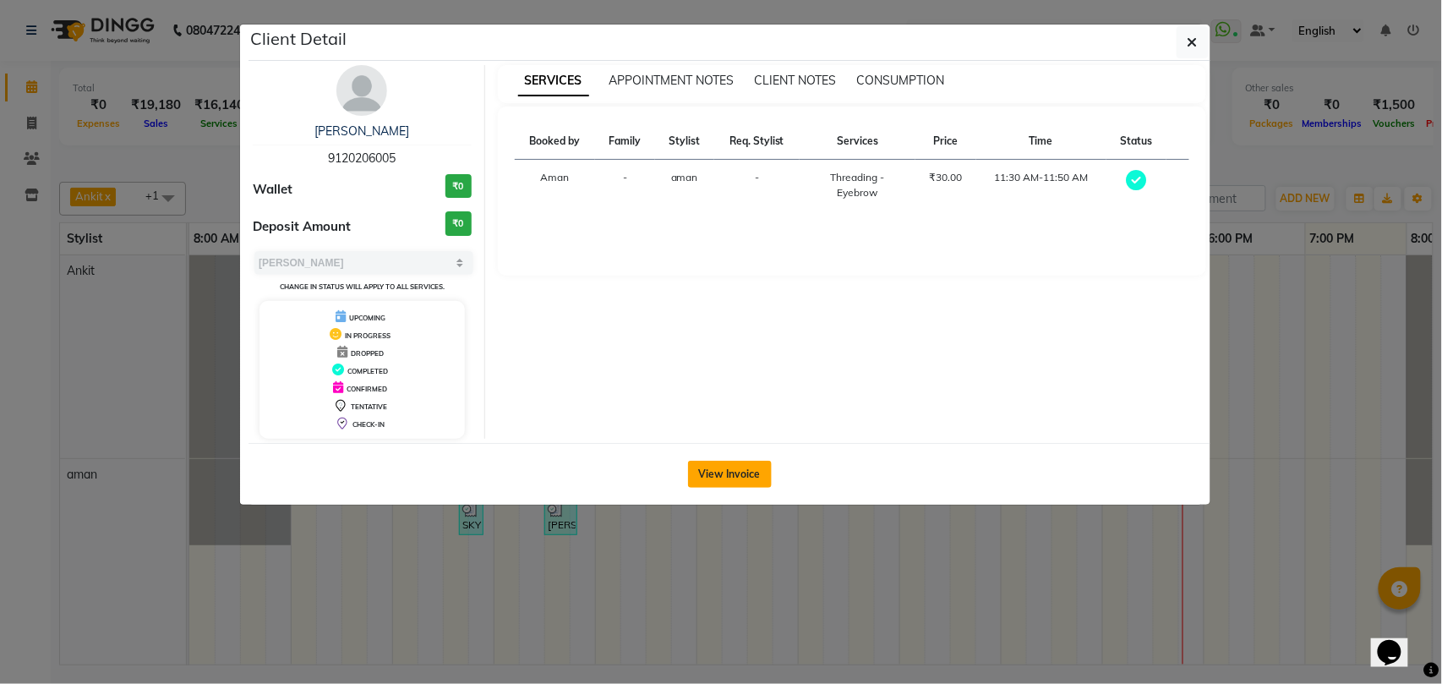
click at [741, 467] on button "View Invoice" at bounding box center [730, 474] width 84 height 27
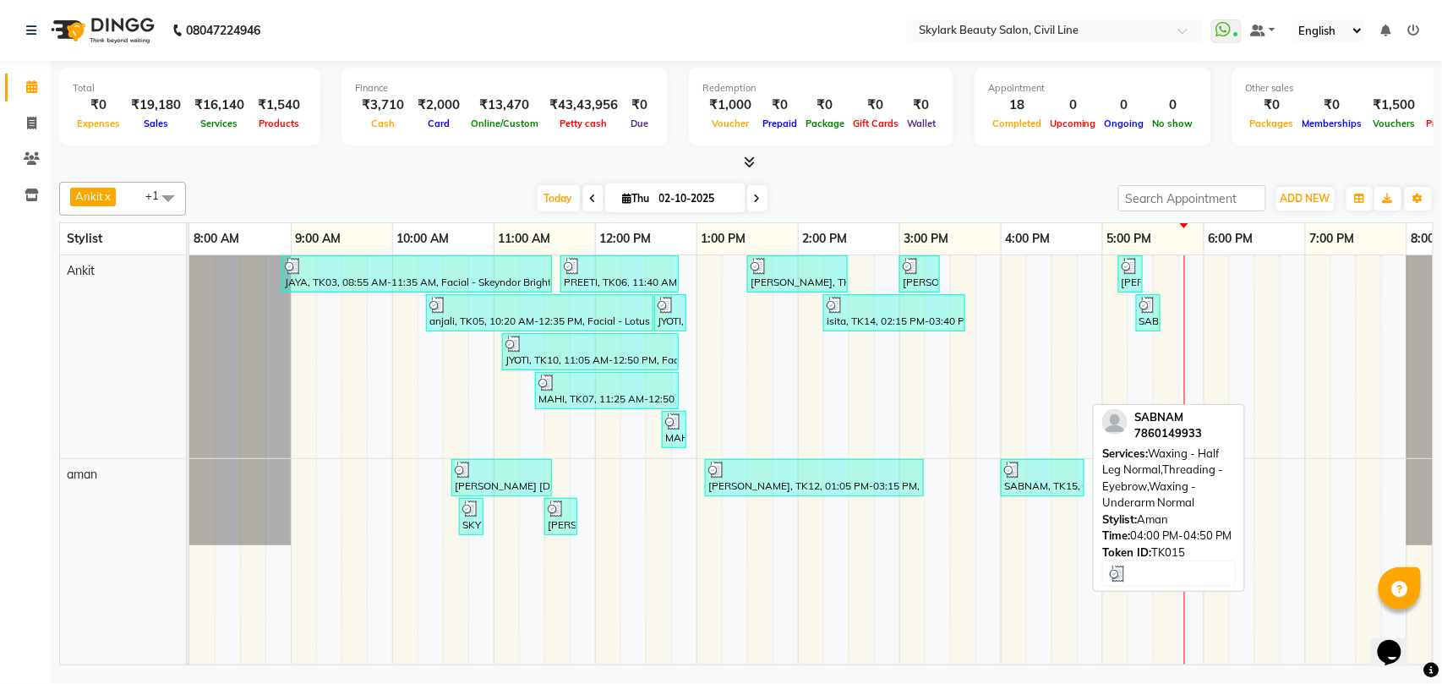
click at [1025, 481] on div "SABNAM, TK15, 04:00 PM-04:50 PM, Waxing - Half Leg Normal,Threading - Eyebrow,W…" at bounding box center [1043, 478] width 80 height 32
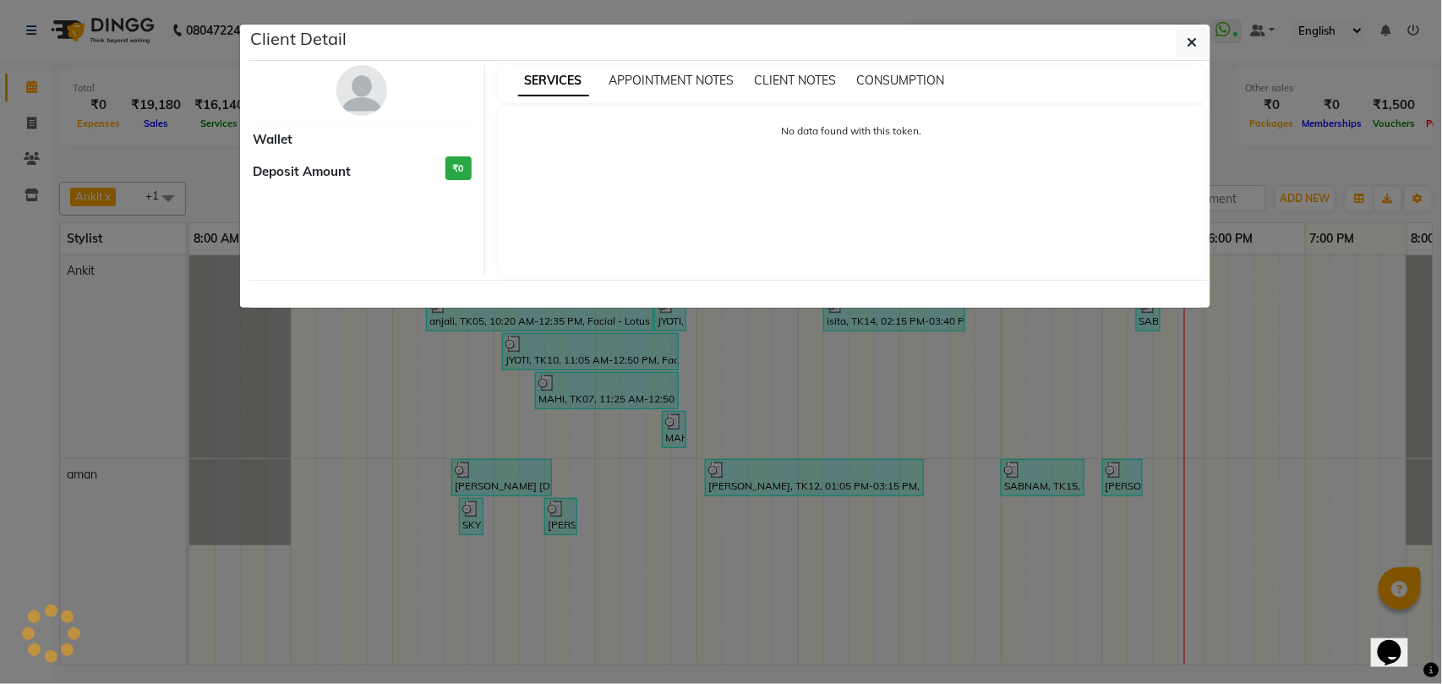
select select "3"
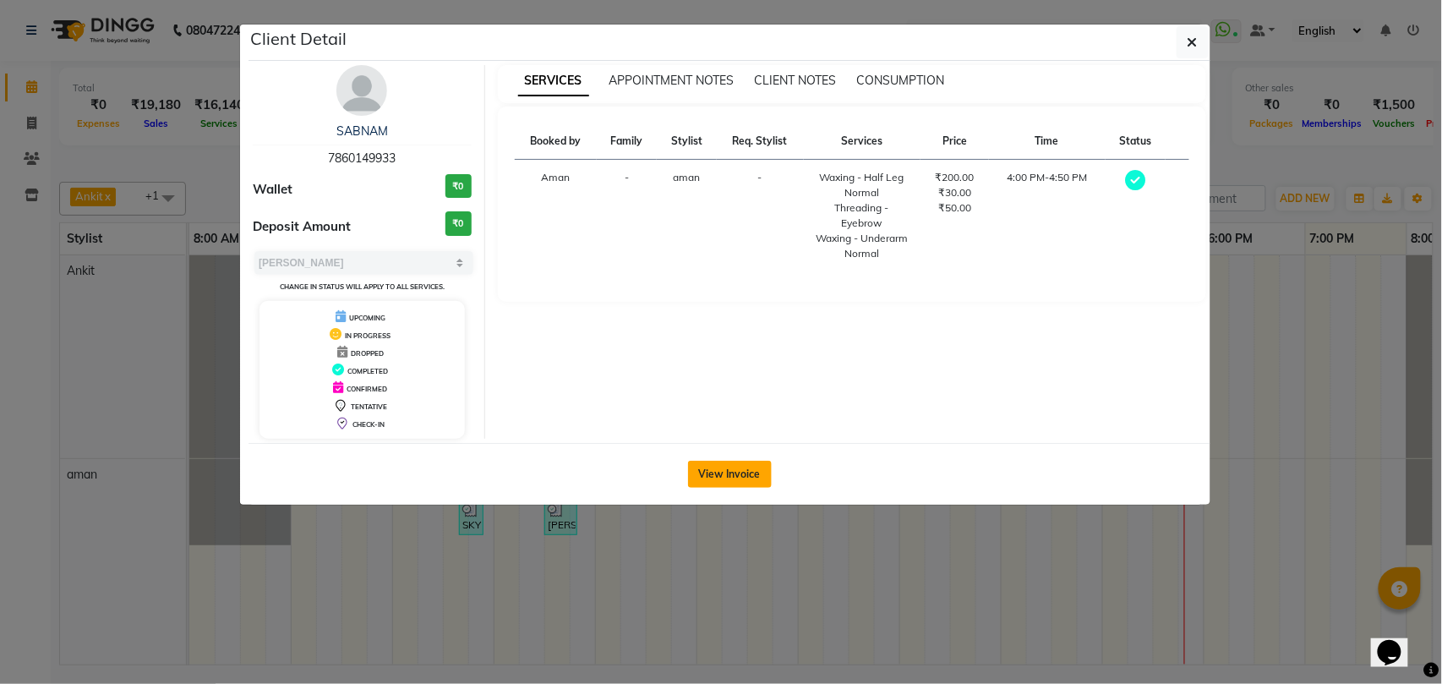
click at [702, 473] on button "View Invoice" at bounding box center [730, 474] width 84 height 27
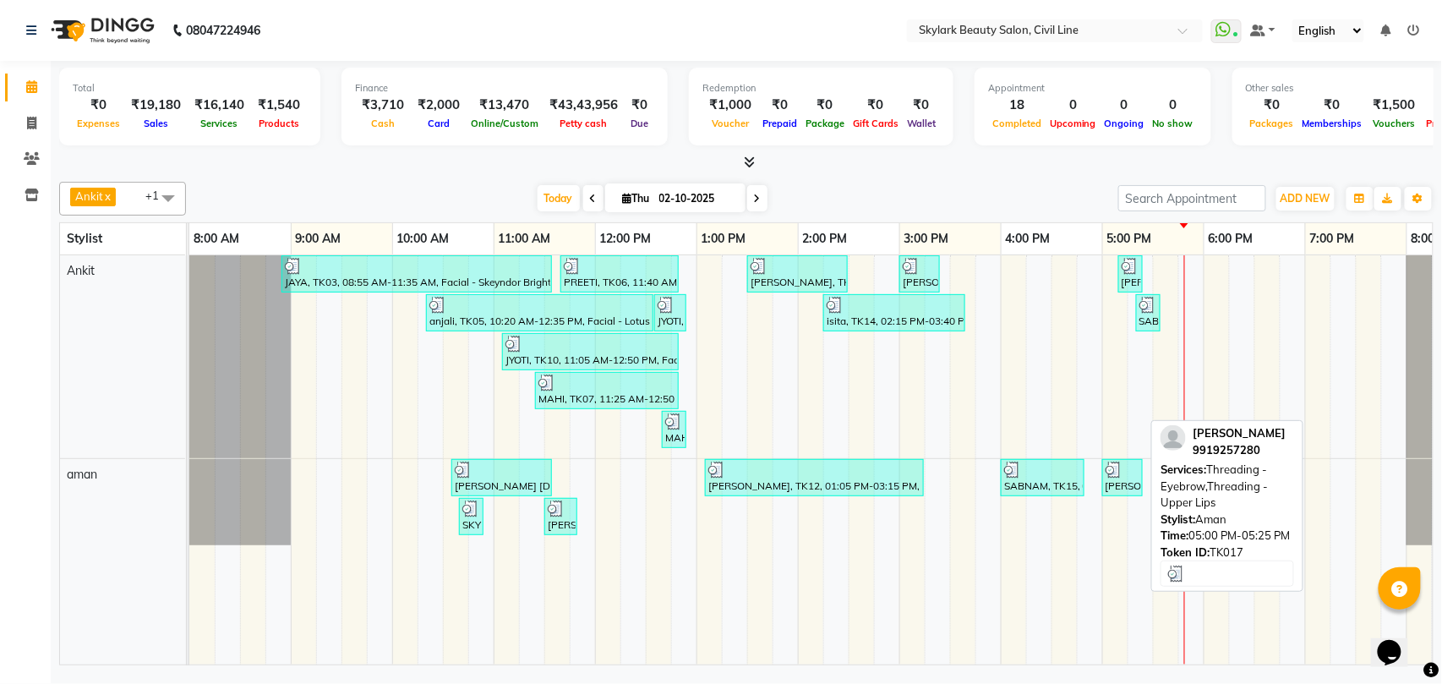
click at [1129, 481] on div "RENU, TK17, 05:00 PM-05:25 PM, Threading - Eyebrow,Threading - Upper Lips" at bounding box center [1122, 478] width 37 height 32
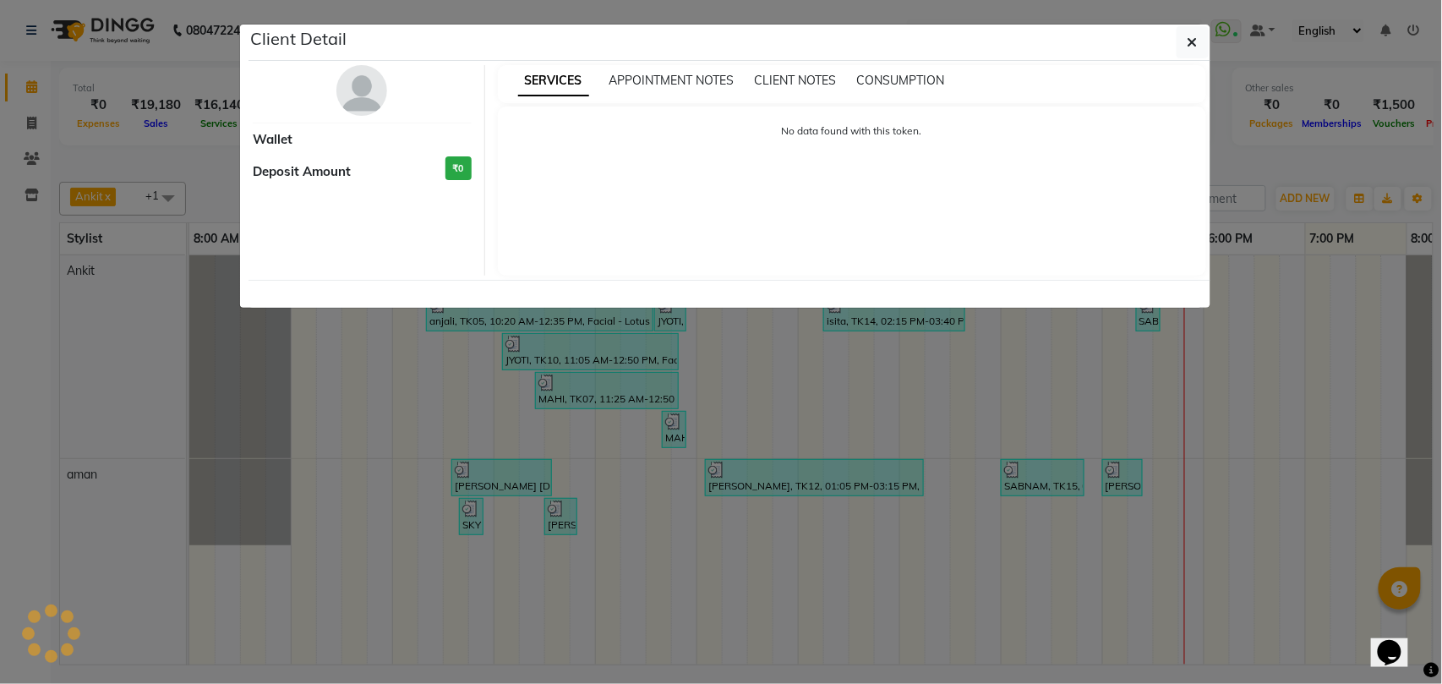
select select "3"
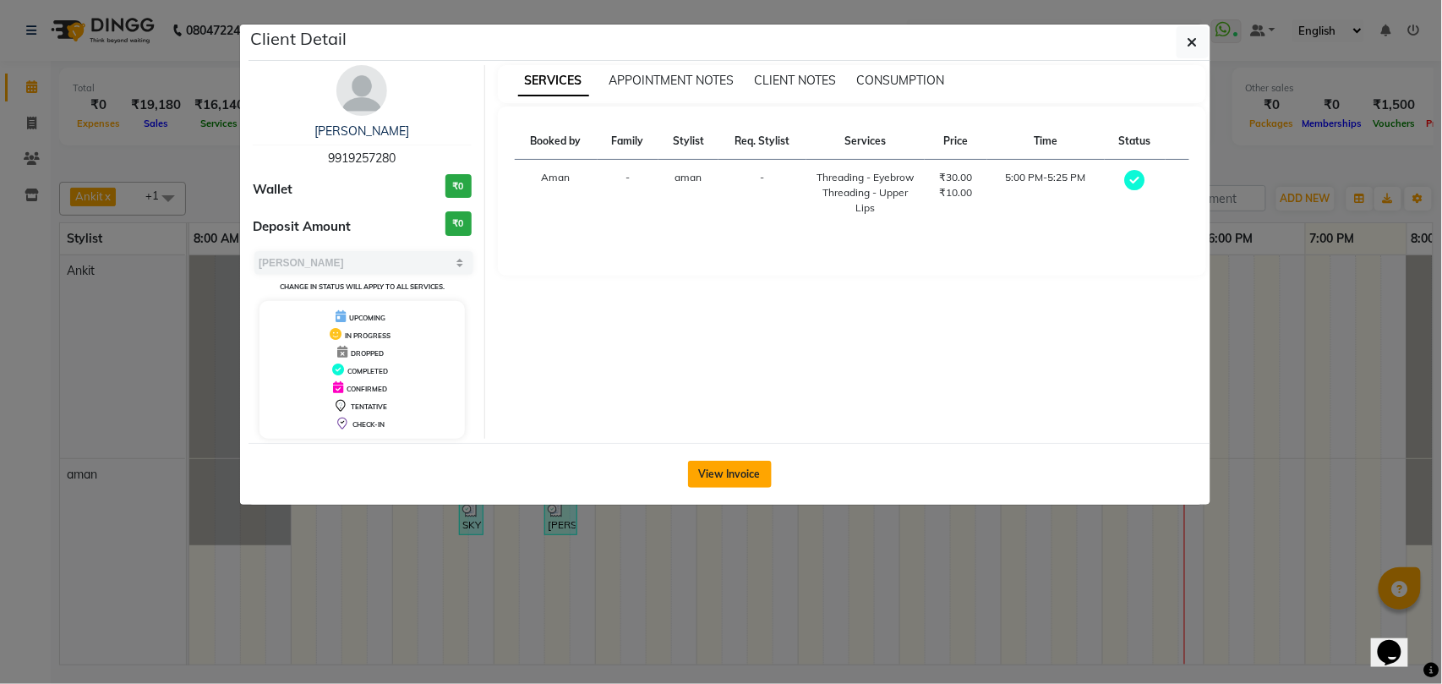
click at [721, 470] on button "View Invoice" at bounding box center [730, 474] width 84 height 27
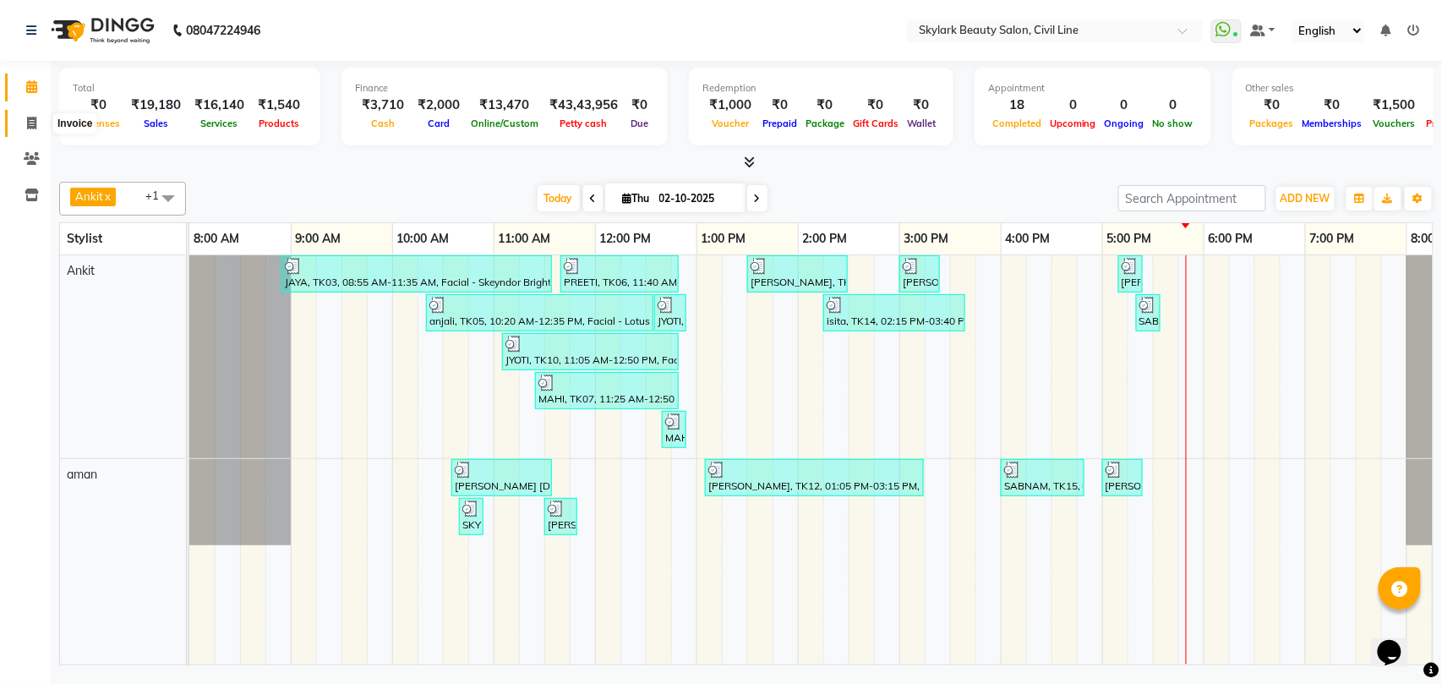
click at [29, 119] on icon at bounding box center [31, 123] width 9 height 13
select select "service"
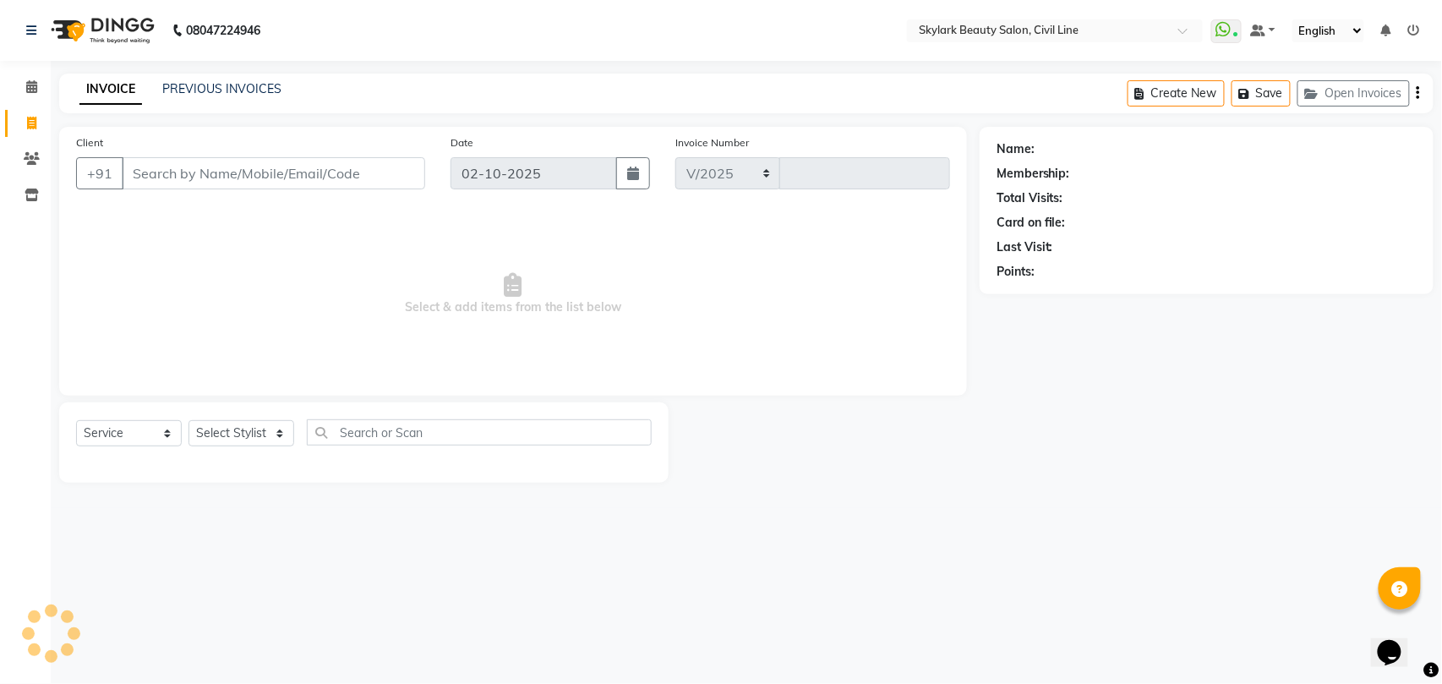
select select "4588"
type input "7090"
click at [242, 433] on select "Select Stylist" at bounding box center [242, 433] width 106 height 26
select select "28120"
click at [189, 420] on select "Select Stylist aman Ankit GAGAN WAHLA GURWINDER SINGH WASU" at bounding box center [242, 433] width 106 height 26
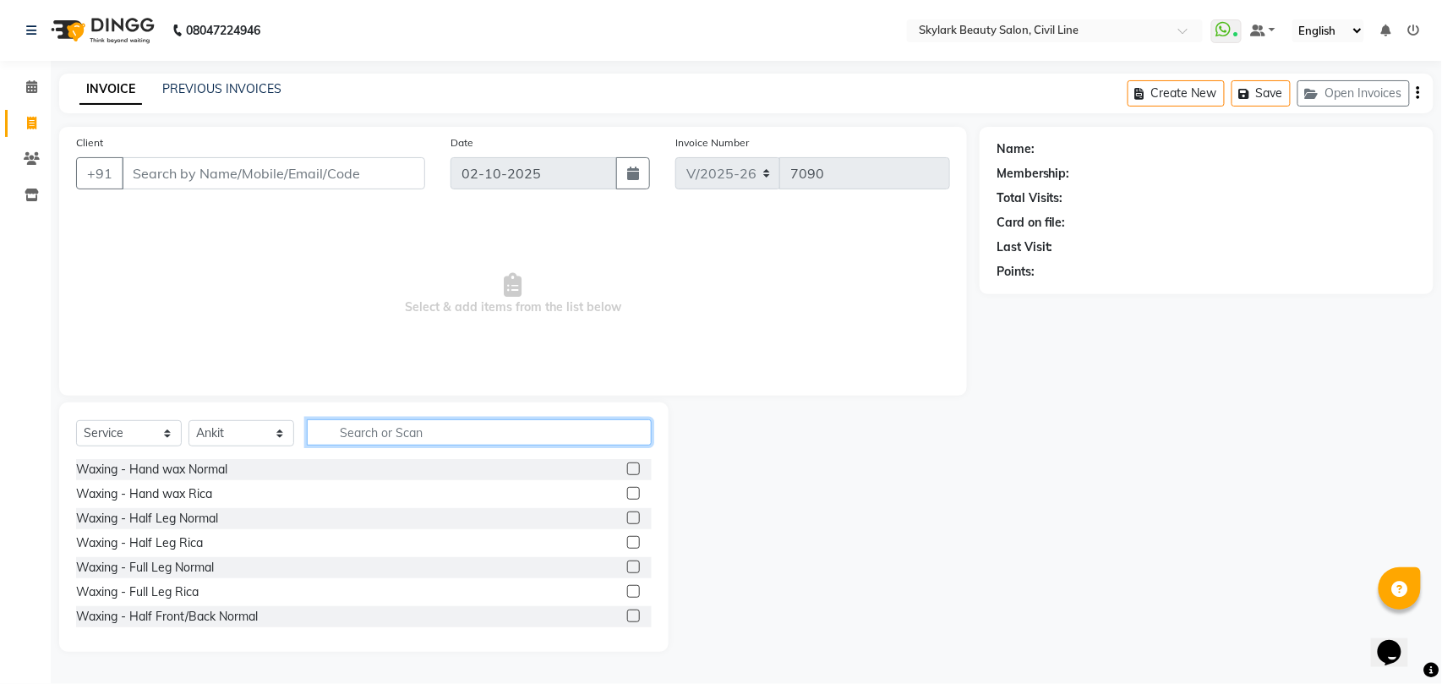
click at [400, 428] on input "text" at bounding box center [479, 432] width 345 height 26
click at [164, 494] on div "Waxing - Hand wax Rica" at bounding box center [144, 494] width 136 height 18
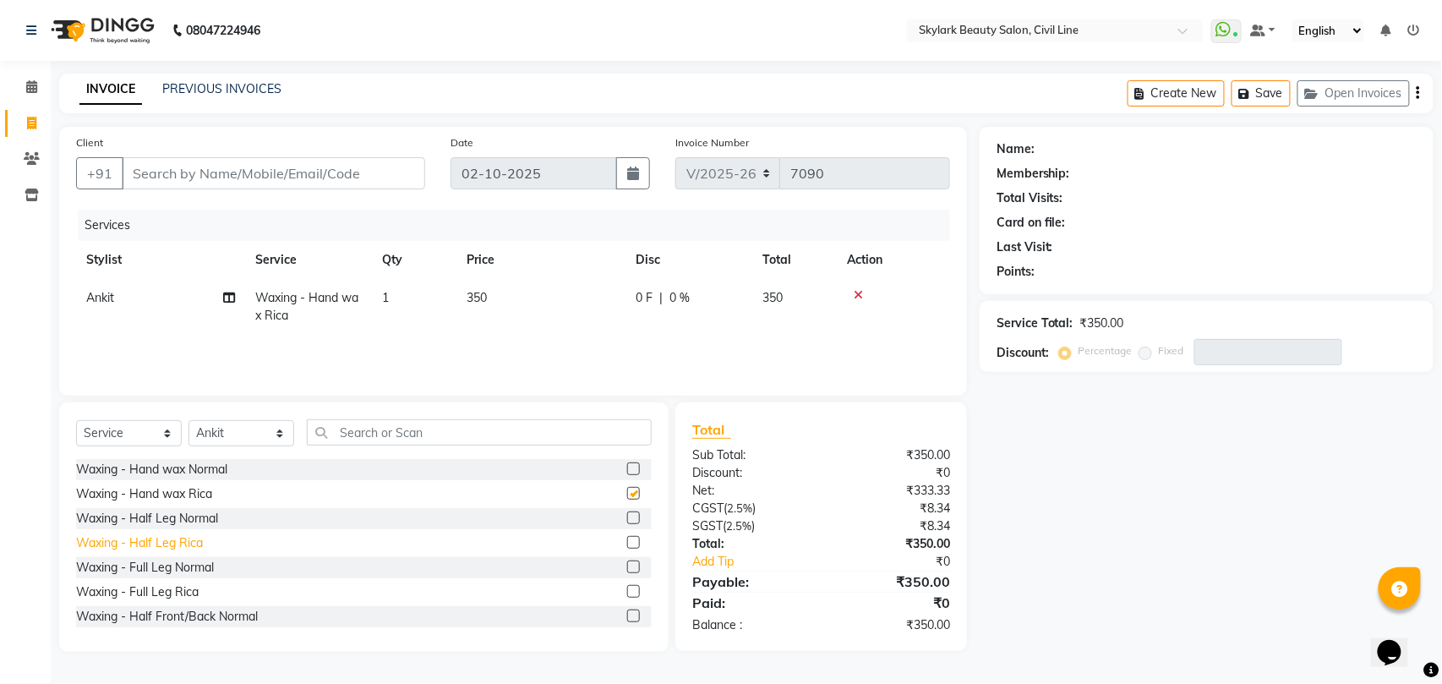
checkbox input "false"
click at [349, 437] on input "text" at bounding box center [479, 432] width 345 height 26
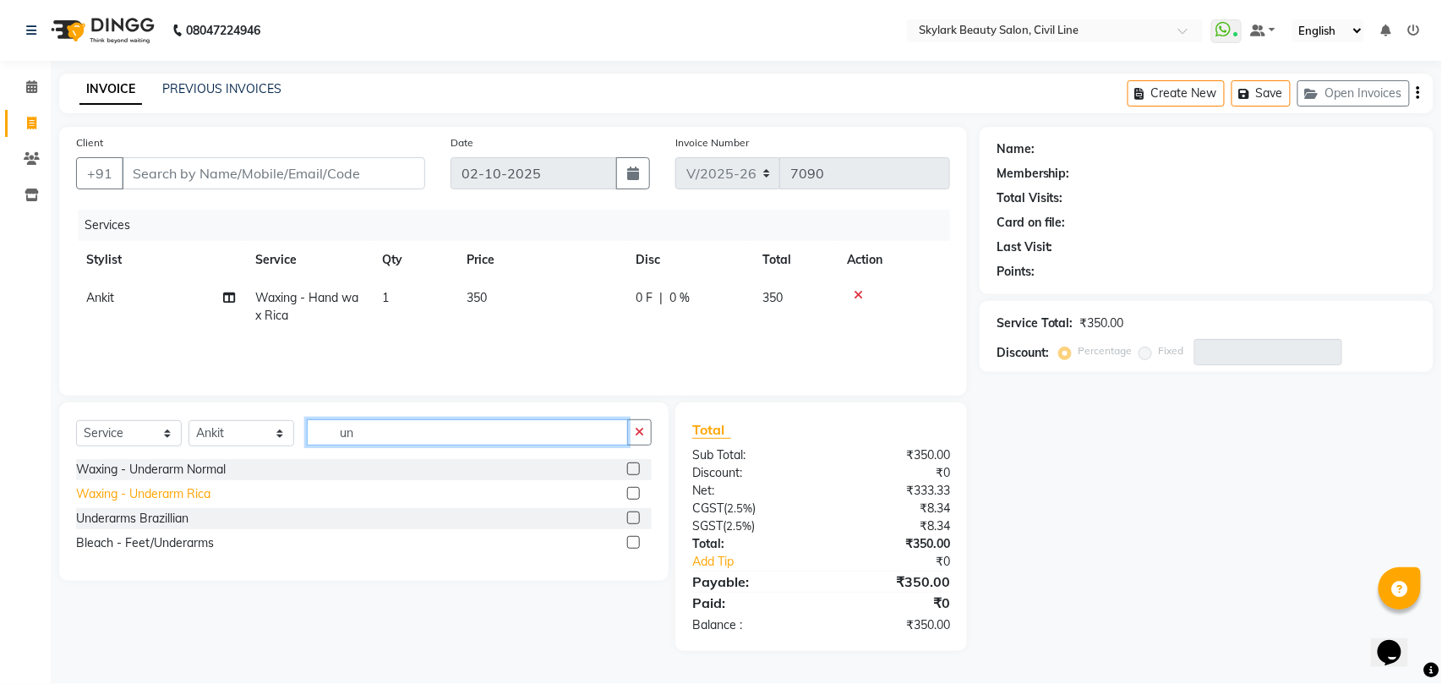
type input "un"
click at [169, 495] on div "Waxing - Underarm Rica" at bounding box center [143, 494] width 134 height 18
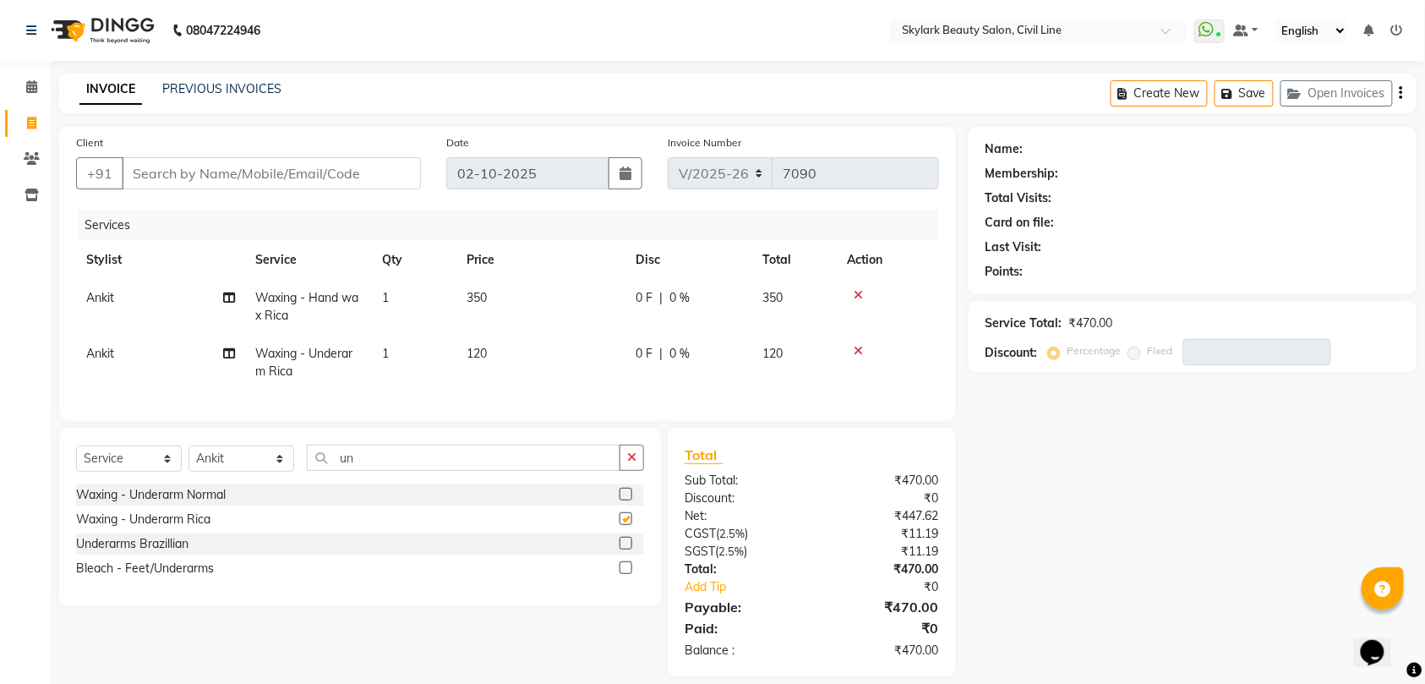
checkbox input "false"
click at [430, 471] on input "un" at bounding box center [464, 458] width 314 height 26
type input "u"
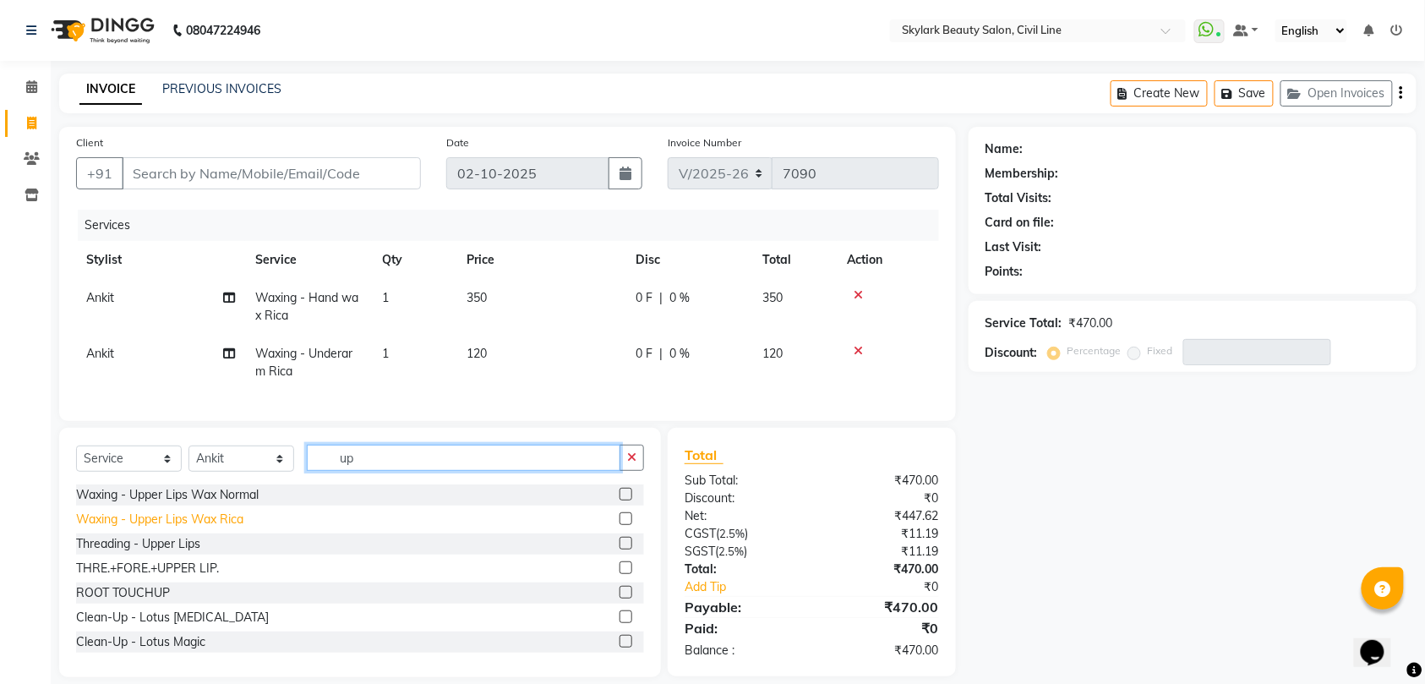
type input "up"
click at [231, 528] on div "Waxing - Upper Lips Wax Rica" at bounding box center [159, 520] width 167 height 18
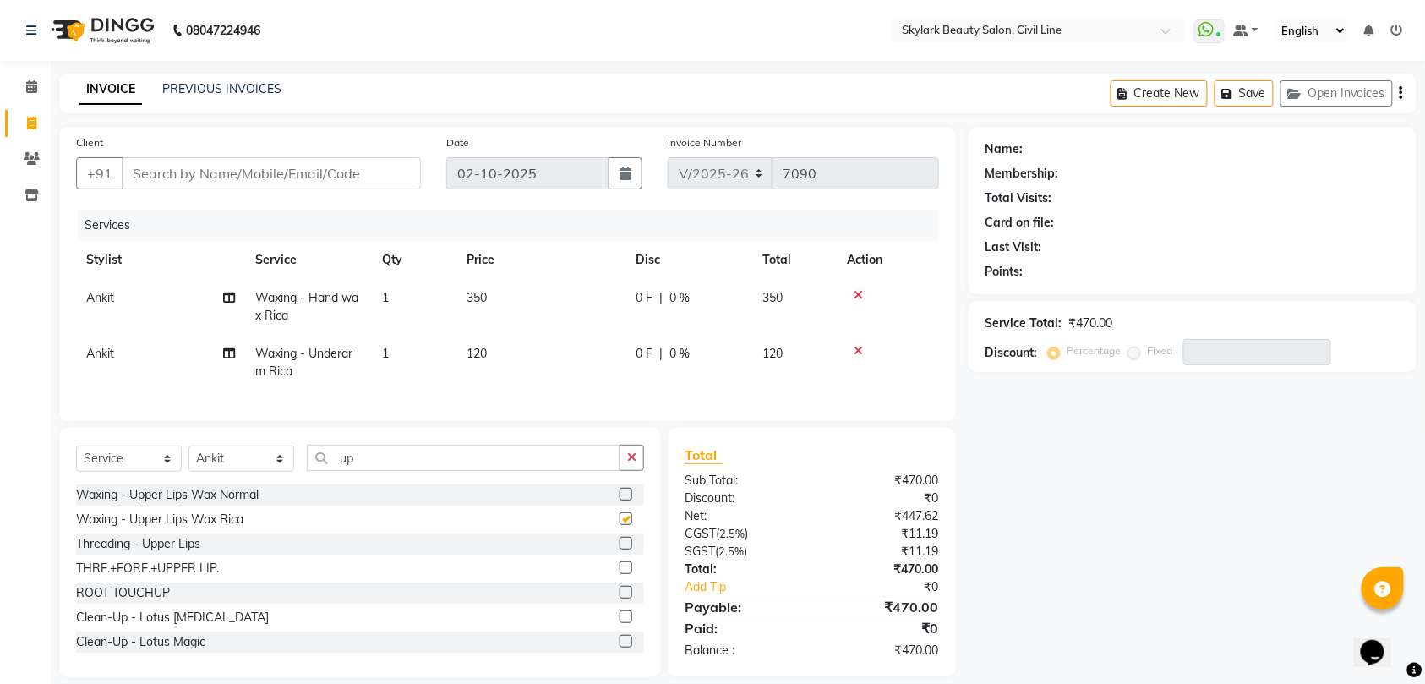
checkbox input "false"
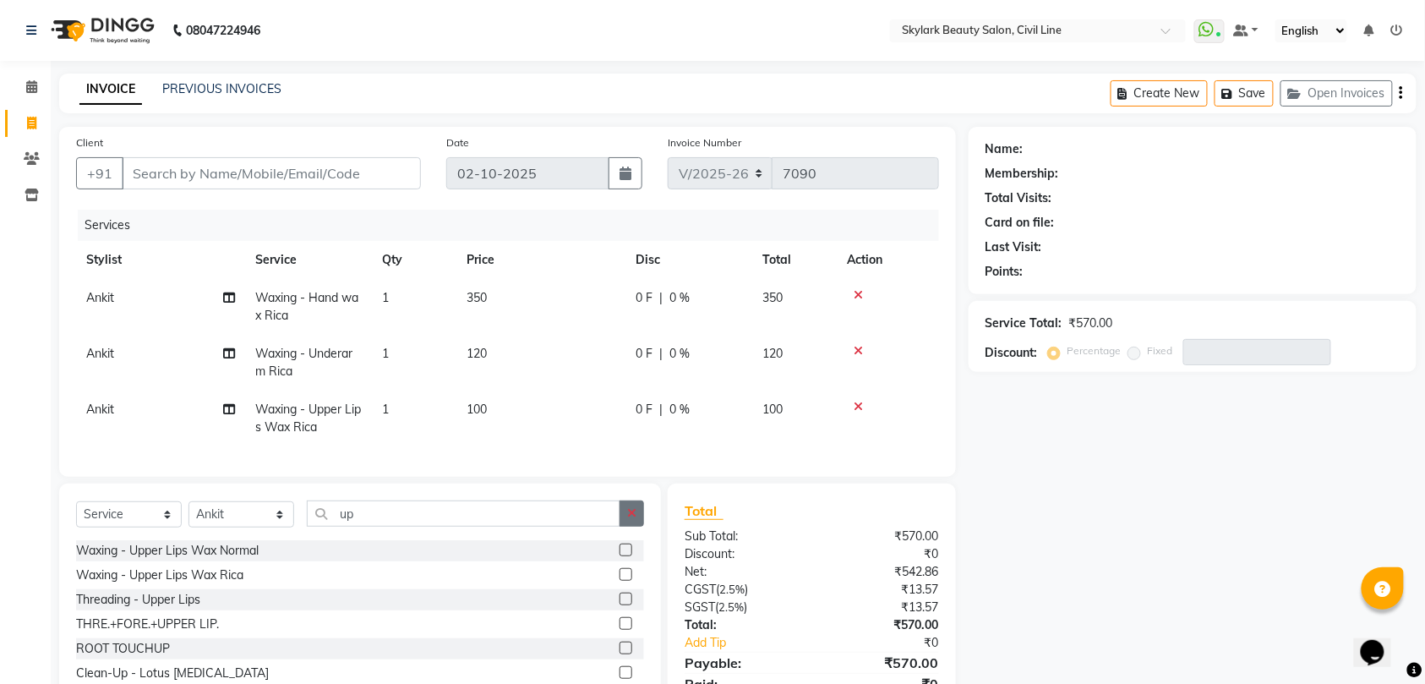
click at [629, 519] on icon "button" at bounding box center [631, 513] width 9 height 12
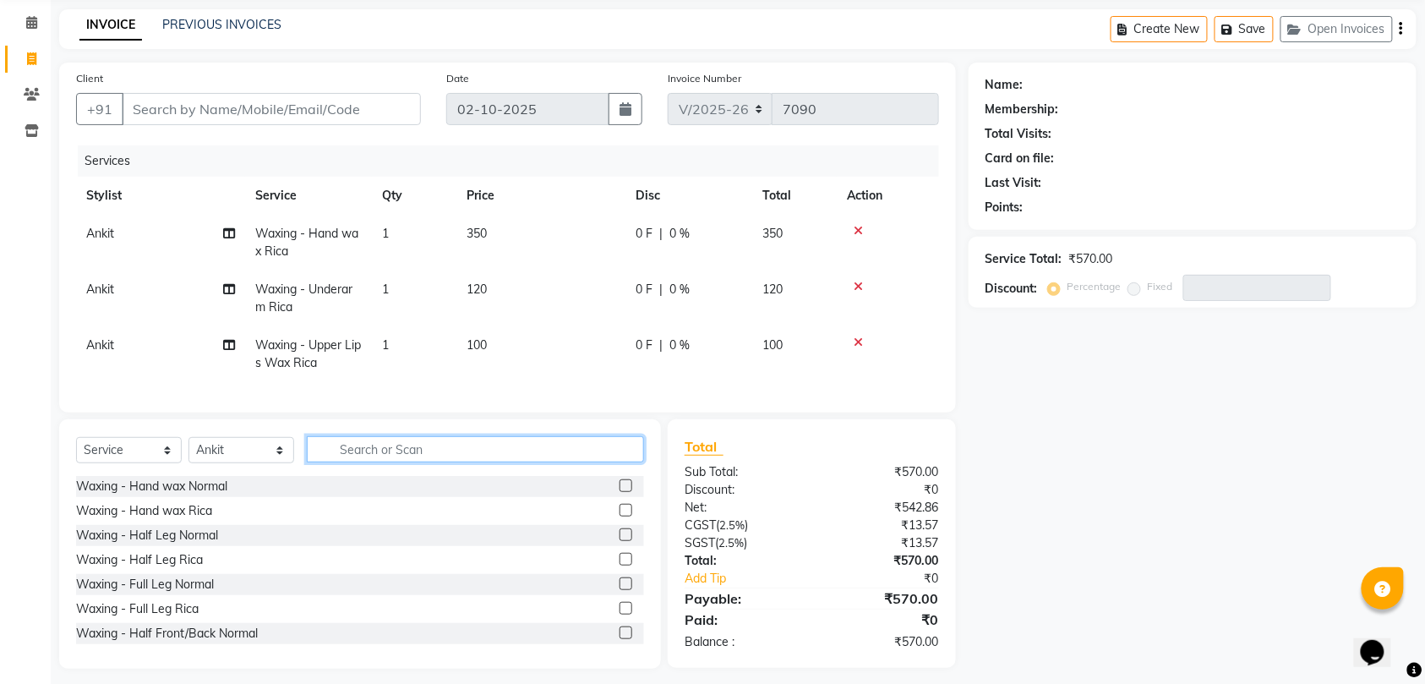
scroll to position [91, 0]
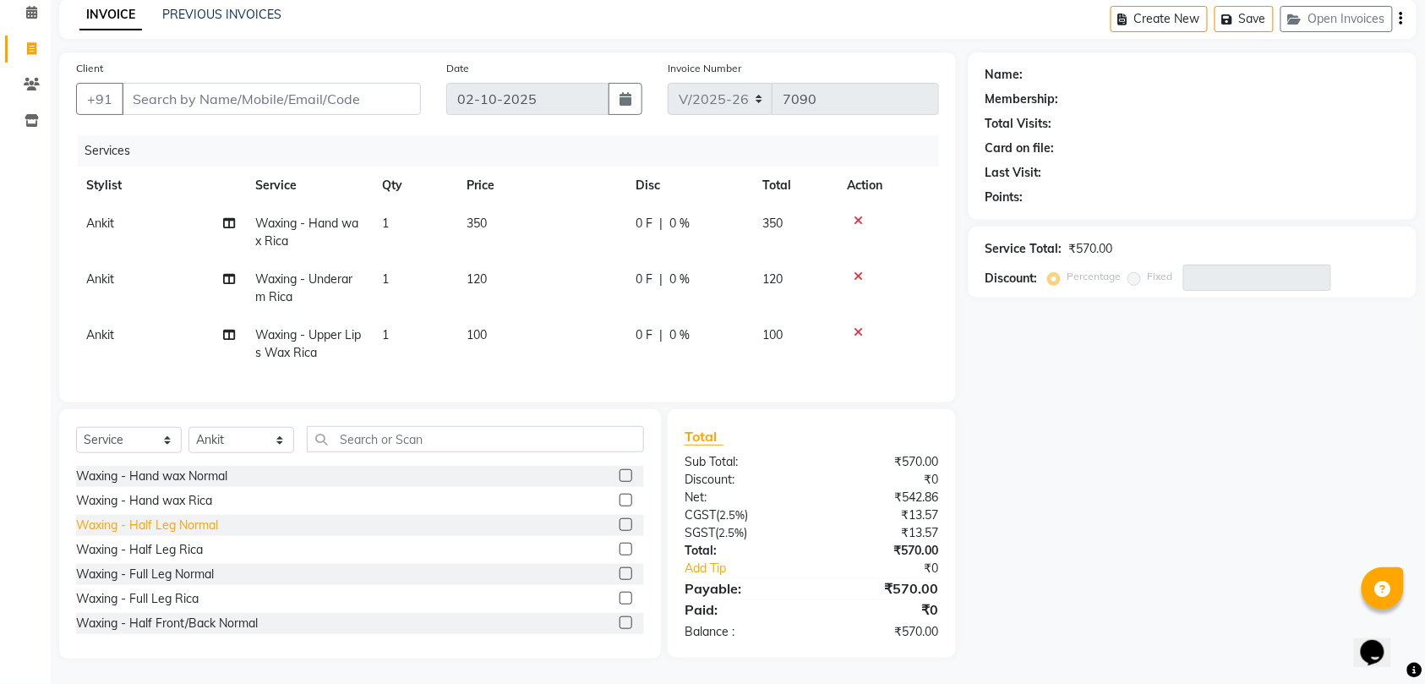
click at [156, 527] on div "Waxing - Half Leg Normal" at bounding box center [147, 526] width 142 height 18
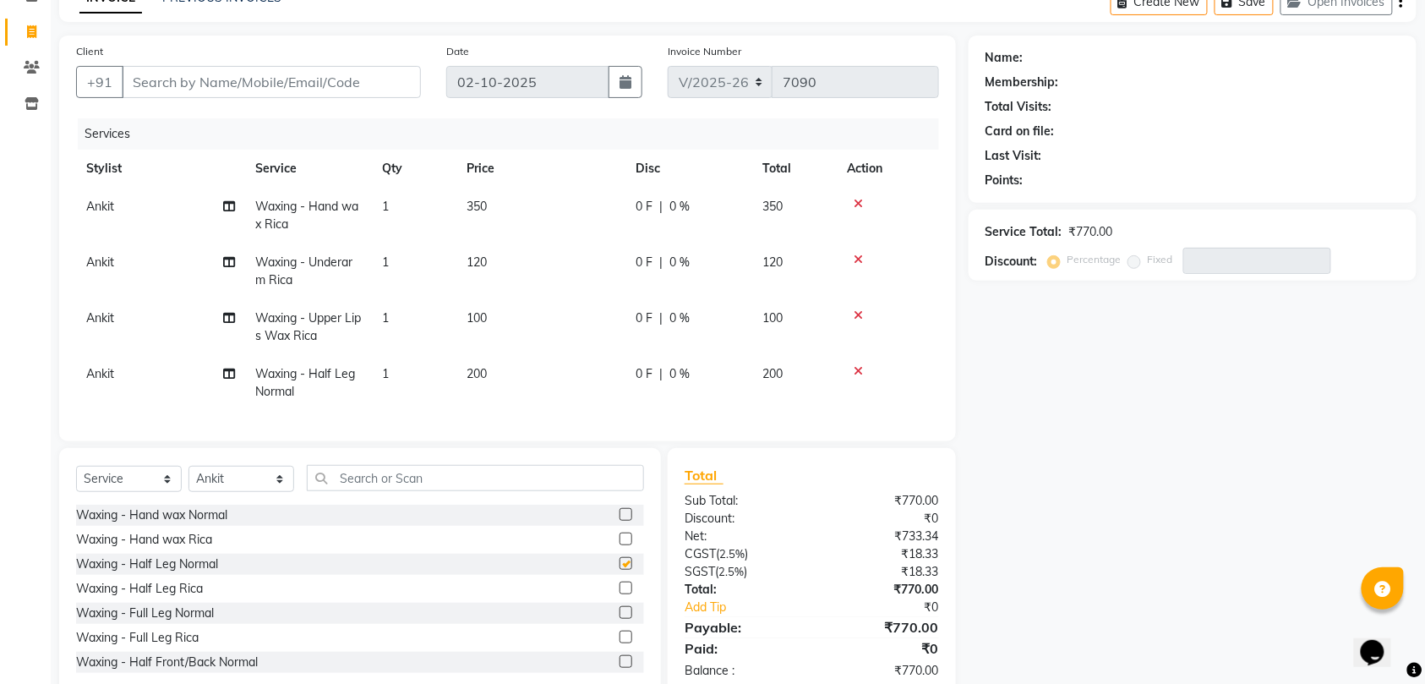
checkbox input "false"
click at [348, 81] on input "Client" at bounding box center [271, 82] width 299 height 32
type input "s"
type input "0"
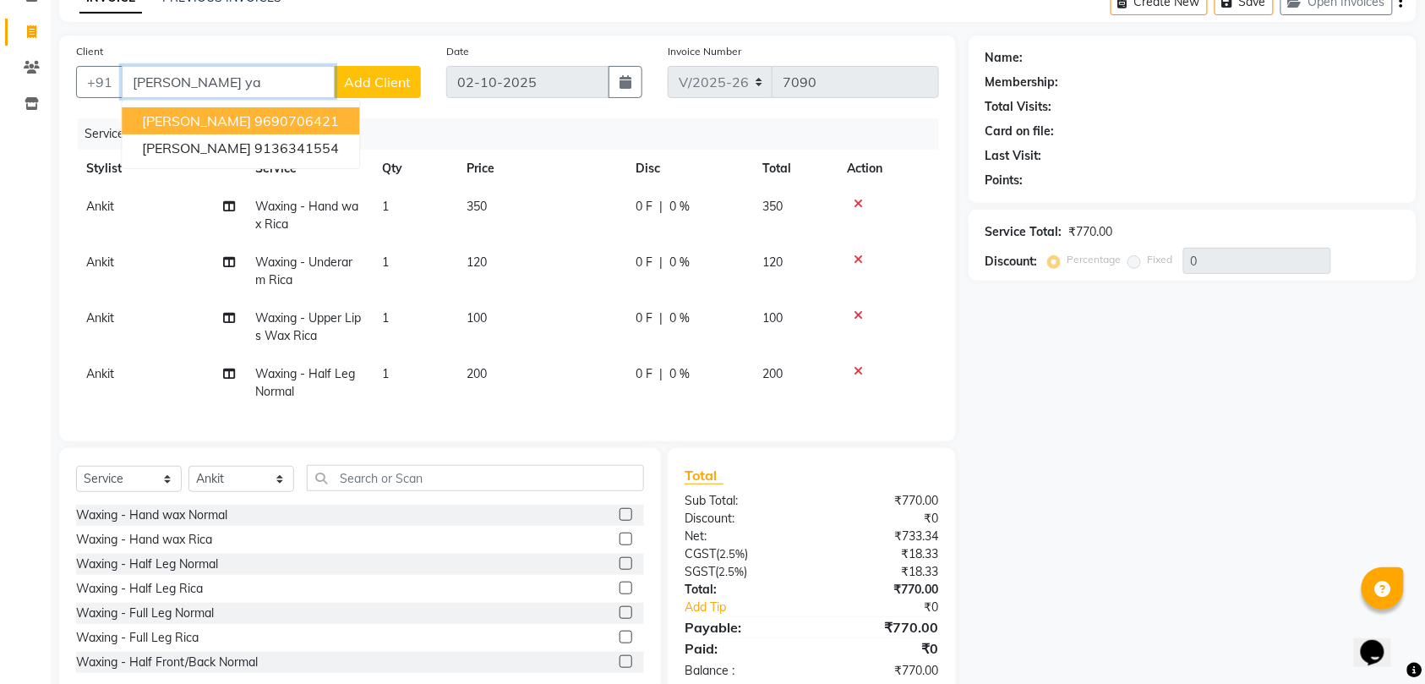
click at [339, 120] on ngb-highlight "9690706421" at bounding box center [296, 120] width 85 height 17
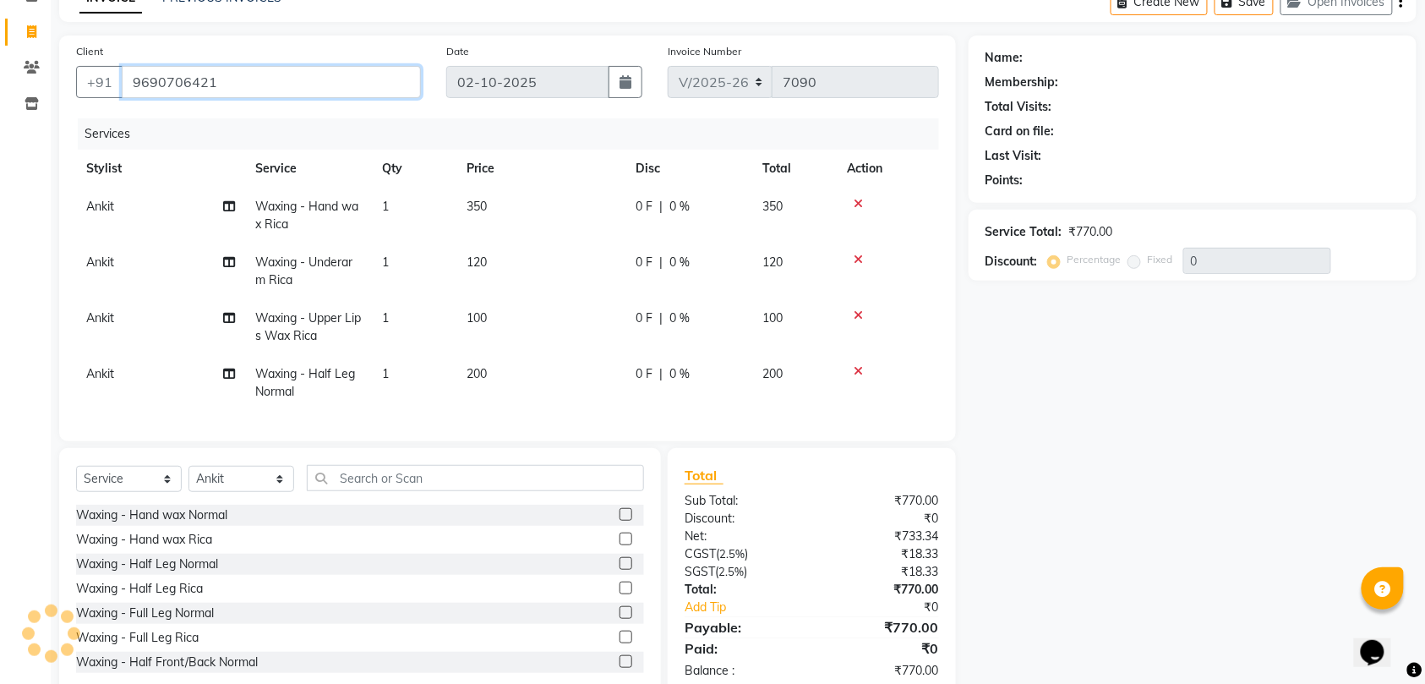
type input "9690706421"
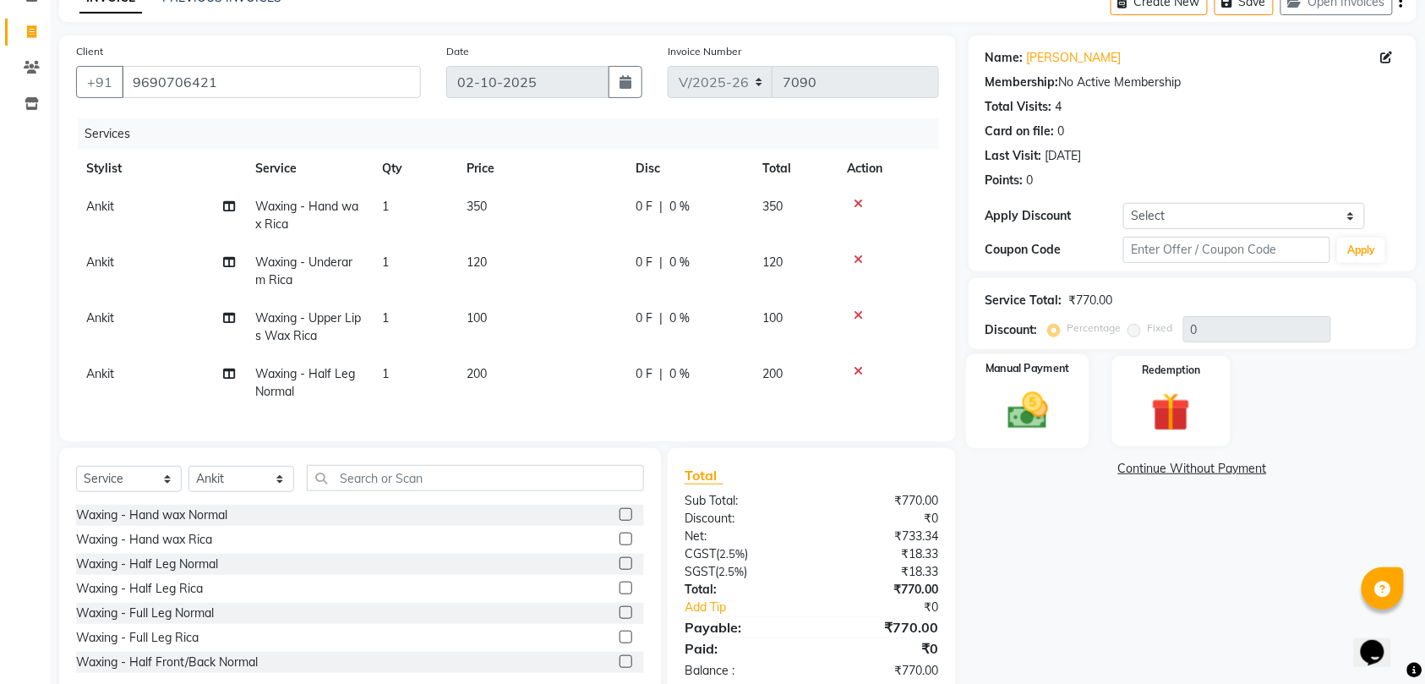
click at [1016, 403] on img at bounding box center [1028, 410] width 66 height 46
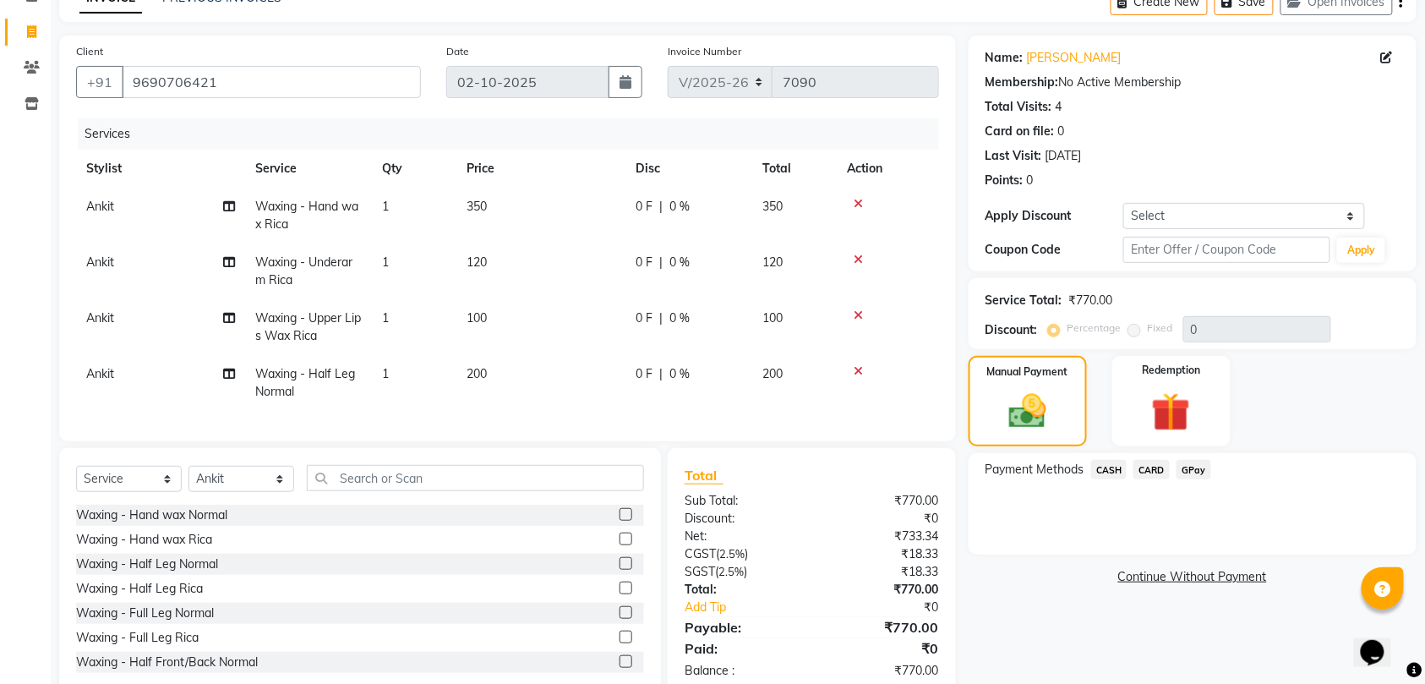
click at [1198, 470] on span "GPay" at bounding box center [1194, 469] width 35 height 19
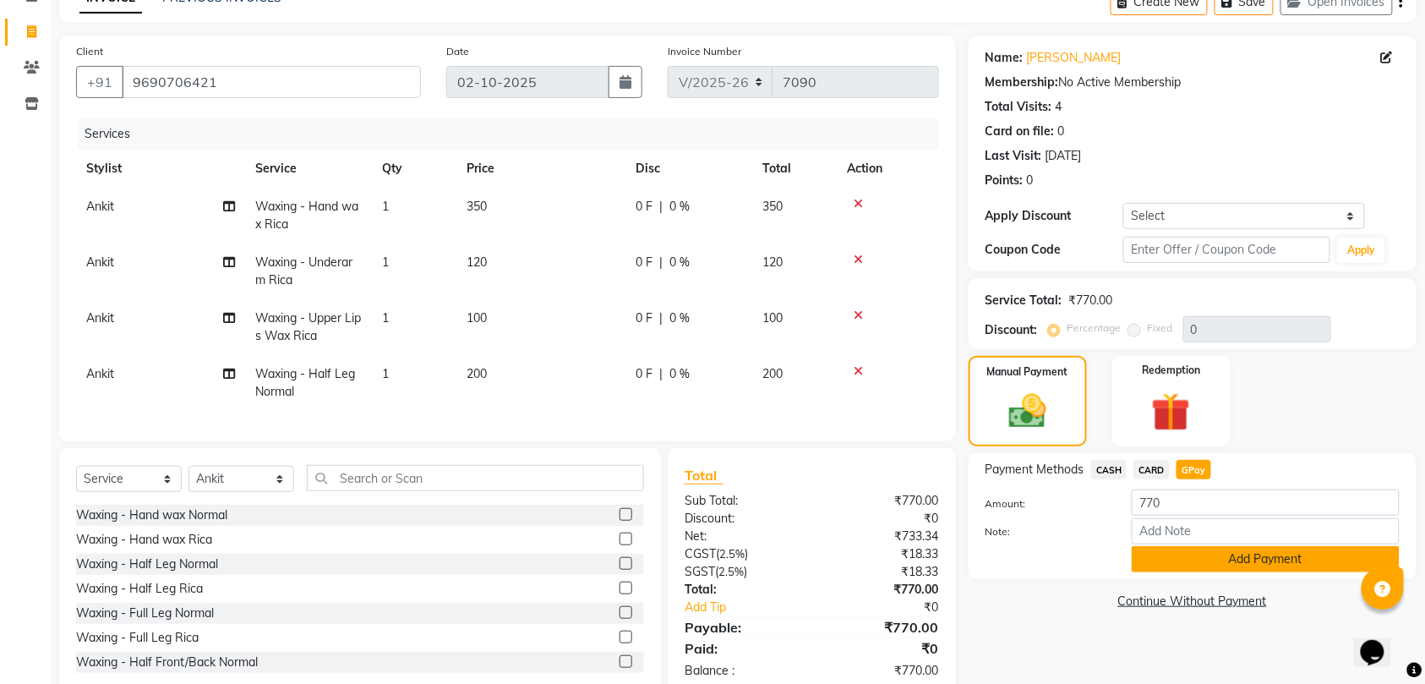
click at [1248, 562] on button "Add Payment" at bounding box center [1266, 559] width 268 height 26
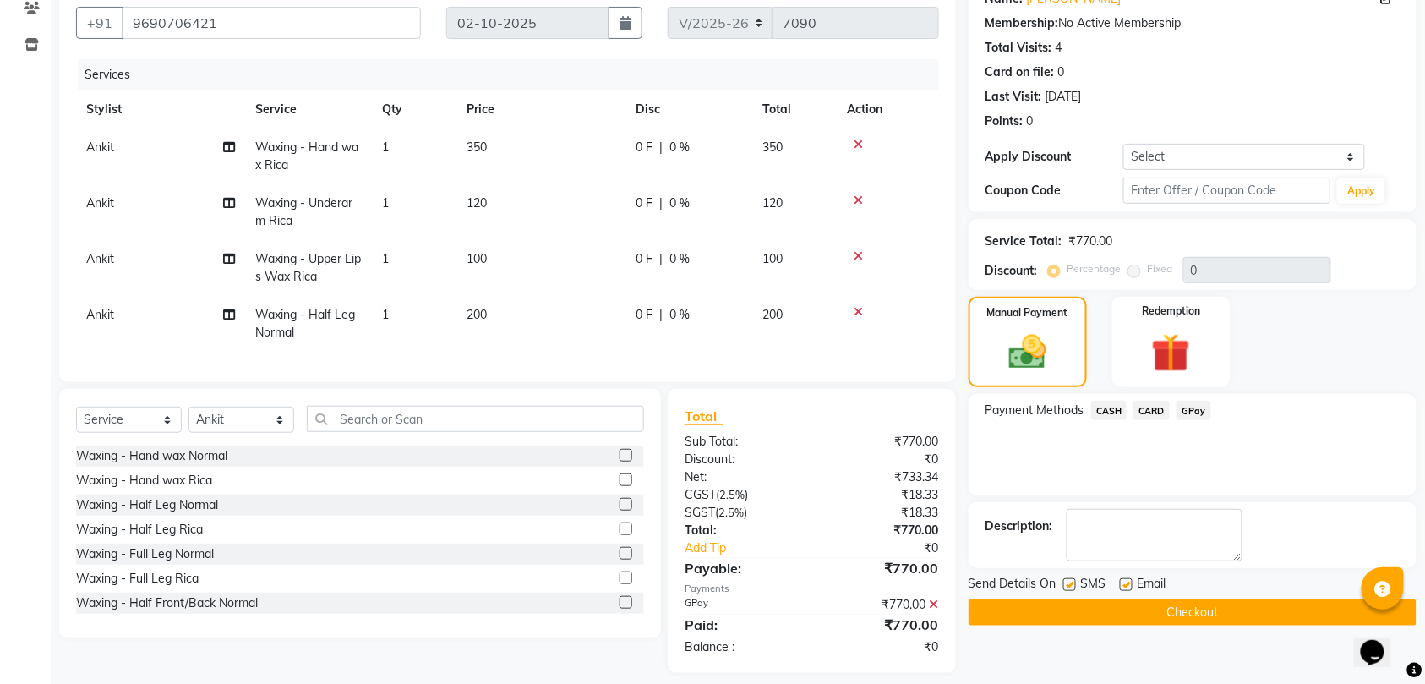
scroll to position [181, 0]
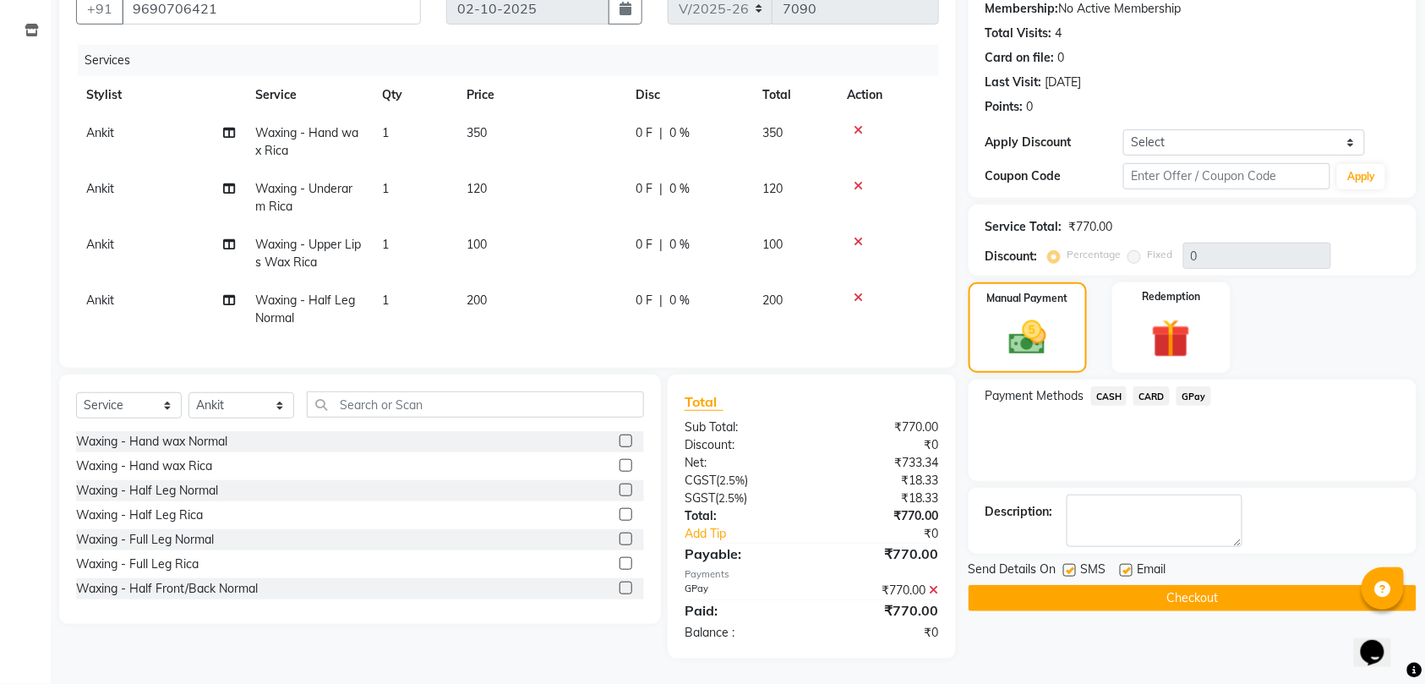
click at [1224, 585] on button "Checkout" at bounding box center [1193, 598] width 448 height 26
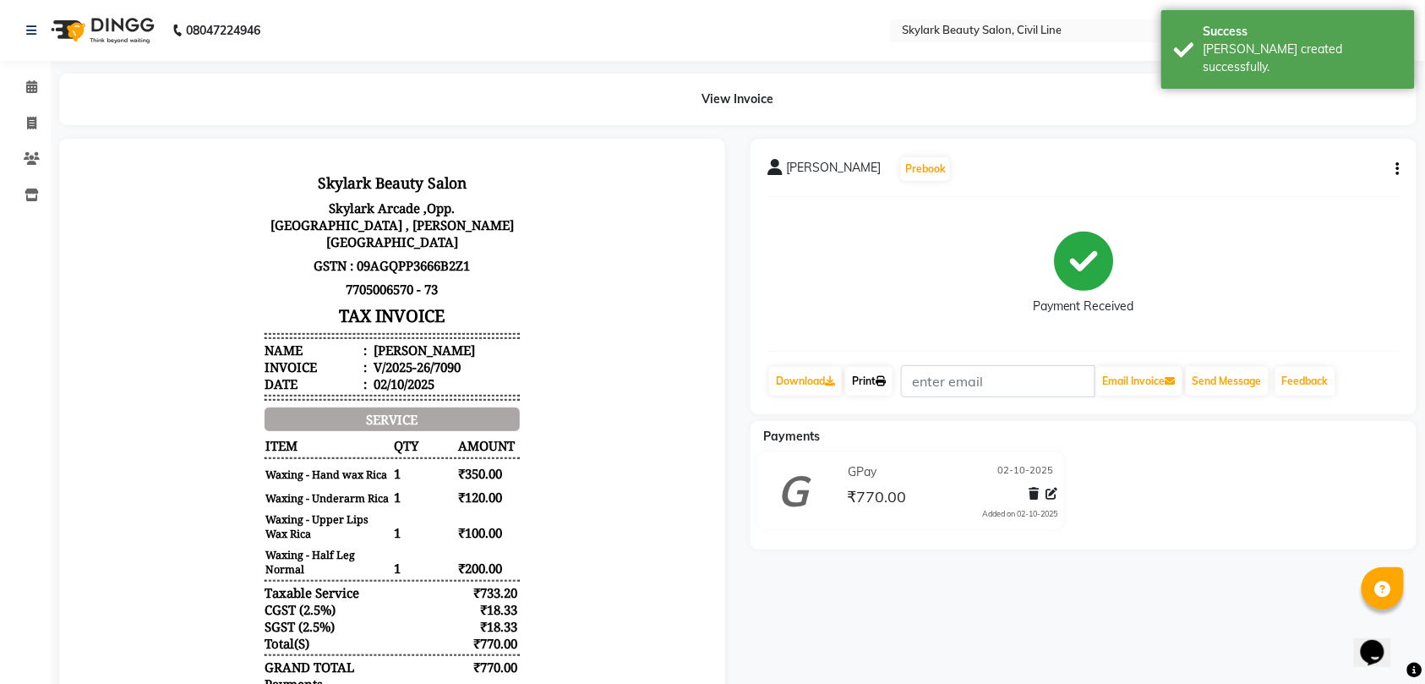
click at [866, 379] on link "Print" at bounding box center [868, 381] width 47 height 29
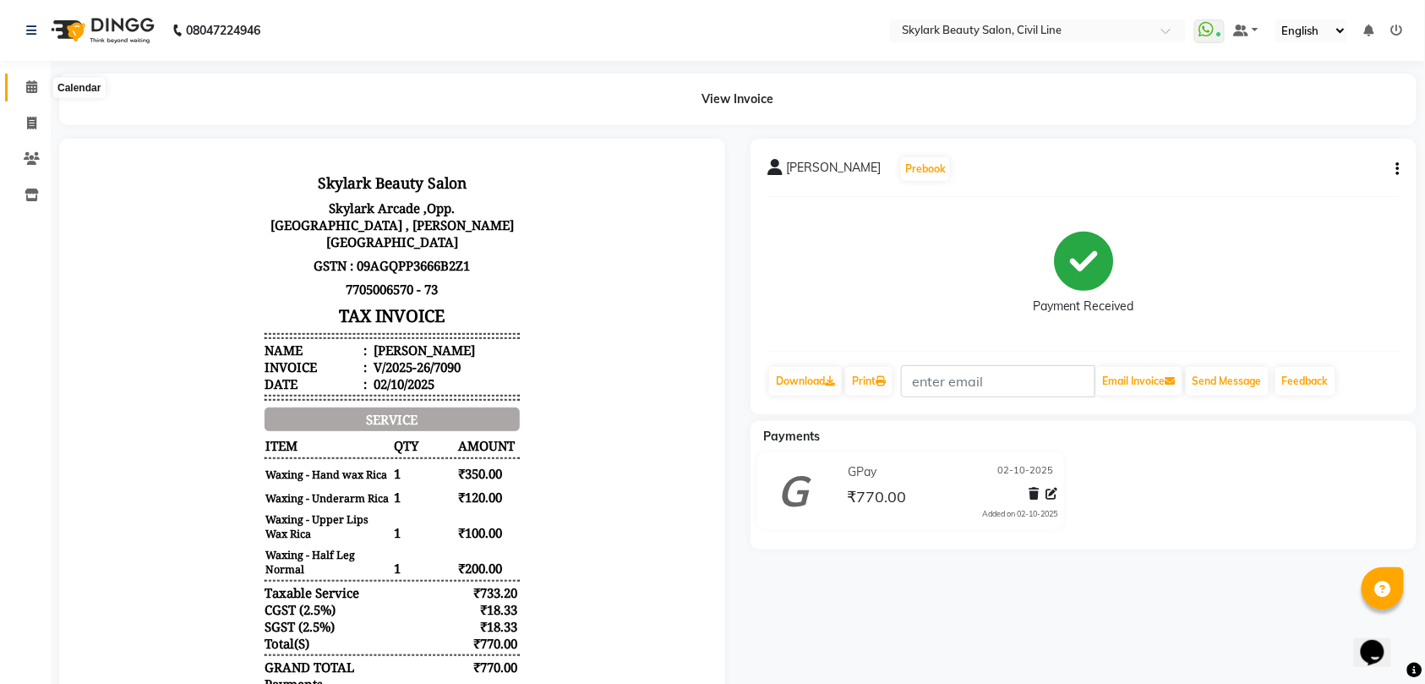
click at [34, 86] on icon at bounding box center [31, 86] width 11 height 13
